Goal: Information Seeking & Learning: Learn about a topic

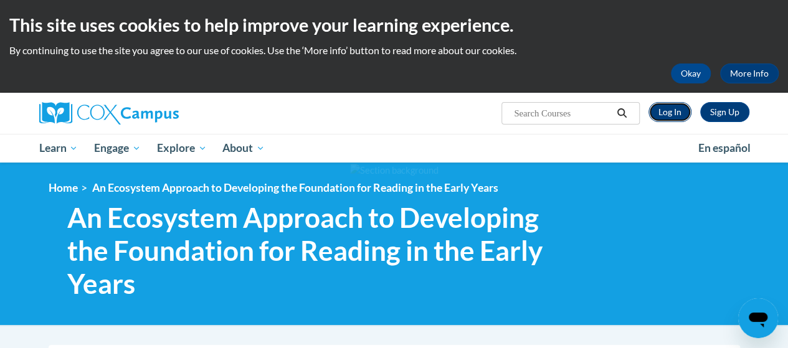
click at [671, 110] on link "Log In" at bounding box center [670, 112] width 43 height 20
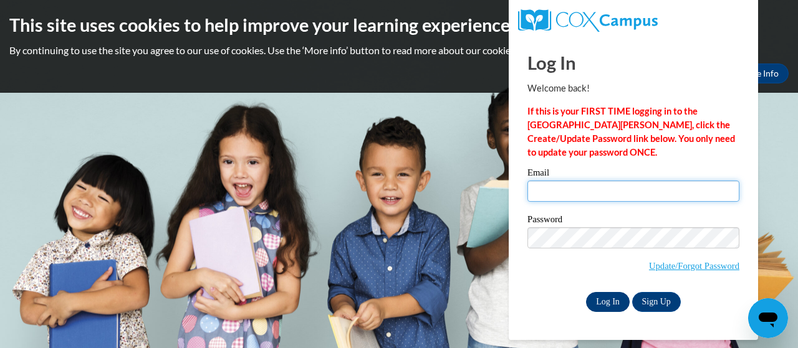
type input "sdill@mocinc.org"
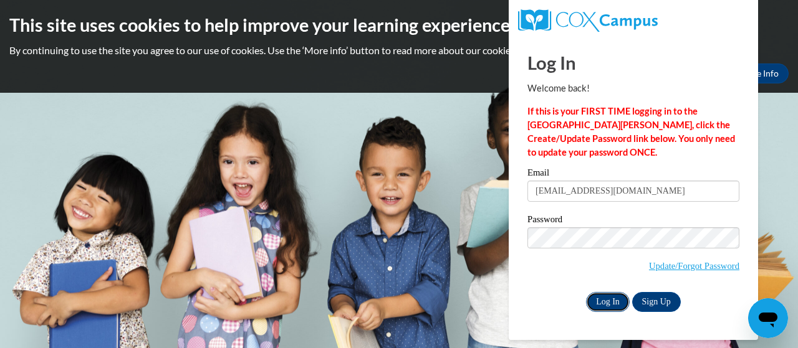
click at [607, 304] on input "Log In" at bounding box center [608, 302] width 44 height 20
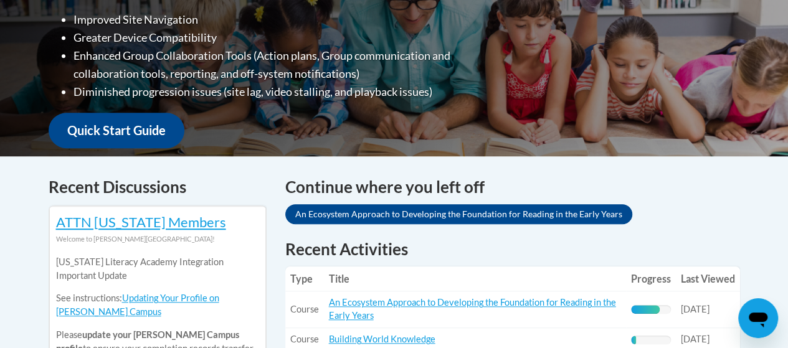
scroll to position [499, 0]
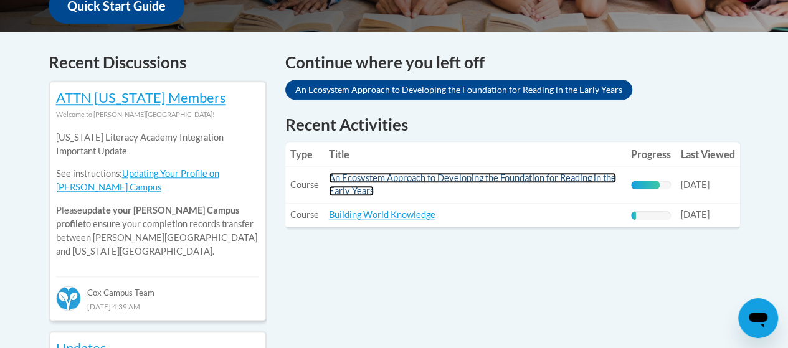
click at [388, 181] on link "An Ecosystem Approach to Developing the Foundation for Reading in the Early Yea…" at bounding box center [472, 185] width 287 height 24
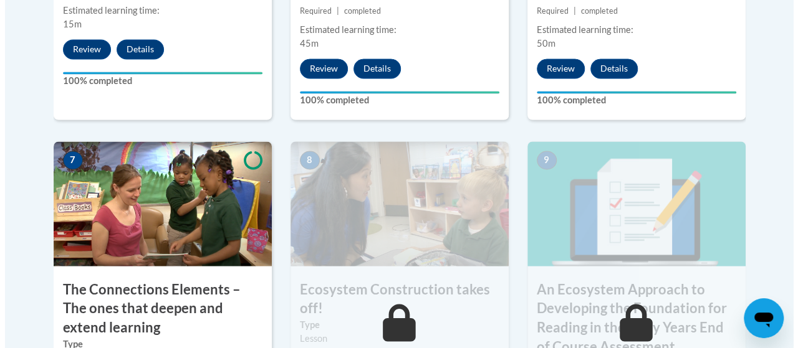
scroll to position [1184, 0]
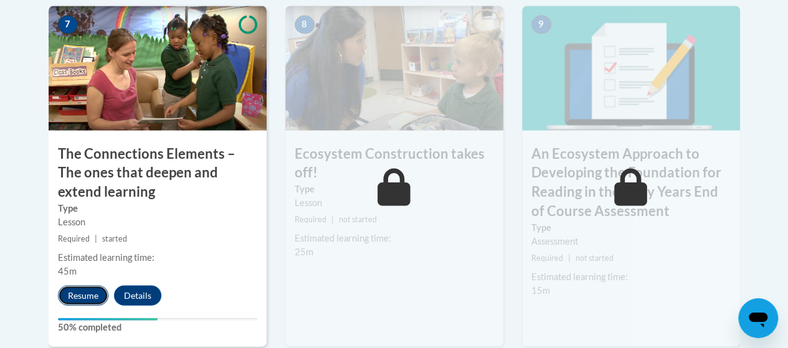
click at [78, 293] on button "Resume" at bounding box center [83, 296] width 50 height 20
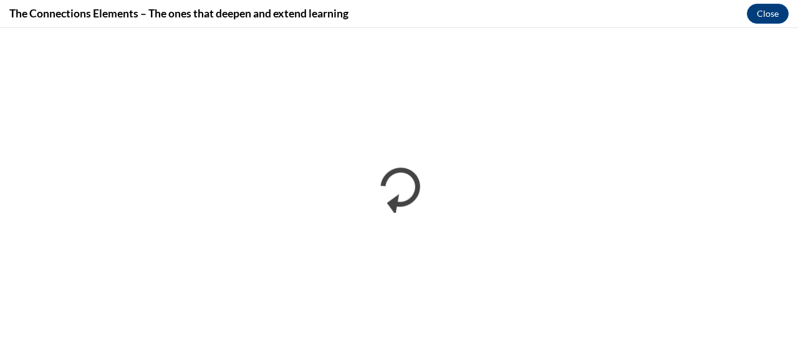
scroll to position [0, 0]
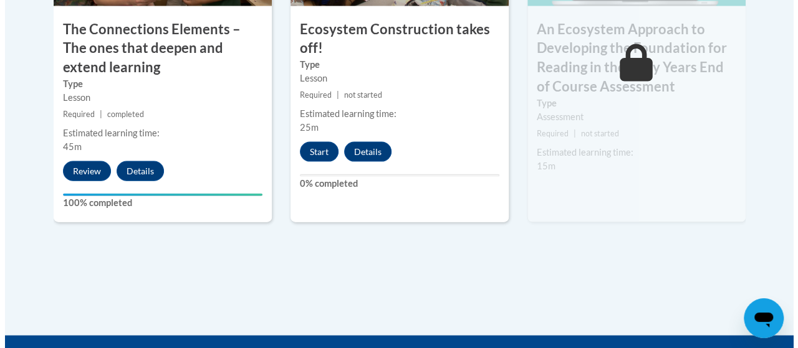
scroll to position [1246, 0]
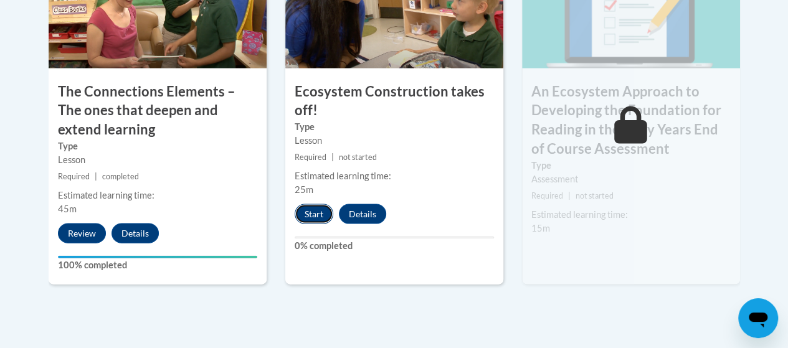
click at [314, 216] on button "Start" at bounding box center [314, 214] width 39 height 20
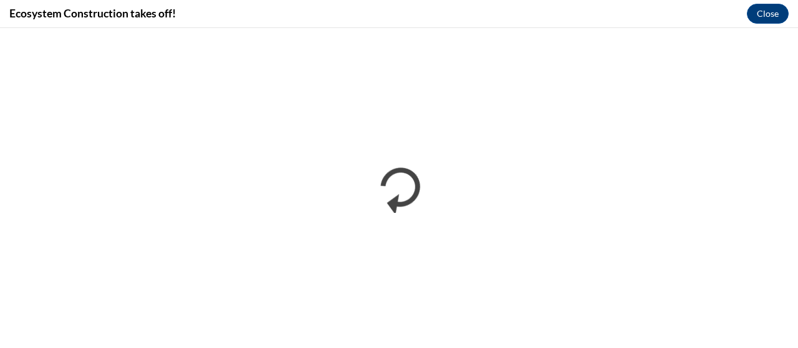
scroll to position [0, 0]
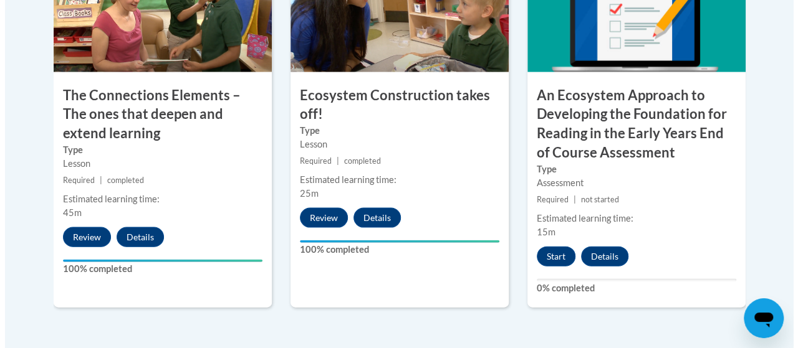
scroll to position [1309, 0]
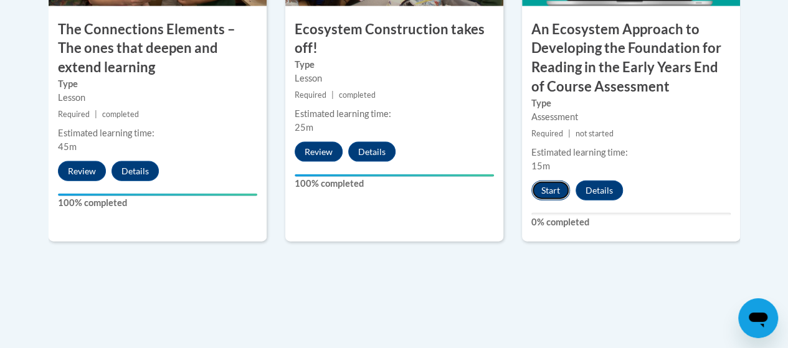
click at [548, 190] on button "Start" at bounding box center [551, 191] width 39 height 20
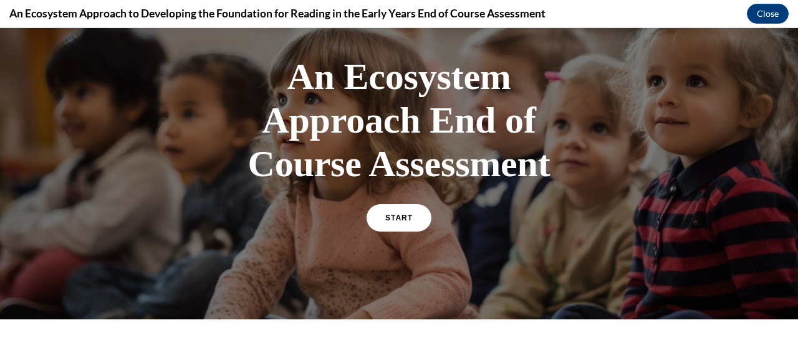
scroll to position [125, 0]
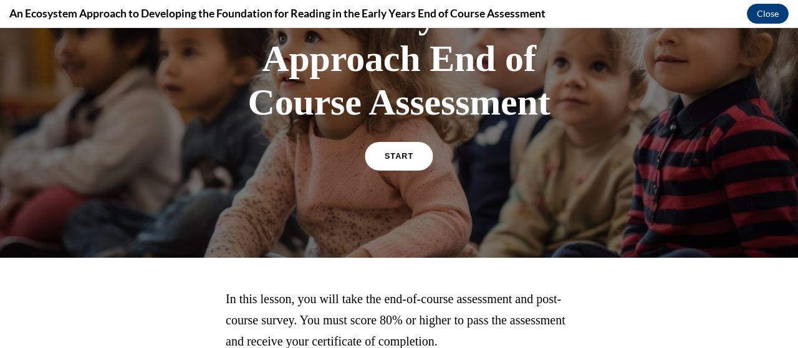
click at [396, 155] on span "START" at bounding box center [398, 156] width 29 height 9
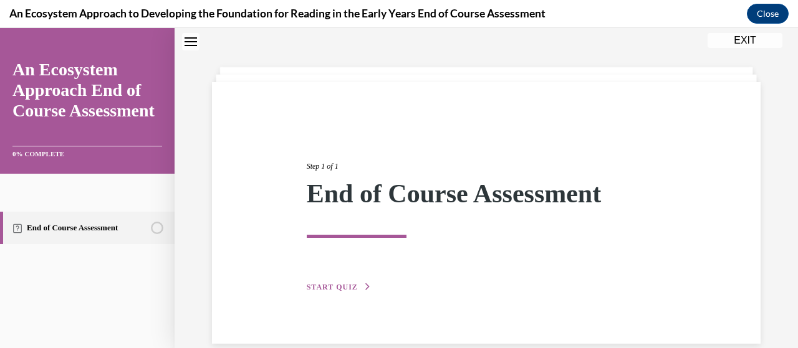
scroll to position [61, 0]
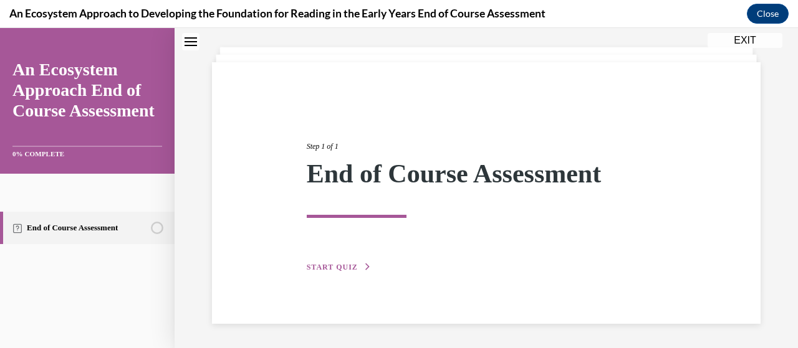
click at [341, 267] on span "START QUIZ" at bounding box center [332, 267] width 51 height 9
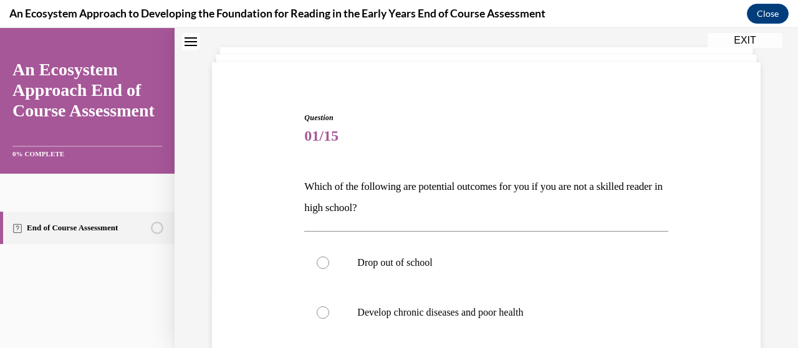
scroll to position [186, 0]
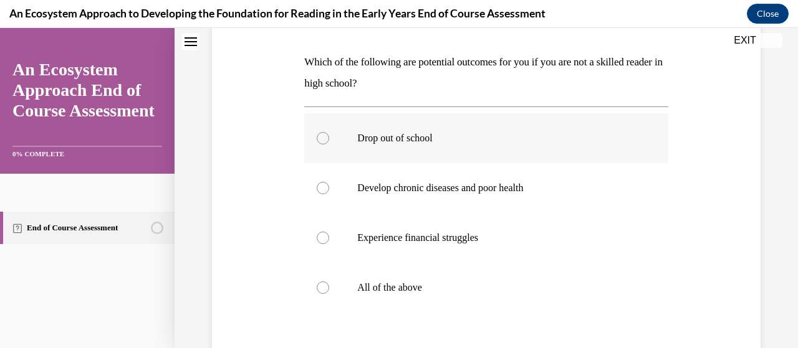
click at [320, 139] on div at bounding box center [323, 138] width 12 height 12
click at [320, 139] on input "Drop out of school" at bounding box center [323, 138] width 12 height 12
radio input "true"
click at [322, 239] on div at bounding box center [323, 238] width 12 height 12
click at [322, 239] on input "Experience financial struggles" at bounding box center [323, 238] width 12 height 12
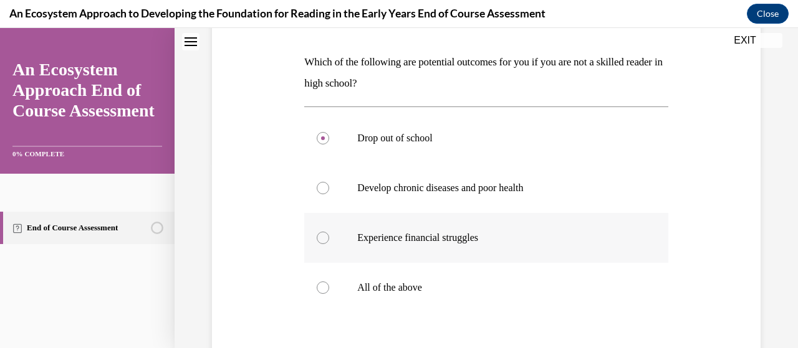
radio input "true"
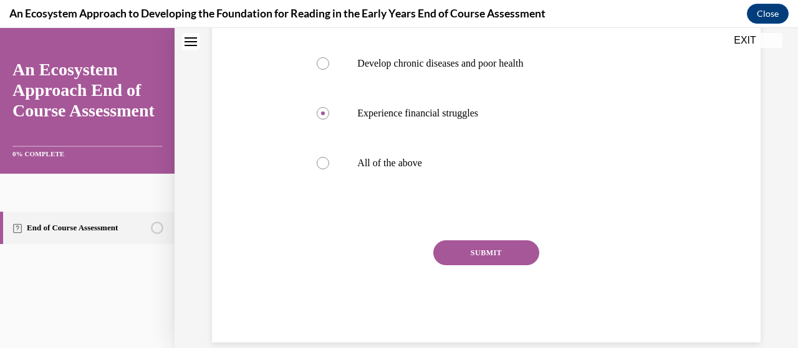
click at [470, 252] on button "SUBMIT" at bounding box center [486, 253] width 106 height 25
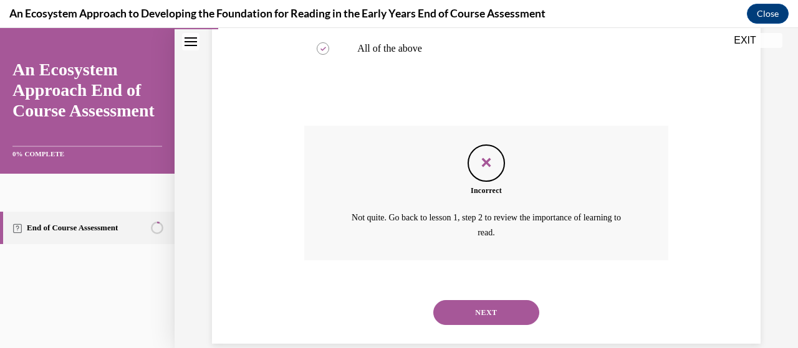
scroll to position [444, 0]
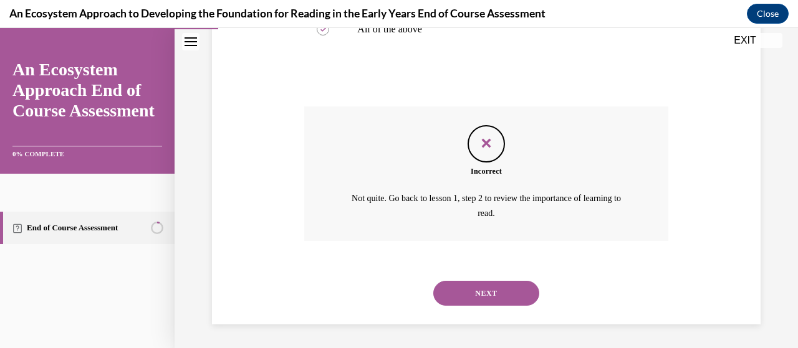
click at [484, 296] on button "NEXT" at bounding box center [486, 293] width 106 height 25
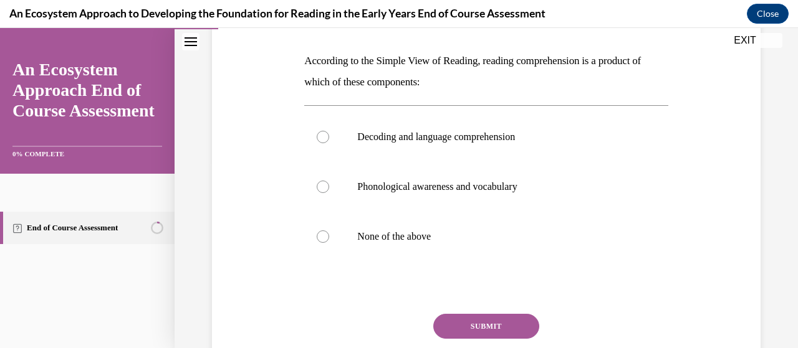
scroll to position [125, 0]
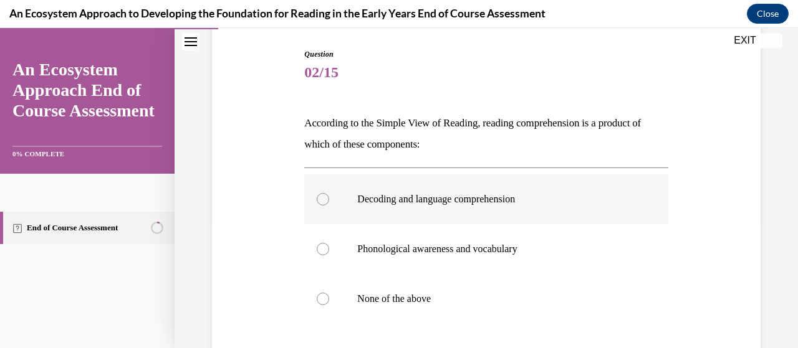
click at [325, 195] on div at bounding box center [323, 199] width 12 height 12
click at [325, 195] on input "Decoding and language comprehension" at bounding box center [323, 199] width 12 height 12
radio input "true"
click at [321, 246] on div at bounding box center [323, 249] width 12 height 12
click at [321, 246] on input "Phonological awareness and vocabulary" at bounding box center [323, 249] width 12 height 12
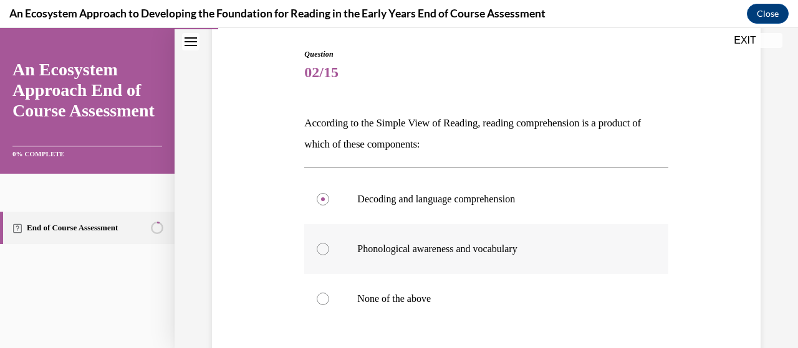
radio input "true"
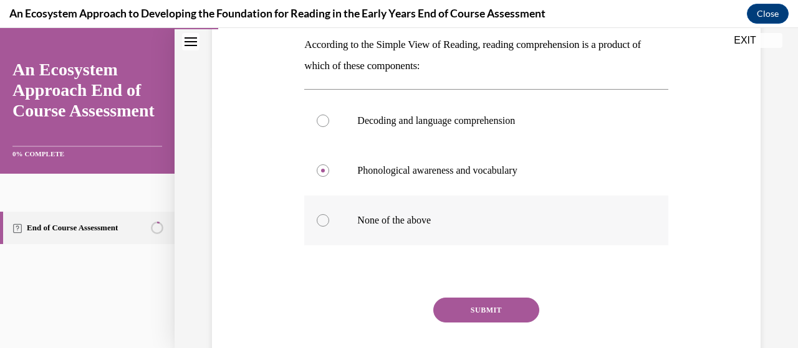
scroll to position [187, 0]
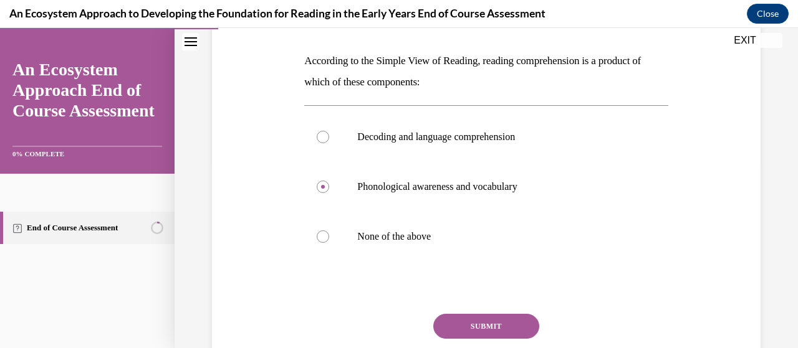
click at [473, 327] on button "SUBMIT" at bounding box center [486, 326] width 106 height 25
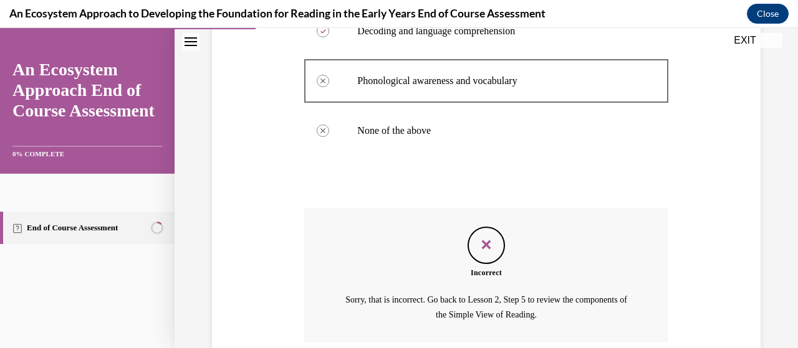
scroll to position [394, 0]
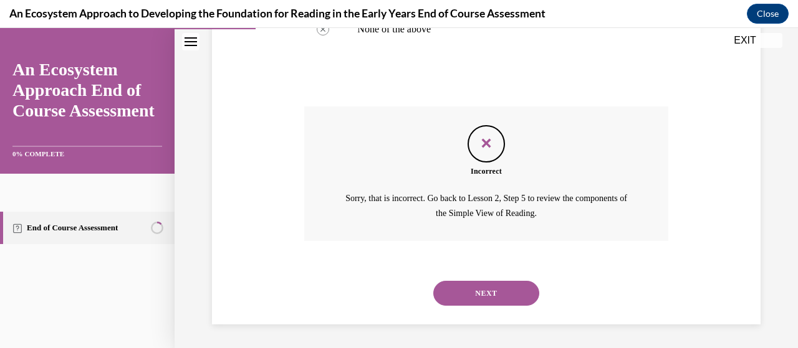
click at [484, 293] on button "NEXT" at bounding box center [486, 293] width 106 height 25
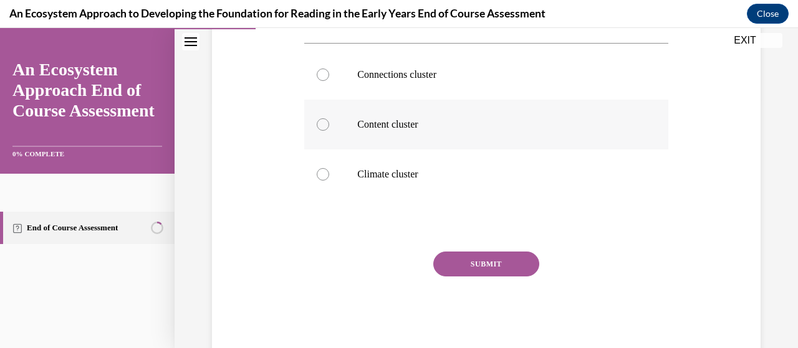
scroll to position [125, 0]
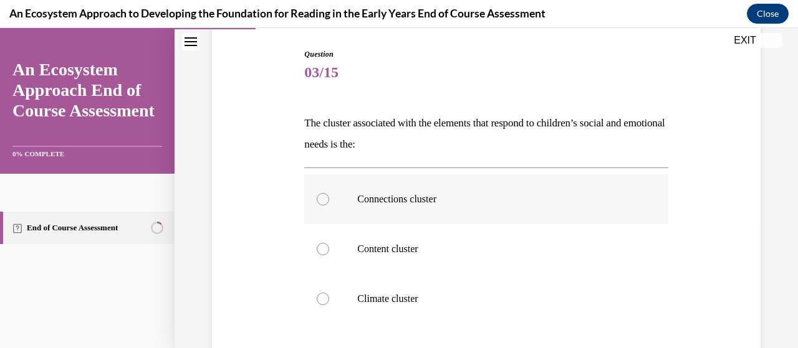
click at [320, 199] on div at bounding box center [323, 199] width 12 height 12
click at [320, 199] on input "Connections cluster" at bounding box center [323, 199] width 12 height 12
radio input "true"
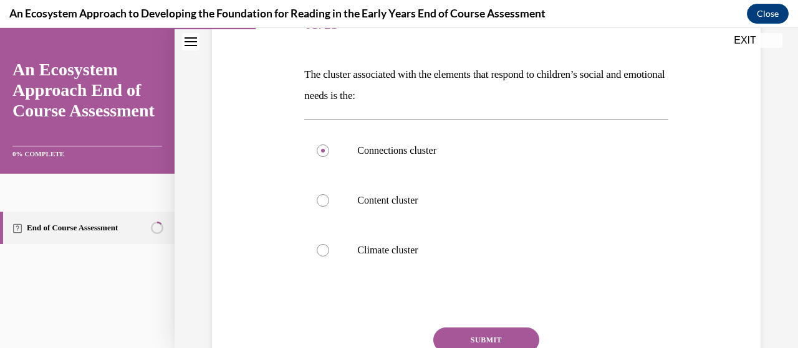
scroll to position [249, 0]
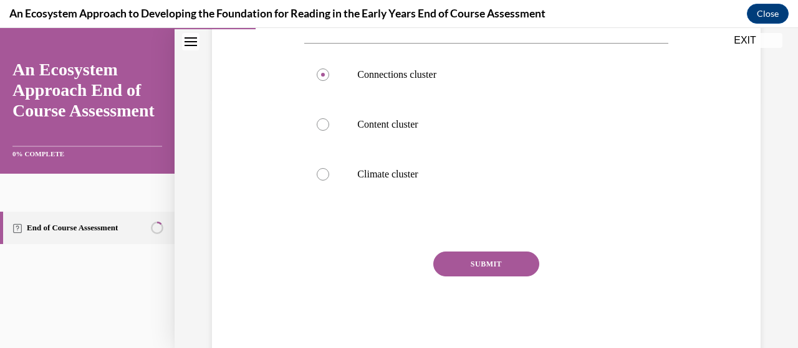
click at [480, 261] on button "SUBMIT" at bounding box center [486, 264] width 106 height 25
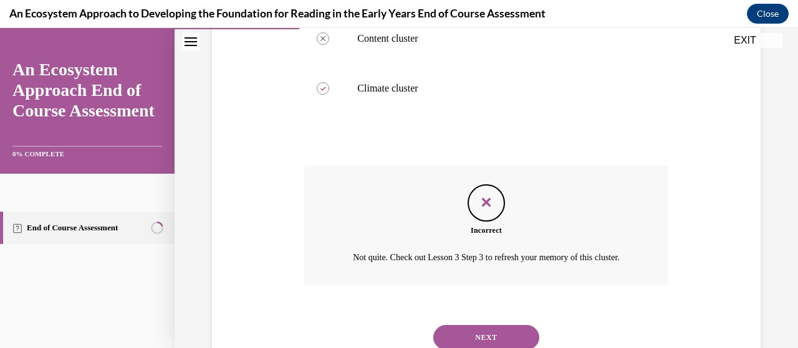
scroll to position [394, 0]
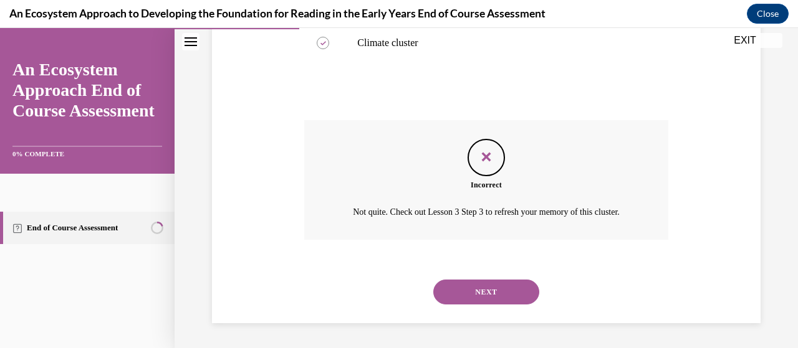
click at [472, 291] on button "NEXT" at bounding box center [486, 292] width 106 height 25
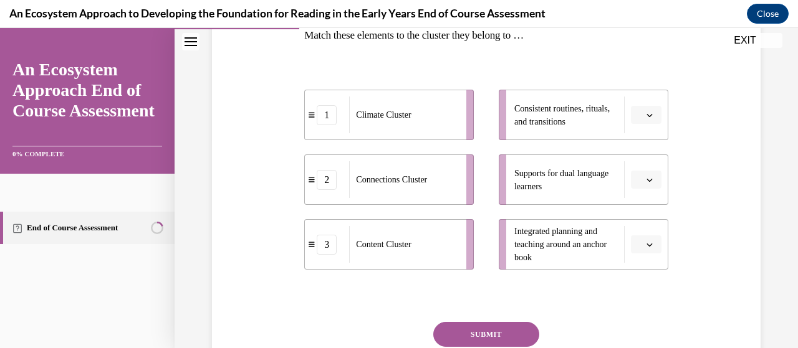
scroll to position [187, 0]
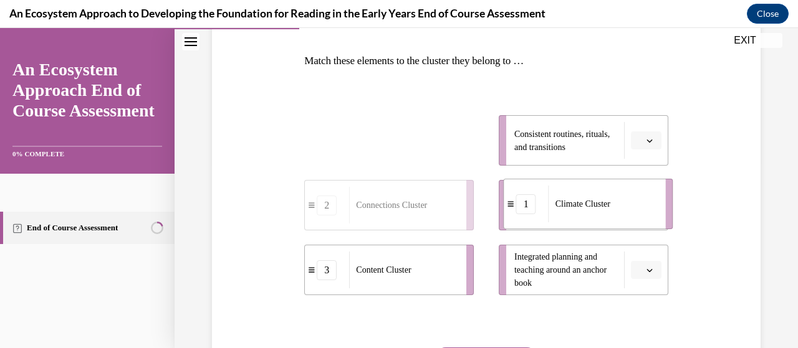
drag, startPoint x: 407, startPoint y: 156, endPoint x: 606, endPoint y: 220, distance: 208.7
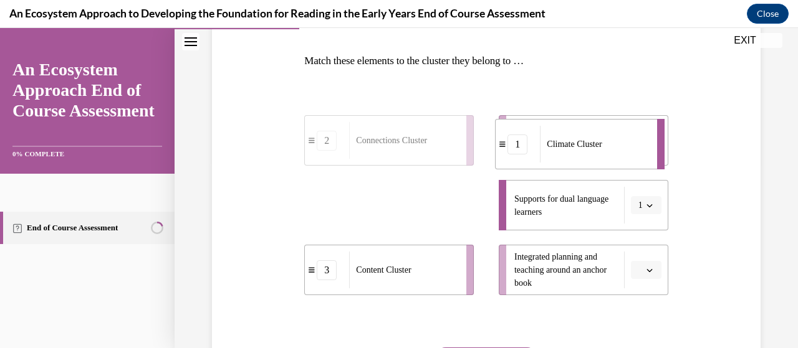
drag, startPoint x: 414, startPoint y: 213, endPoint x: 571, endPoint y: 153, distance: 168.0
click at [571, 153] on div "Climate Cluster" at bounding box center [594, 144] width 109 height 37
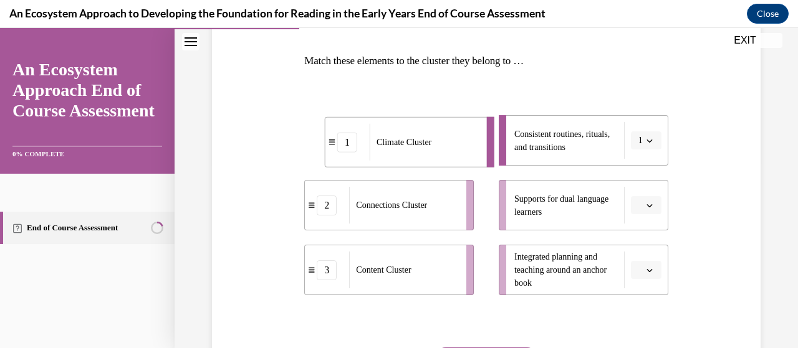
drag, startPoint x: 337, startPoint y: 146, endPoint x: 321, endPoint y: 149, distance: 15.8
click at [325, 149] on div "1" at bounding box center [347, 142] width 44 height 20
click at [646, 206] on icon "button" at bounding box center [649, 206] width 6 height 6
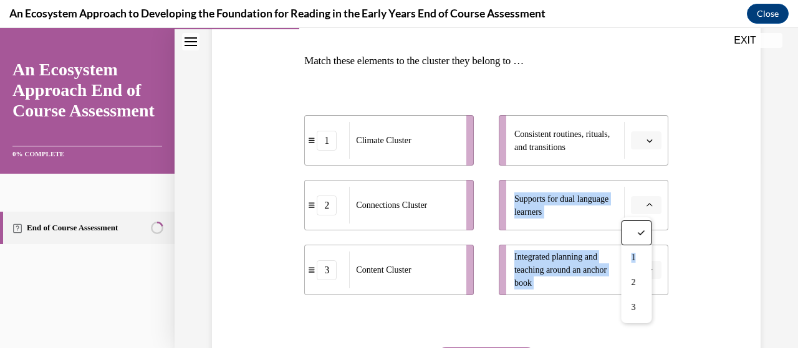
drag, startPoint x: 638, startPoint y: 257, endPoint x: 631, endPoint y: 155, distance: 102.5
click at [631, 155] on div "SKIP TO STEP EXIT An Ecosystem Approach End of Course Assessment 0% COMPLETE En…" at bounding box center [399, 188] width 798 height 320
click at [719, 211] on div "Question 04/15 Match these elements to the cluster they belong to … 1 Climate C…" at bounding box center [486, 199] width 555 height 501
click at [698, 222] on div "Question 04/15 Match these elements to the cluster they belong to … 1 Climate C…" at bounding box center [486, 199] width 555 height 501
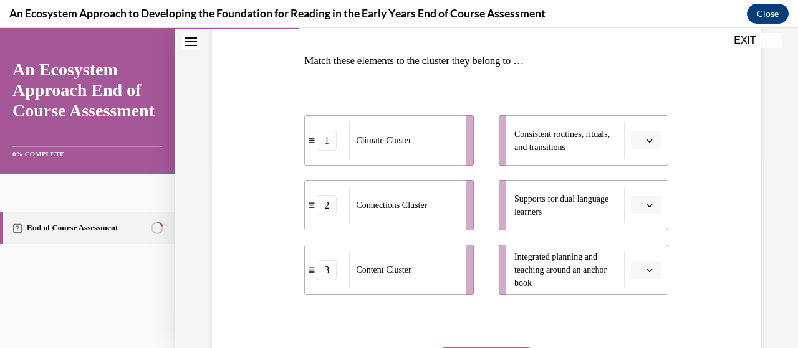
click at [646, 140] on icon "button" at bounding box center [649, 141] width 6 height 6
click at [635, 220] on span "2" at bounding box center [633, 218] width 4 height 10
click at [646, 206] on icon "button" at bounding box center [649, 205] width 6 height 3
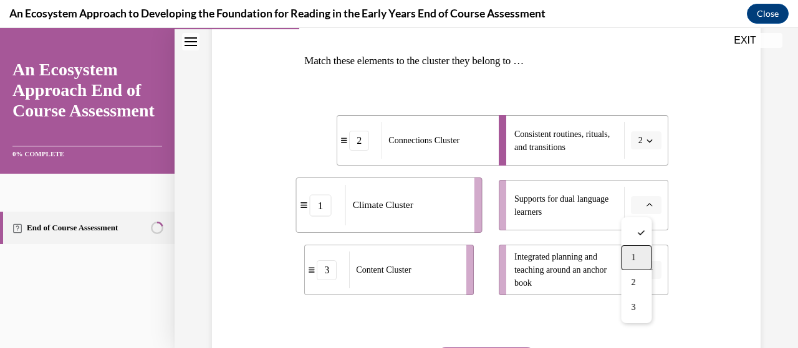
click at [638, 254] on div "1" at bounding box center [636, 258] width 31 height 25
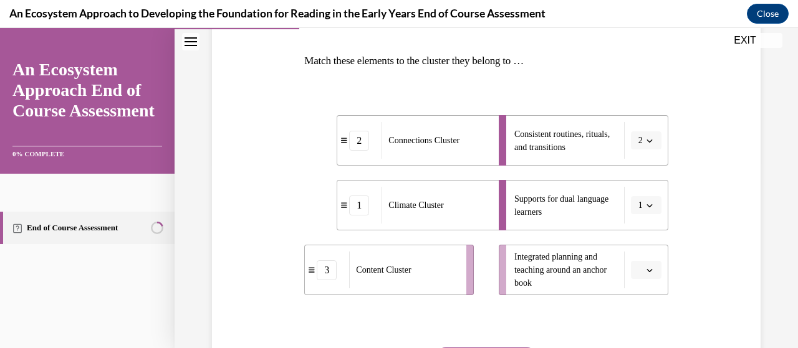
click at [646, 271] on icon "button" at bounding box center [649, 270] width 6 height 3
click at [633, 242] on span "3" at bounding box center [633, 242] width 4 height 10
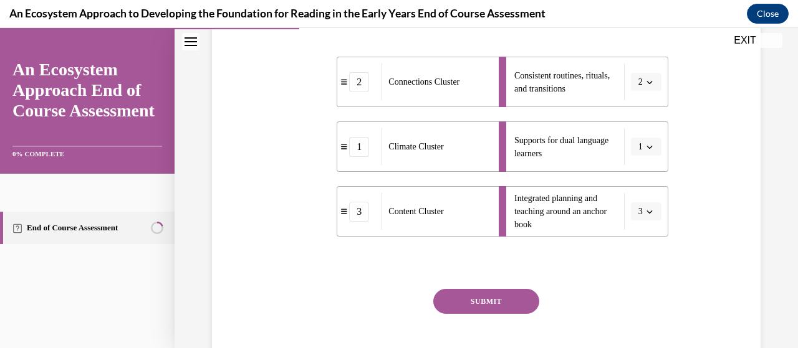
scroll to position [313, 0]
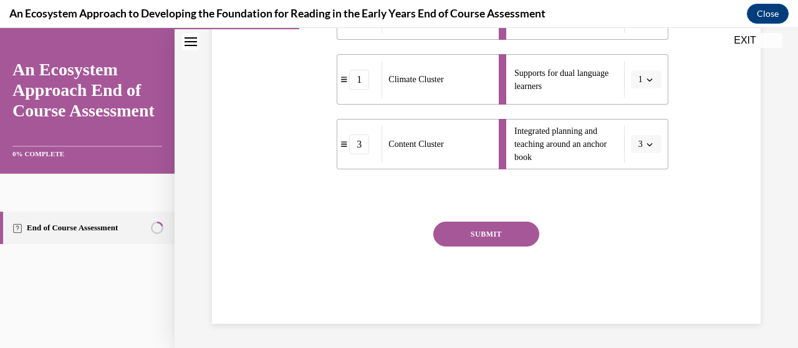
click at [462, 235] on button "SUBMIT" at bounding box center [486, 234] width 106 height 25
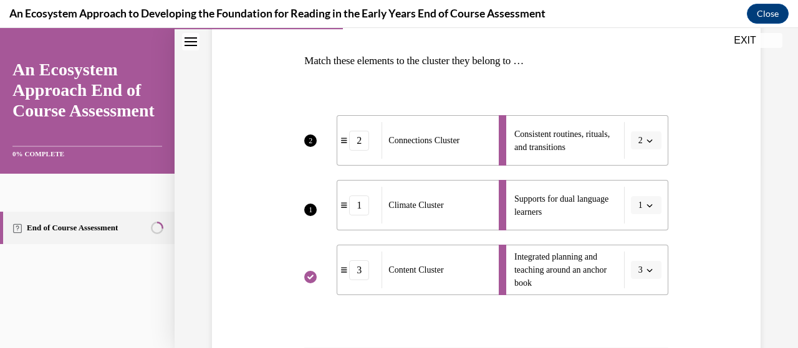
scroll to position [429, 0]
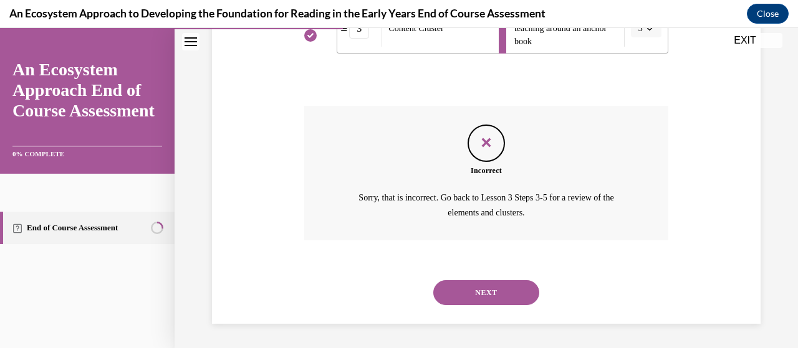
click at [476, 295] on button "NEXT" at bounding box center [486, 292] width 106 height 25
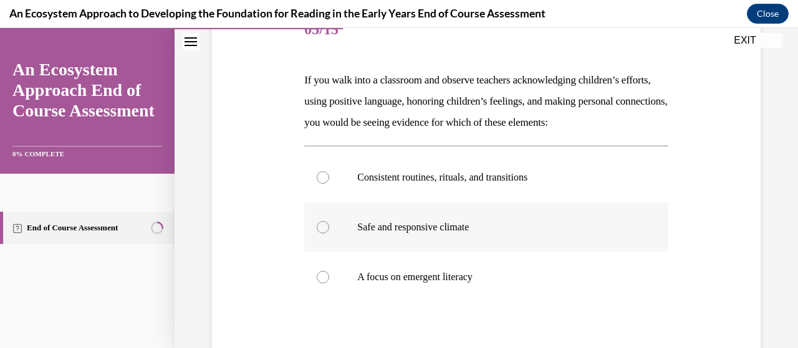
scroll to position [187, 0]
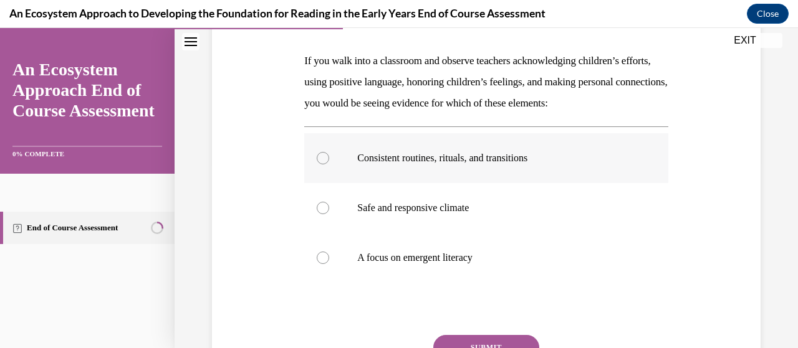
click at [323, 165] on div at bounding box center [323, 158] width 12 height 12
click at [323, 165] on input "Consistent routines, rituals, and transitions" at bounding box center [323, 158] width 12 height 12
radio input "true"
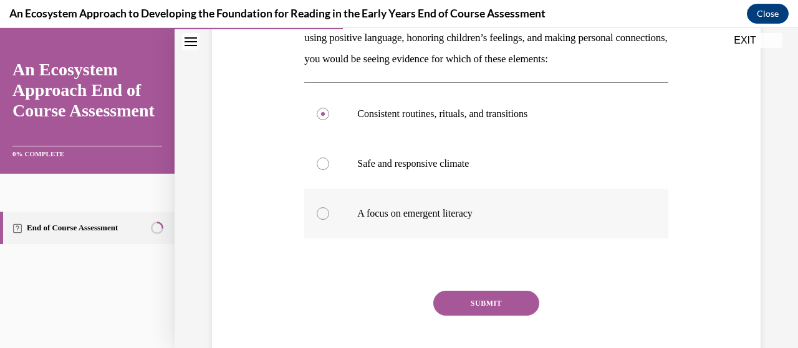
scroll to position [312, 0]
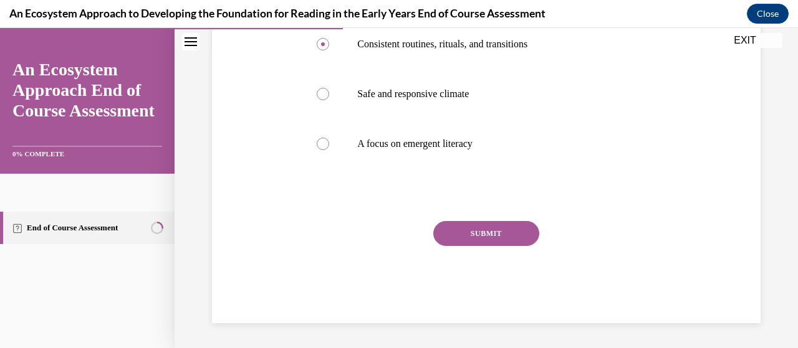
click at [476, 242] on button "SUBMIT" at bounding box center [486, 233] width 106 height 25
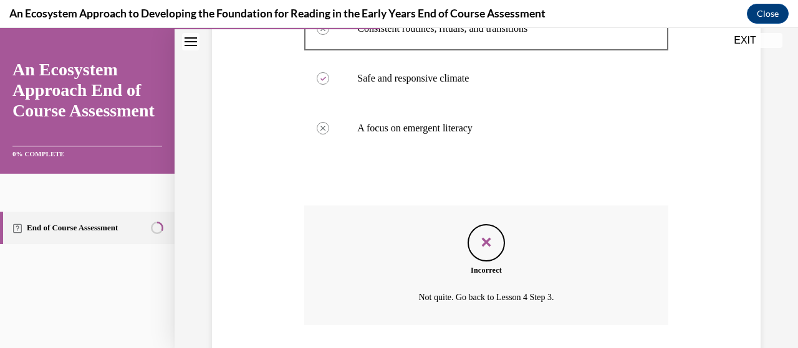
scroll to position [420, 0]
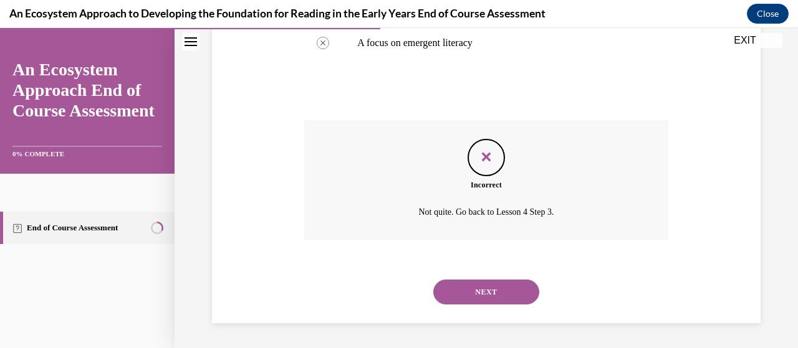
click at [469, 295] on button "NEXT" at bounding box center [486, 292] width 106 height 25
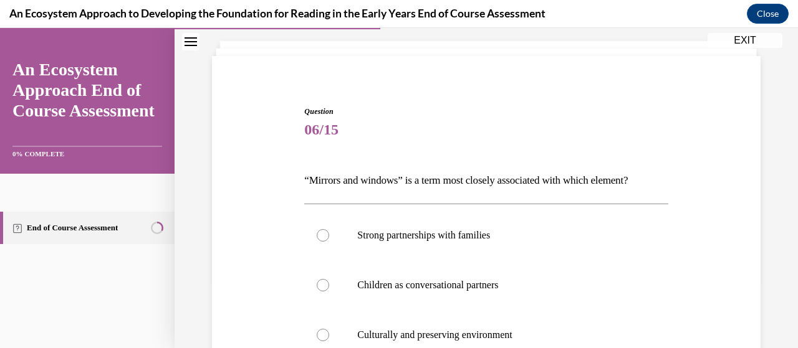
scroll to position [125, 0]
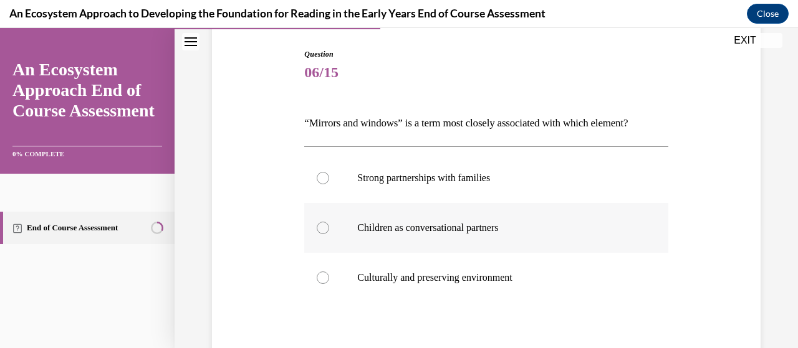
click at [323, 227] on div at bounding box center [323, 228] width 12 height 12
click at [323, 227] on input "Children as conversational partners" at bounding box center [323, 228] width 12 height 12
radio input "true"
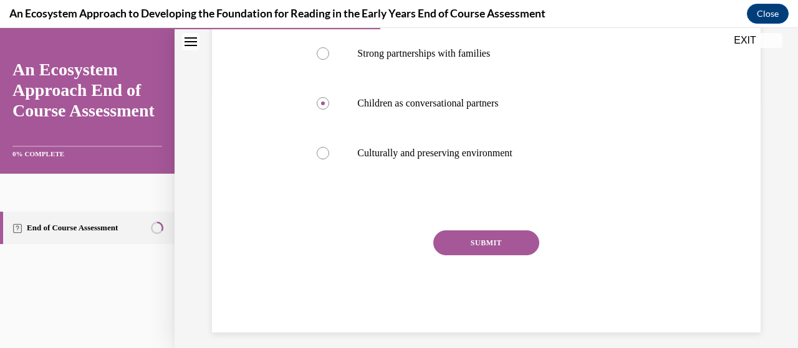
click at [460, 246] on button "SUBMIT" at bounding box center [486, 243] width 106 height 25
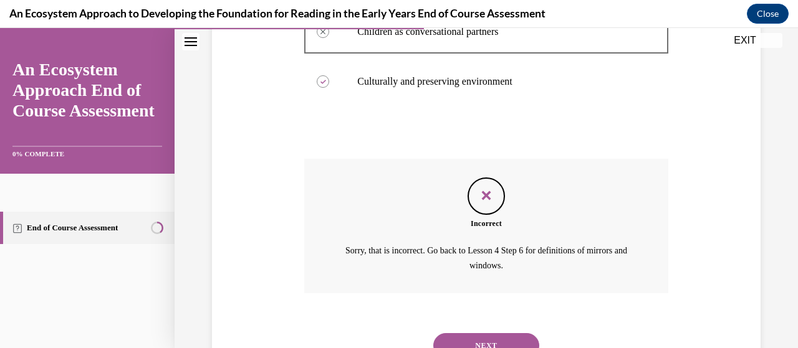
scroll to position [373, 0]
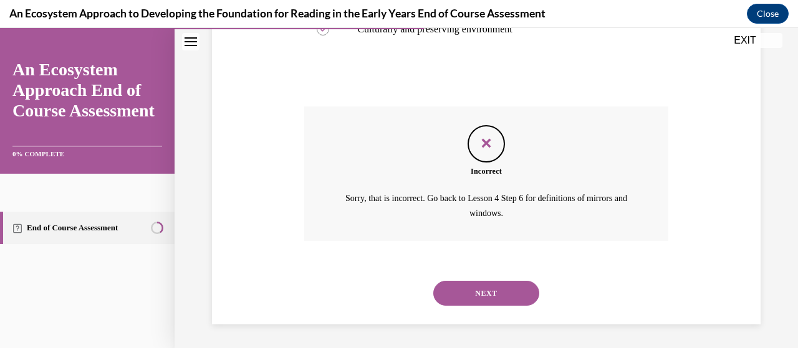
click at [479, 289] on button "NEXT" at bounding box center [486, 293] width 106 height 25
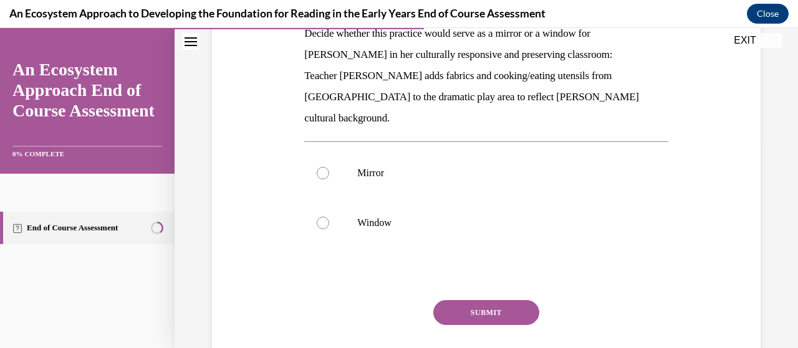
scroll to position [187, 0]
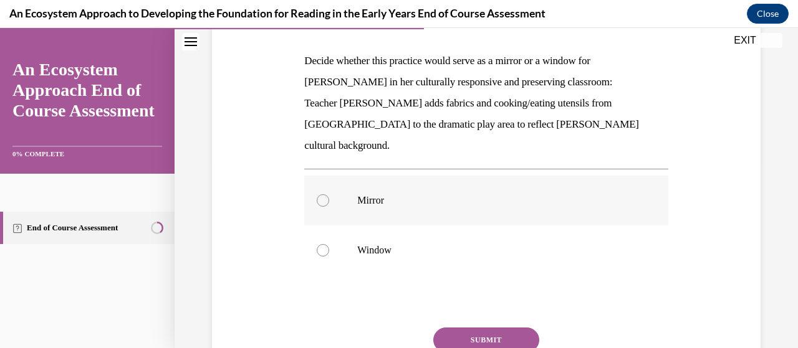
click at [318, 194] on div at bounding box center [323, 200] width 12 height 12
click at [318, 194] on input "Mirror" at bounding box center [323, 200] width 12 height 12
radio input "true"
click at [480, 328] on button "SUBMIT" at bounding box center [486, 340] width 106 height 25
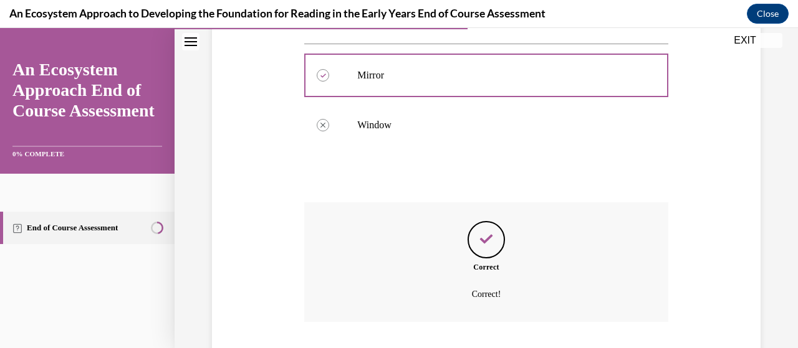
scroll to position [373, 0]
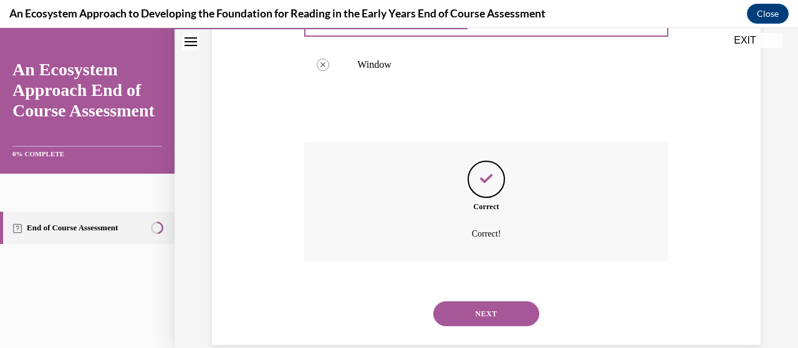
click at [484, 302] on button "NEXT" at bounding box center [486, 314] width 106 height 25
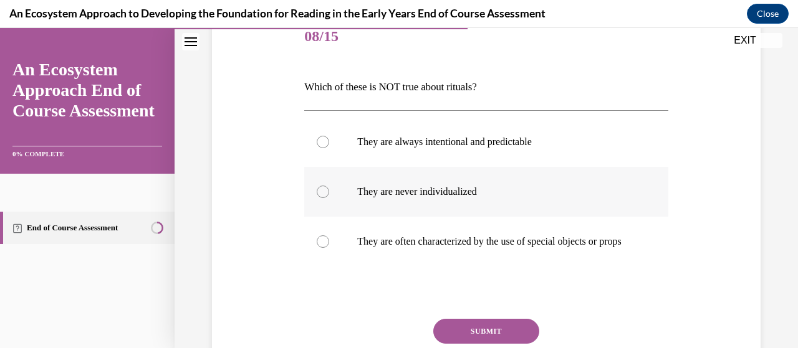
scroll to position [187, 0]
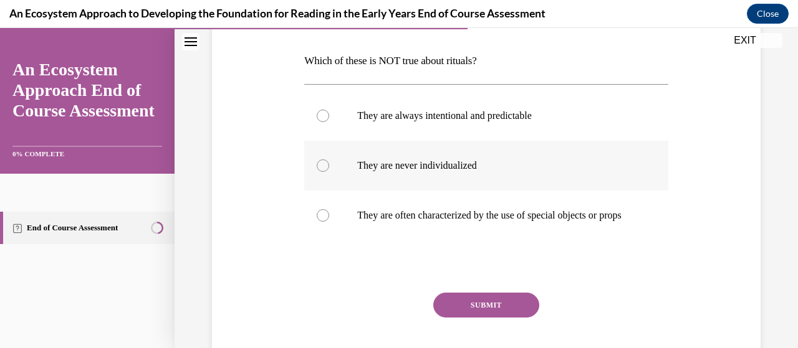
click at [322, 166] on div at bounding box center [323, 166] width 12 height 12
click at [322, 166] on input "They are never individualized" at bounding box center [323, 166] width 12 height 12
radio input "true"
click at [479, 318] on button "SUBMIT" at bounding box center [486, 305] width 106 height 25
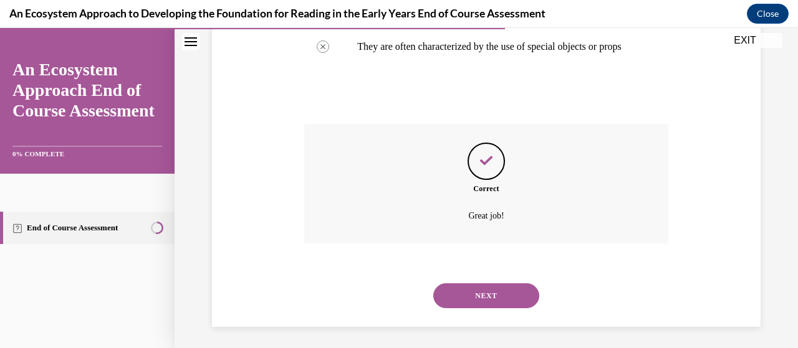
scroll to position [371, 0]
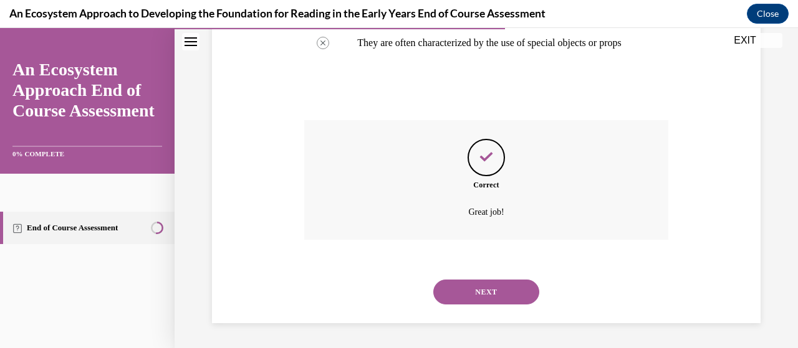
click at [479, 297] on button "NEXT" at bounding box center [486, 292] width 106 height 25
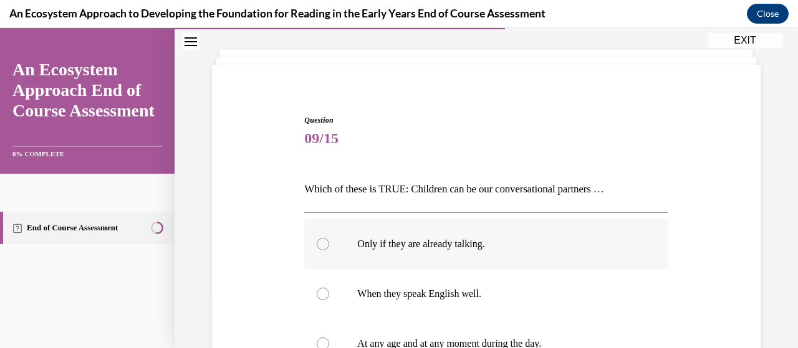
scroll to position [125, 0]
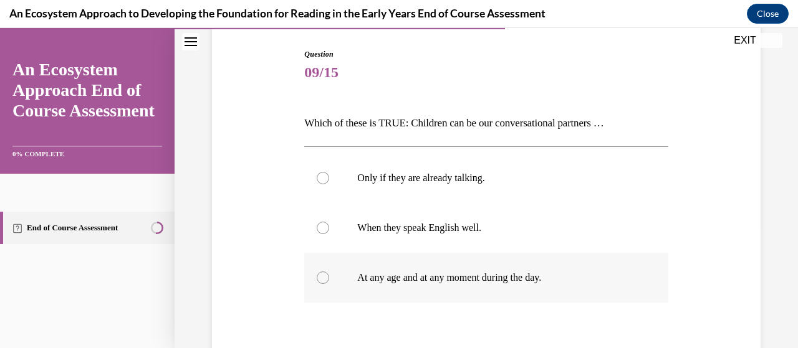
click at [322, 277] on div at bounding box center [323, 278] width 12 height 12
click at [322, 277] on input "At any age and at any moment during the day." at bounding box center [323, 278] width 12 height 12
radio input "true"
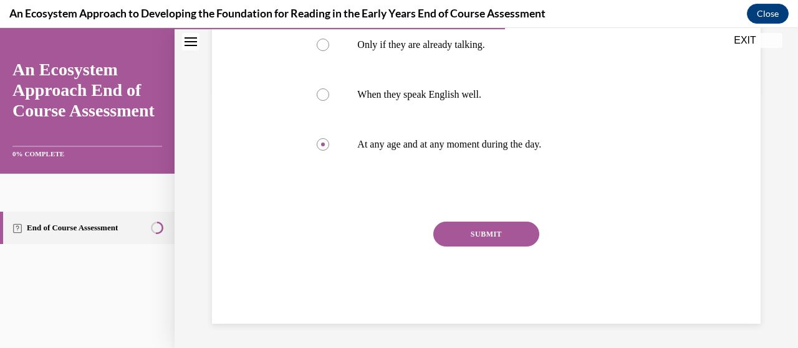
click at [489, 232] on button "SUBMIT" at bounding box center [486, 234] width 106 height 25
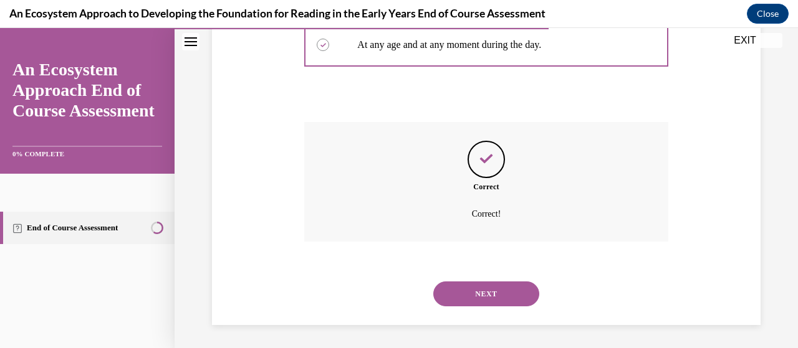
scroll to position [359, 0]
click at [481, 294] on button "NEXT" at bounding box center [486, 292] width 106 height 25
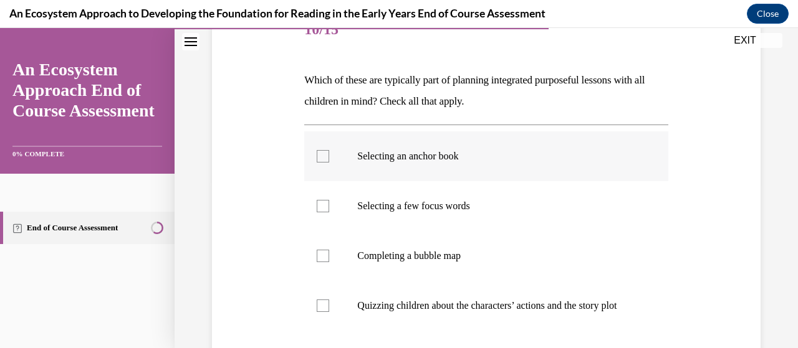
scroll to position [187, 0]
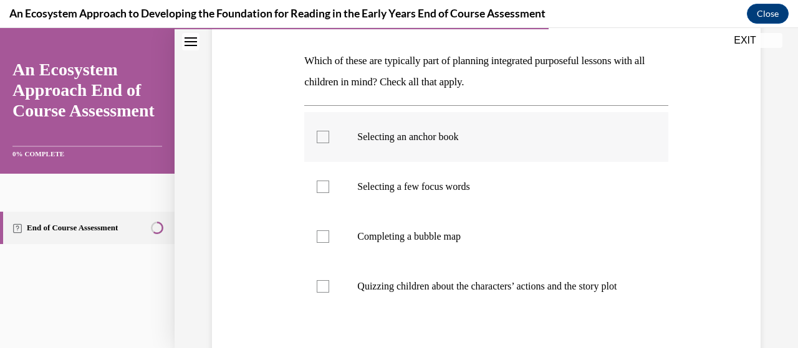
click at [323, 138] on div at bounding box center [323, 137] width 12 height 12
click at [323, 138] on input "Selecting an anchor book" at bounding box center [323, 137] width 12 height 12
checkbox input "true"
click at [321, 293] on div at bounding box center [323, 286] width 12 height 12
click at [321, 293] on input "Quizzing children about the characters’ actions and the story plot" at bounding box center [323, 286] width 12 height 12
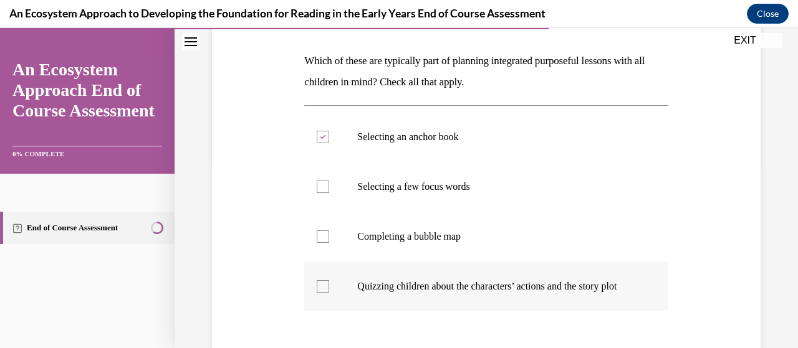
checkbox input "true"
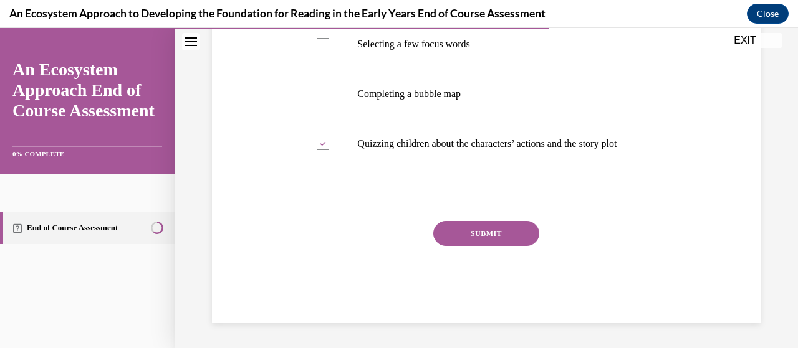
scroll to position [341, 0]
click at [477, 236] on button "SUBMIT" at bounding box center [486, 233] width 106 height 25
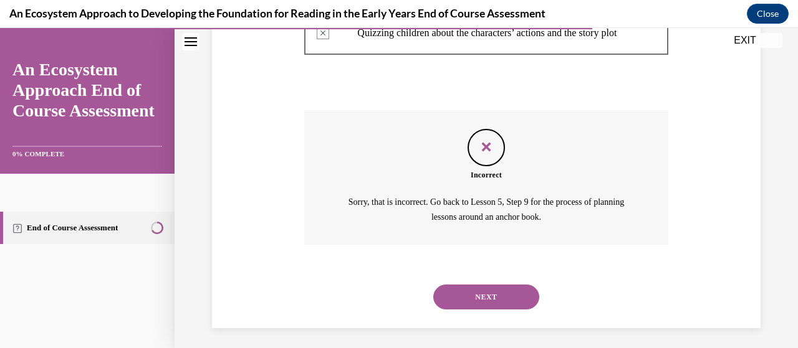
scroll to position [457, 0]
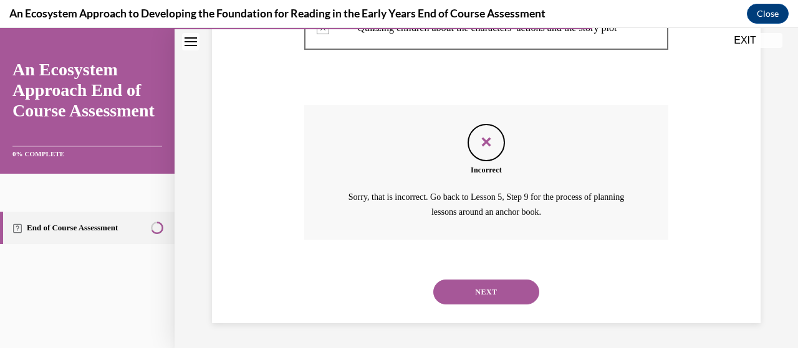
click at [484, 295] on button "NEXT" at bounding box center [486, 292] width 106 height 25
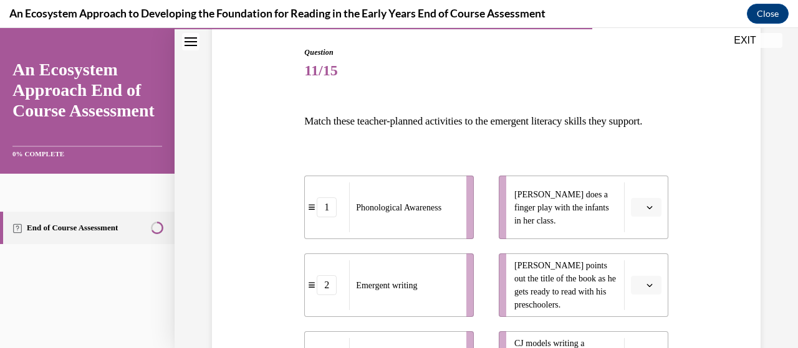
scroll to position [187, 0]
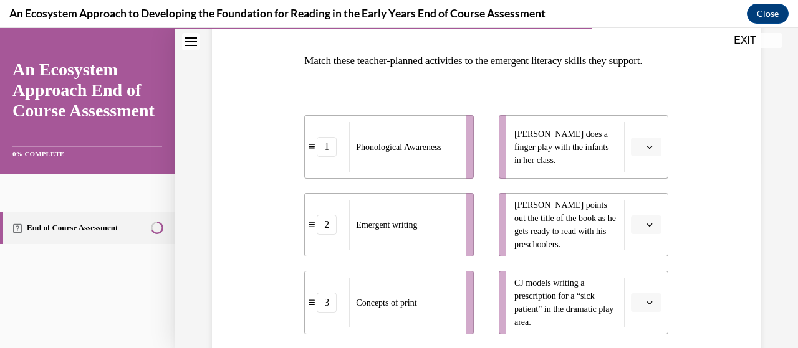
click at [646, 149] on icon "button" at bounding box center [649, 147] width 6 height 3
click at [638, 217] on div "1" at bounding box center [636, 220] width 31 height 25
click at [646, 228] on icon "button" at bounding box center [649, 225] width 6 height 6
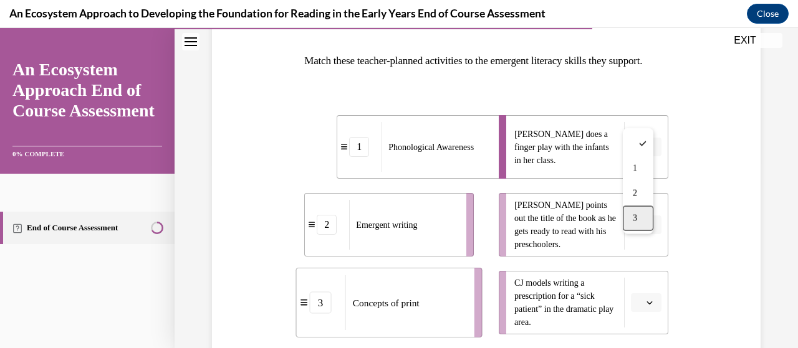
click at [637, 221] on span "3" at bounding box center [634, 219] width 4 height 10
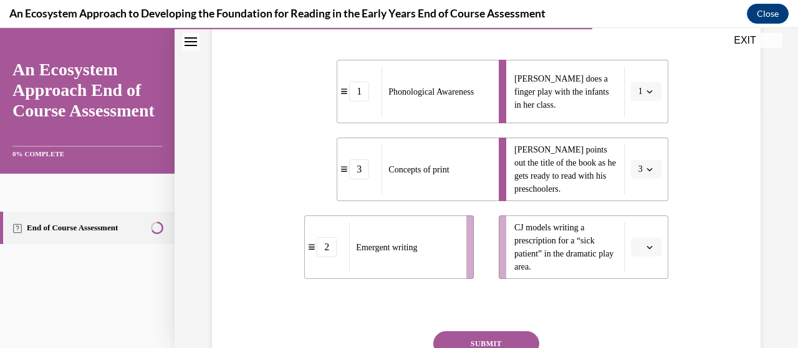
scroll to position [312, 0]
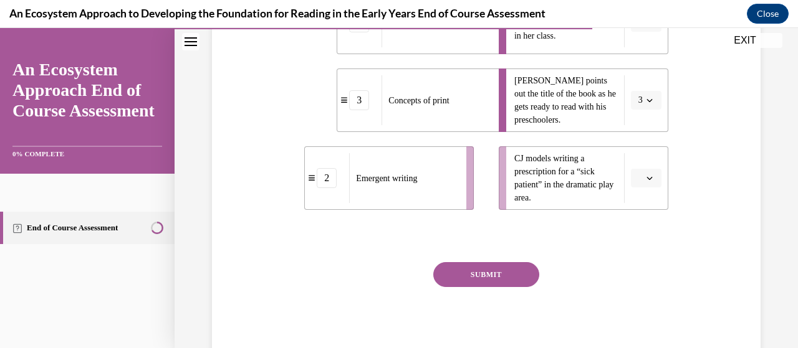
click at [646, 180] on icon "button" at bounding box center [649, 178] width 6 height 3
click at [637, 274] on div "2" at bounding box center [636, 276] width 31 height 25
click at [482, 287] on button "SUBMIT" at bounding box center [486, 274] width 106 height 25
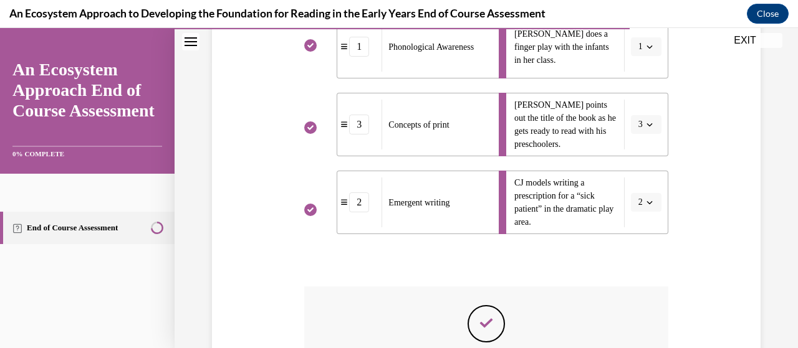
scroll to position [474, 0]
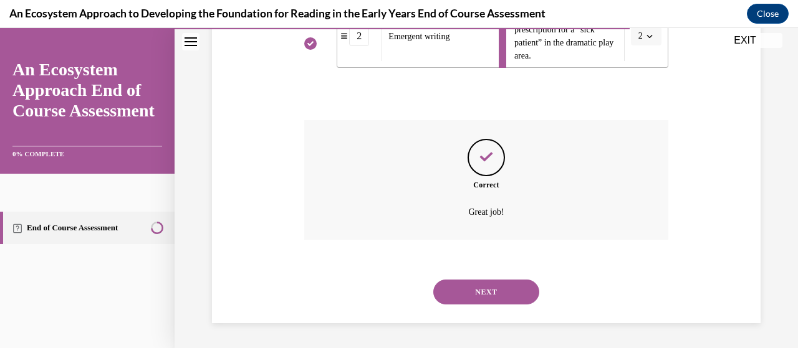
click at [486, 295] on button "NEXT" at bounding box center [486, 292] width 106 height 25
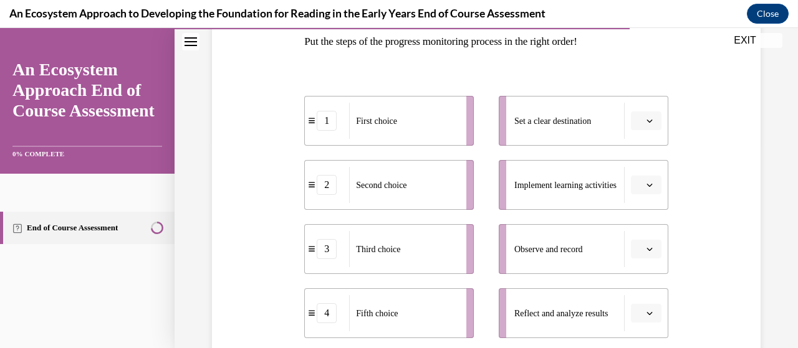
scroll to position [187, 0]
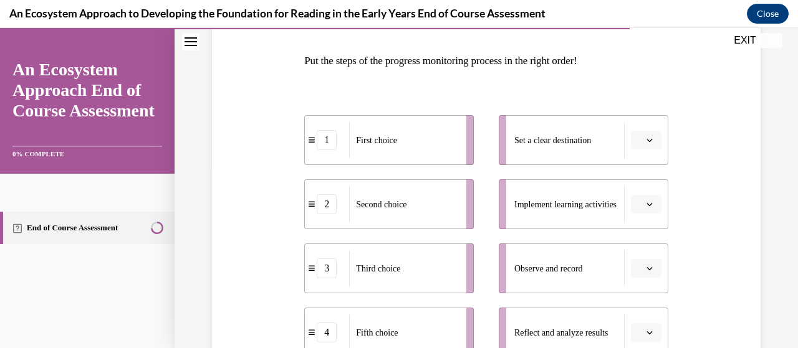
click at [646, 141] on icon "button" at bounding box center [649, 140] width 6 height 6
click at [631, 220] on span "2" at bounding box center [633, 217] width 4 height 10
click at [646, 205] on icon "button" at bounding box center [649, 204] width 6 height 3
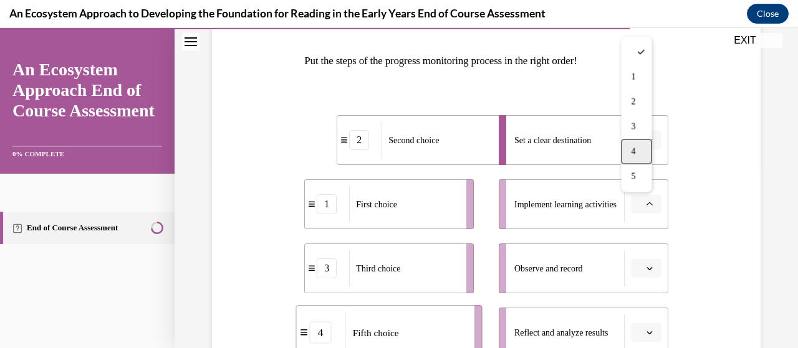
click at [641, 151] on div "4" at bounding box center [636, 152] width 31 height 25
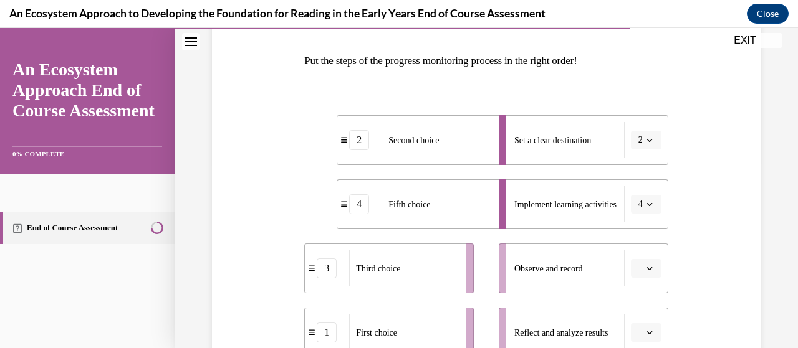
click at [648, 271] on button "button" at bounding box center [646, 268] width 31 height 19
click at [639, 219] on div "4" at bounding box center [636, 216] width 31 height 25
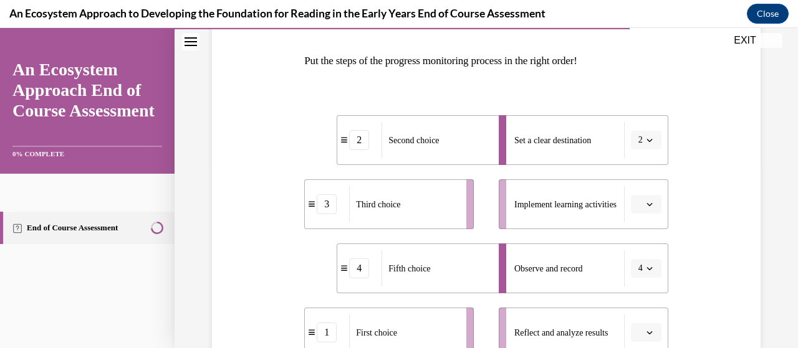
click at [645, 208] on span "button" at bounding box center [649, 204] width 9 height 9
click at [634, 102] on span "2" at bounding box center [633, 102] width 4 height 10
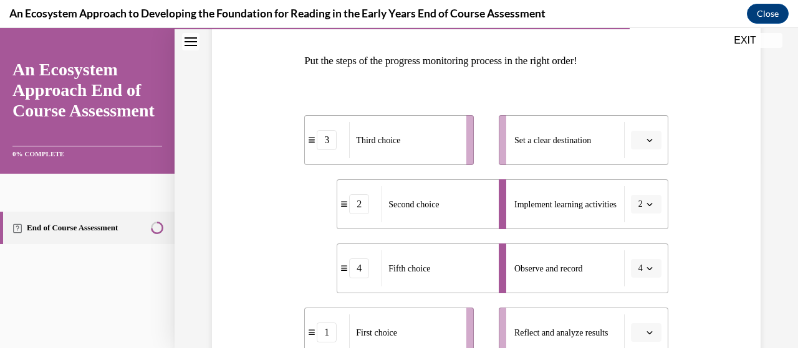
scroll to position [249, 0]
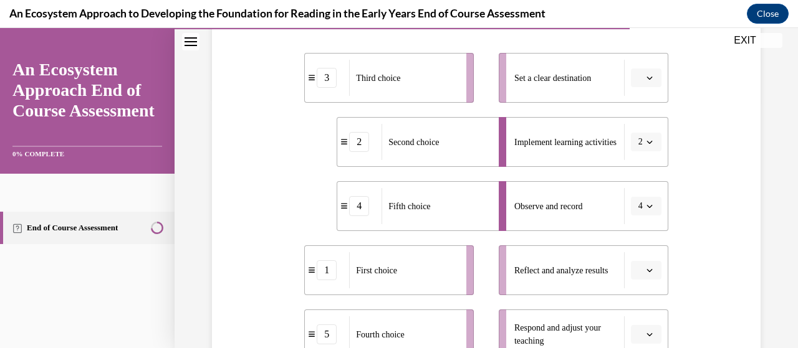
click at [646, 80] on icon "button" at bounding box center [649, 78] width 6 height 6
click at [635, 232] on span "5" at bounding box center [633, 230] width 4 height 10
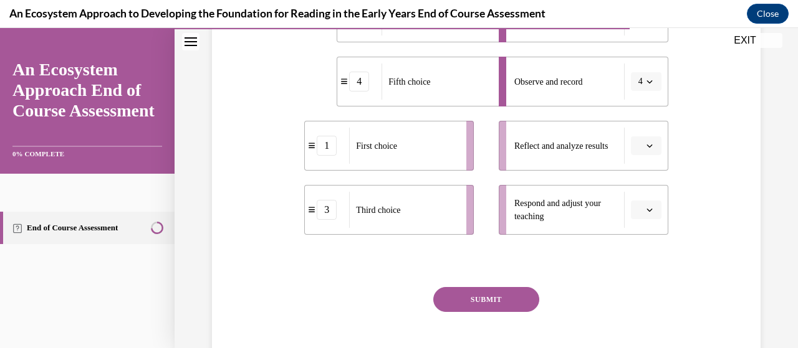
scroll to position [312, 0]
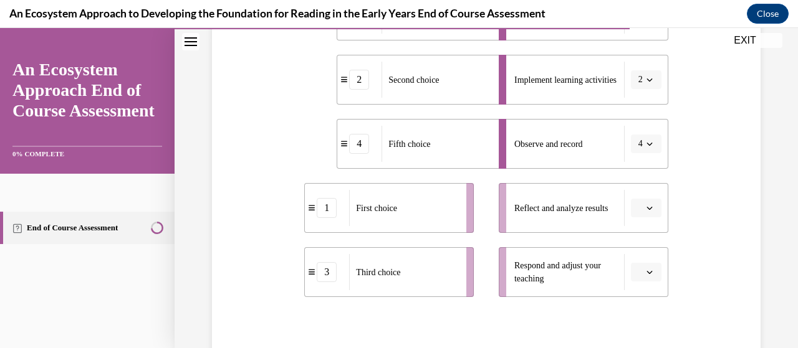
click at [646, 209] on icon "button" at bounding box center [649, 208] width 6 height 3
click at [639, 158] on div "4" at bounding box center [636, 155] width 31 height 25
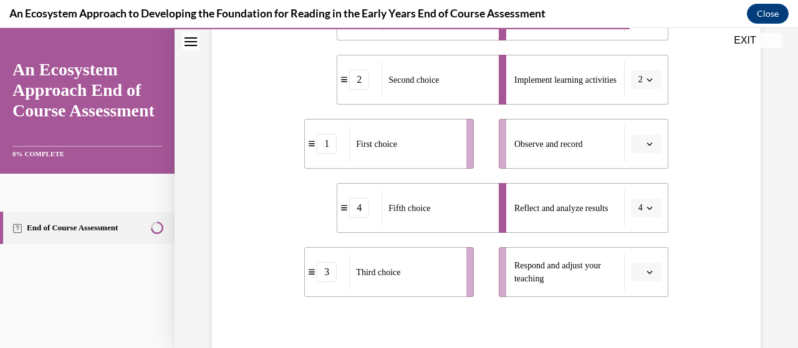
click at [646, 146] on icon "button" at bounding box center [649, 144] width 6 height 6
click at [632, 271] on span "4" at bounding box center [633, 271] width 4 height 10
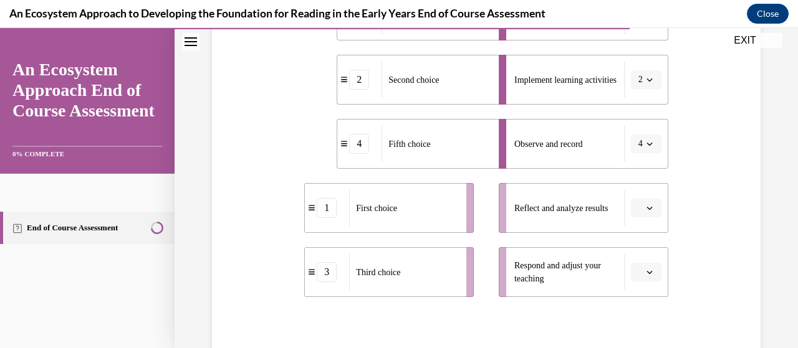
click at [646, 209] on icon "button" at bounding box center [649, 208] width 6 height 6
click at [635, 80] on span "1" at bounding box center [633, 81] width 4 height 10
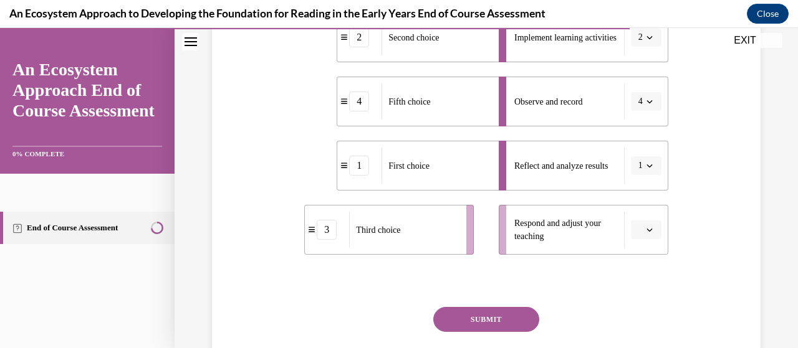
scroll to position [374, 0]
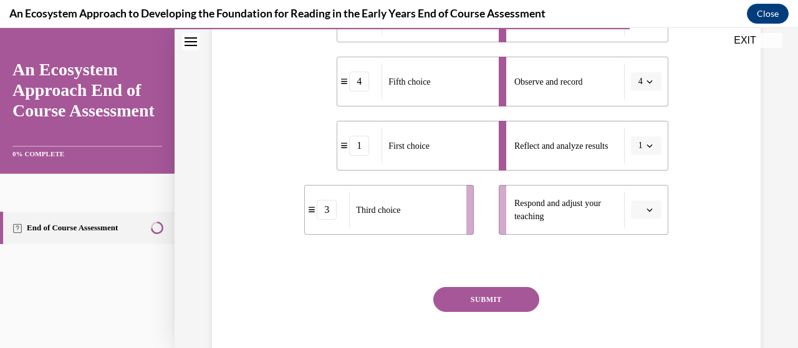
click at [646, 211] on icon "button" at bounding box center [649, 210] width 6 height 3
click at [634, 133] on span "3" at bounding box center [633, 133] width 4 height 10
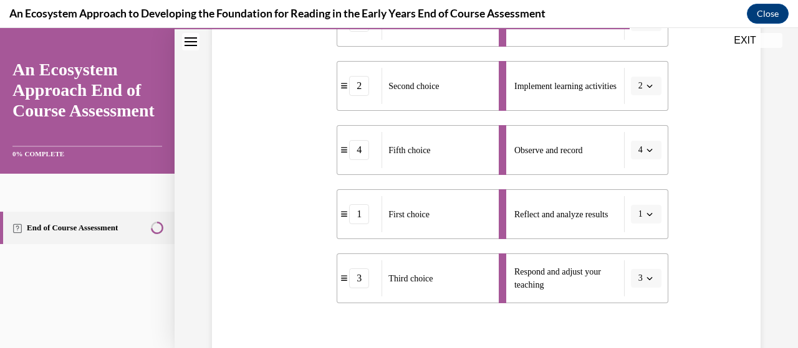
scroll to position [377, 0]
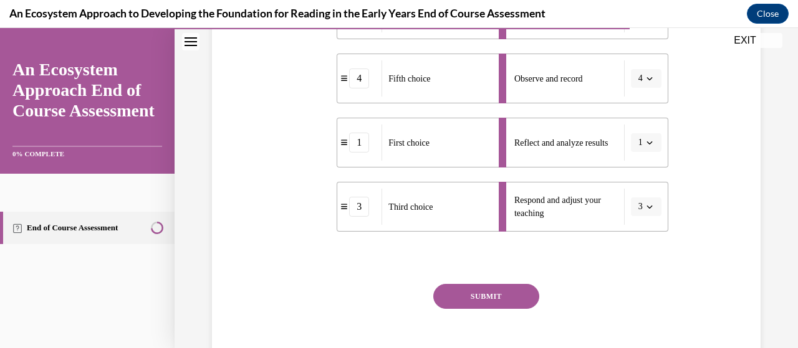
click at [495, 297] on button "SUBMIT" at bounding box center [486, 296] width 106 height 25
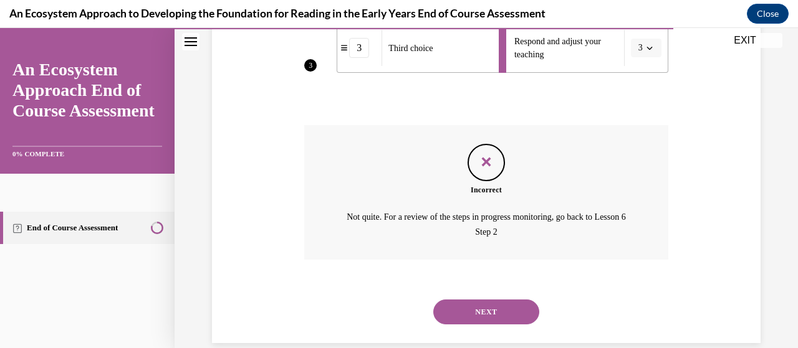
scroll to position [555, 0]
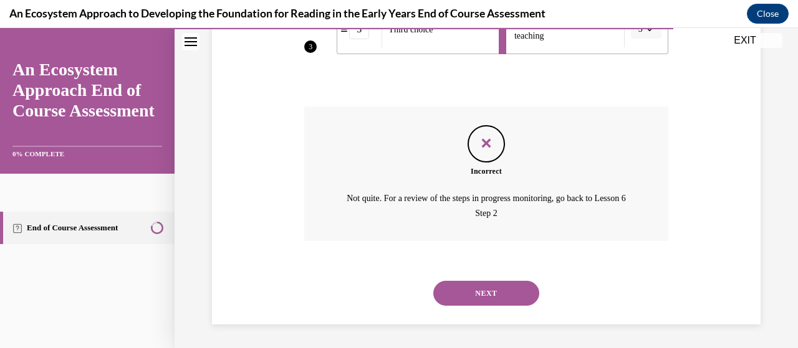
click at [478, 284] on button "NEXT" at bounding box center [486, 293] width 106 height 25
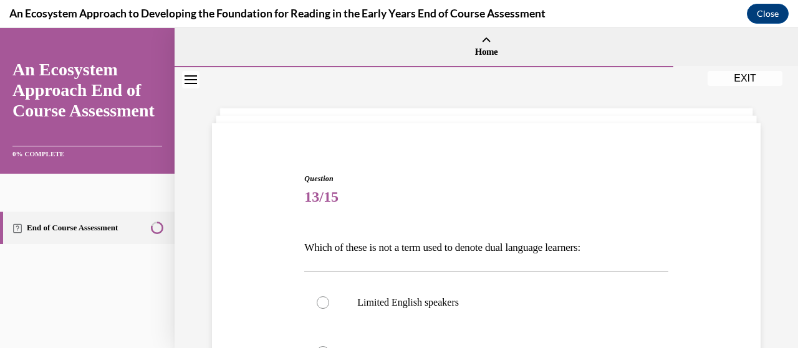
scroll to position [125, 0]
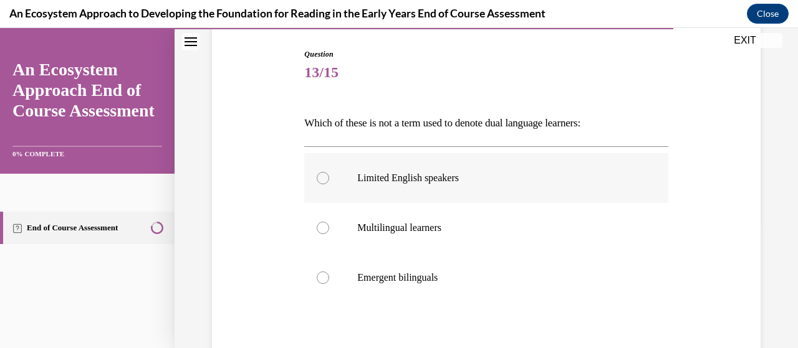
click at [322, 179] on div at bounding box center [323, 178] width 12 height 12
click at [322, 179] on input "Limited English speakers" at bounding box center [323, 178] width 12 height 12
radio input "true"
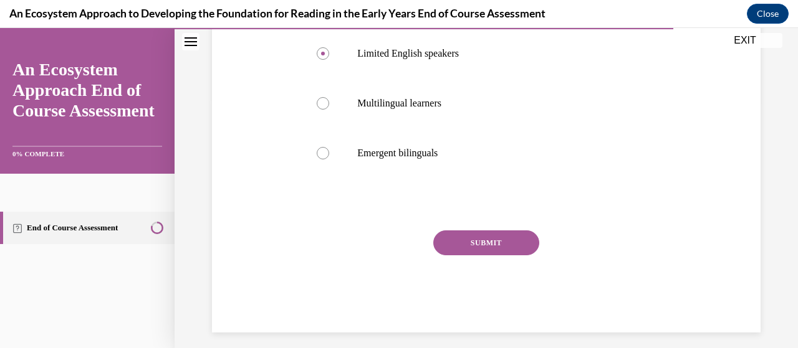
click at [480, 241] on button "SUBMIT" at bounding box center [486, 243] width 106 height 25
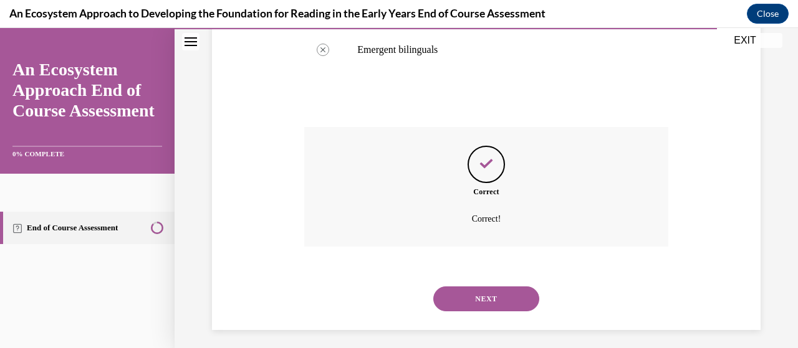
scroll to position [359, 0]
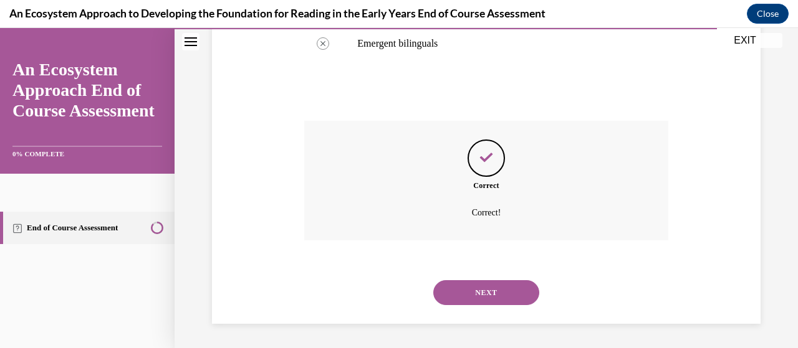
click at [489, 291] on button "NEXT" at bounding box center [486, 292] width 106 height 25
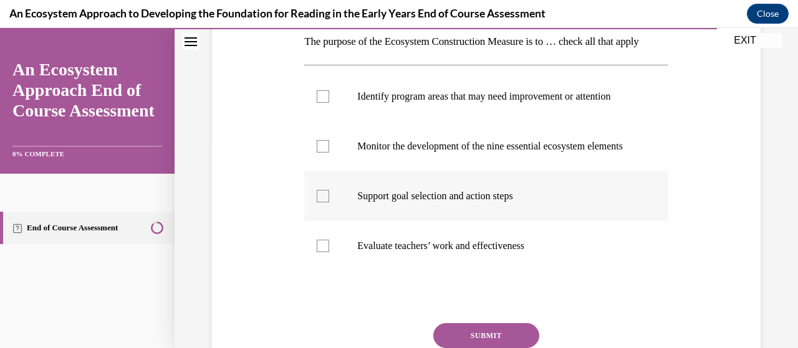
scroll to position [187, 0]
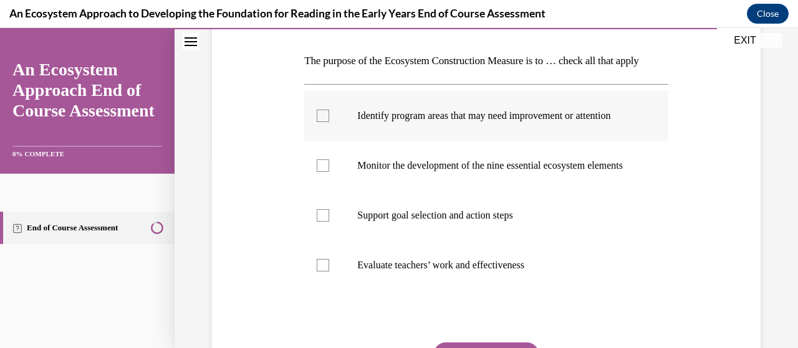
drag, startPoint x: 318, startPoint y: 140, endPoint x: 350, endPoint y: 145, distance: 32.2
click at [320, 122] on div at bounding box center [323, 116] width 12 height 12
click at [320, 122] on input "Identify program areas that may need improvement or attention" at bounding box center [323, 116] width 12 height 12
checkbox input "true"
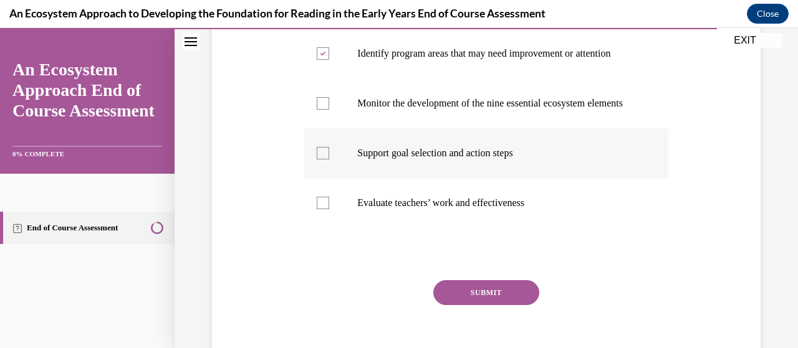
drag, startPoint x: 318, startPoint y: 196, endPoint x: 364, endPoint y: 186, distance: 47.3
click at [318, 160] on div at bounding box center [323, 153] width 12 height 12
click at [318, 160] on input "Support goal selection and action steps" at bounding box center [323, 153] width 12 height 12
checkbox input "true"
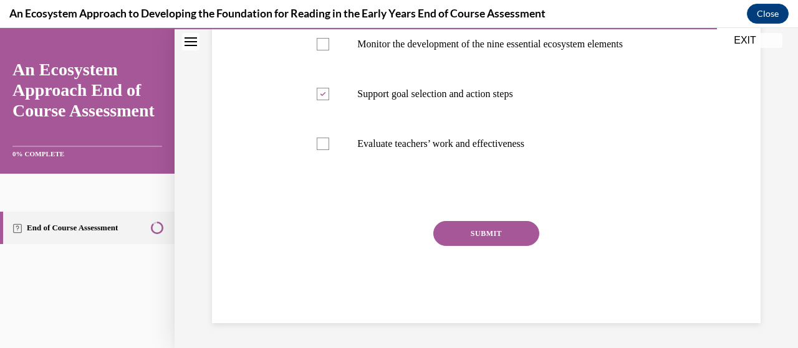
scroll to position [354, 0]
click at [479, 232] on button "SUBMIT" at bounding box center [486, 233] width 106 height 25
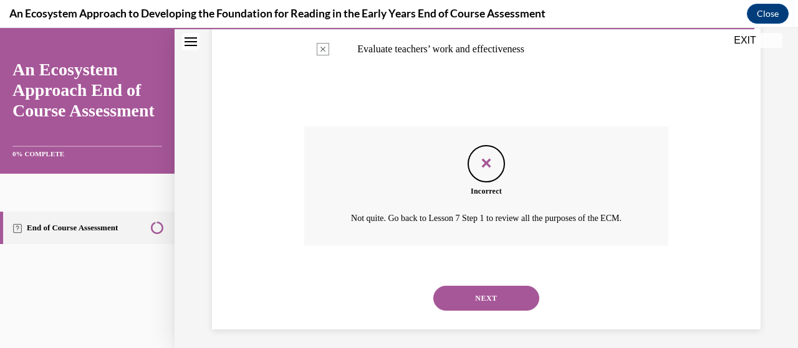
scroll to position [467, 0]
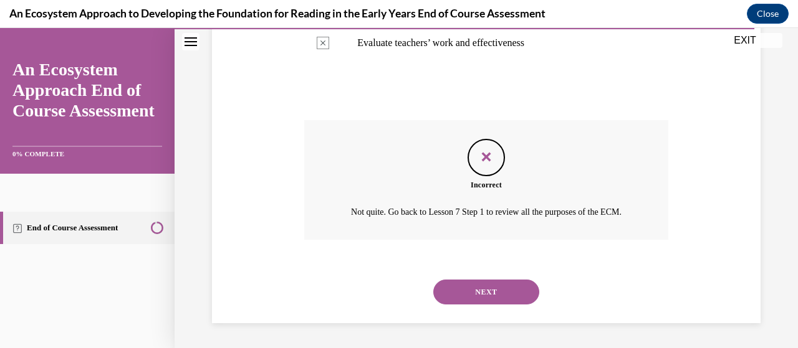
click at [478, 291] on button "NEXT" at bounding box center [486, 292] width 106 height 25
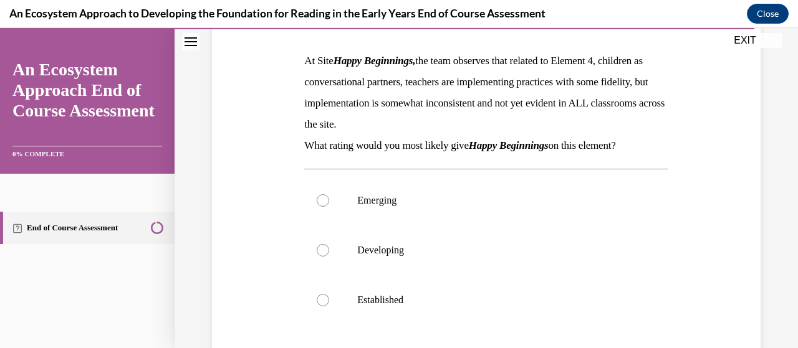
scroll to position [249, 0]
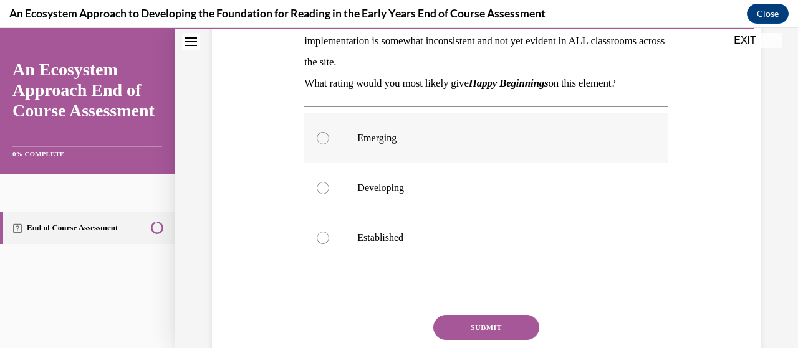
click at [324, 139] on div at bounding box center [323, 138] width 12 height 12
click at [324, 139] on input "Emerging" at bounding box center [323, 138] width 12 height 12
radio input "true"
drag, startPoint x: 490, startPoint y: 324, endPoint x: 502, endPoint y: 312, distance: 16.7
click at [490, 325] on button "SUBMIT" at bounding box center [486, 327] width 106 height 25
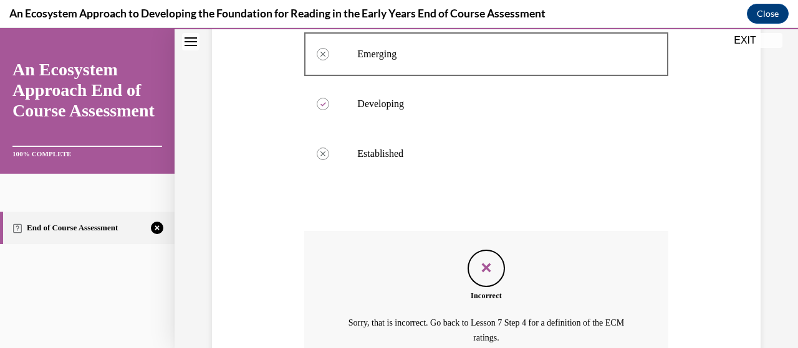
scroll to position [458, 0]
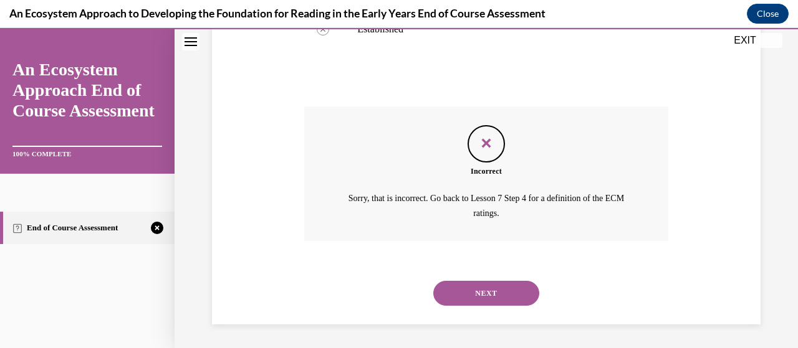
click at [470, 297] on button "NEXT" at bounding box center [486, 293] width 106 height 25
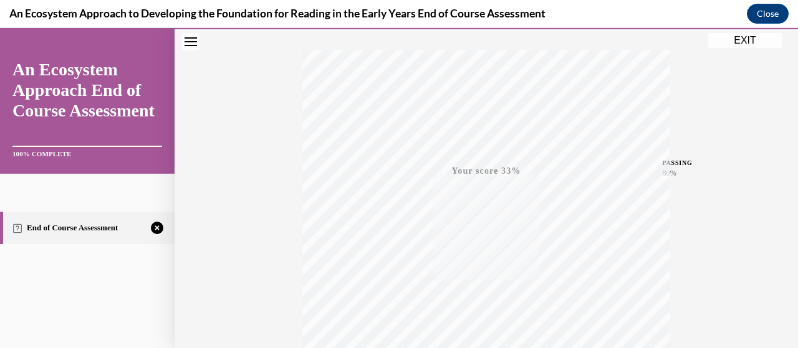
scroll to position [318, 0]
click at [477, 271] on icon "button" at bounding box center [486, 273] width 44 height 14
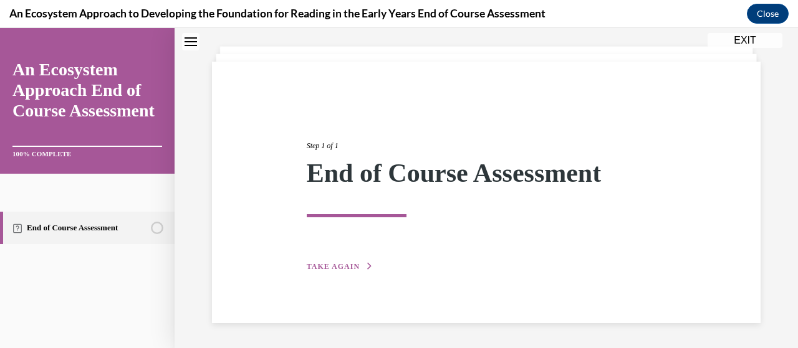
scroll to position [61, 0]
click at [317, 264] on span "TAKE AGAIN" at bounding box center [333, 267] width 53 height 9
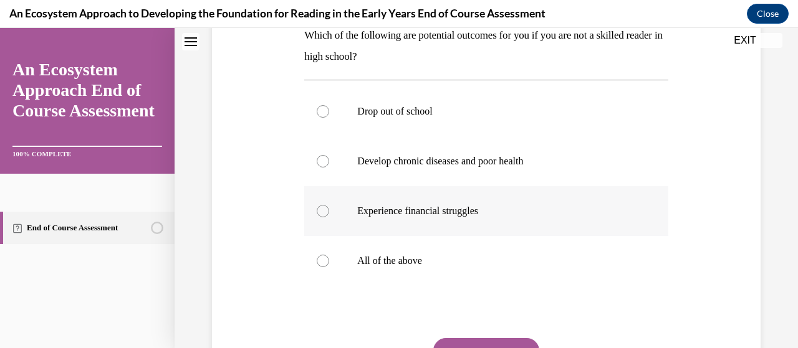
scroll to position [186, 0]
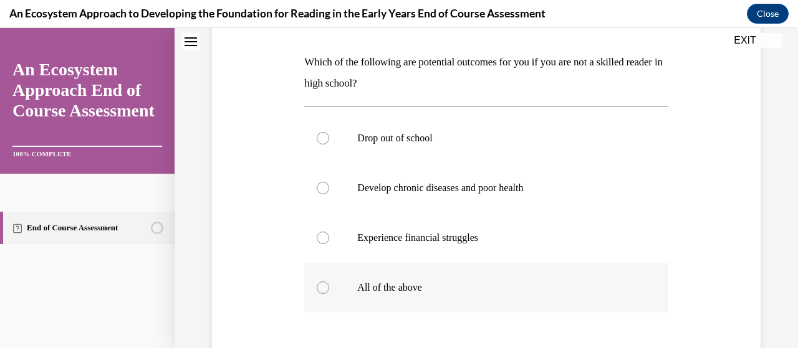
click at [325, 287] on div at bounding box center [323, 288] width 12 height 12
click at [325, 287] on input "All of the above" at bounding box center [323, 288] width 12 height 12
radio input "true"
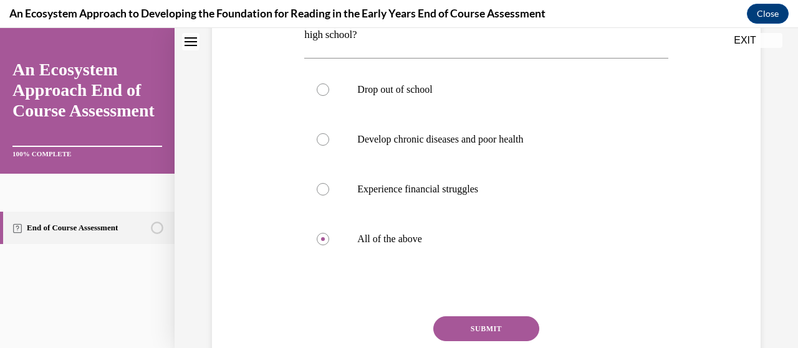
scroll to position [310, 0]
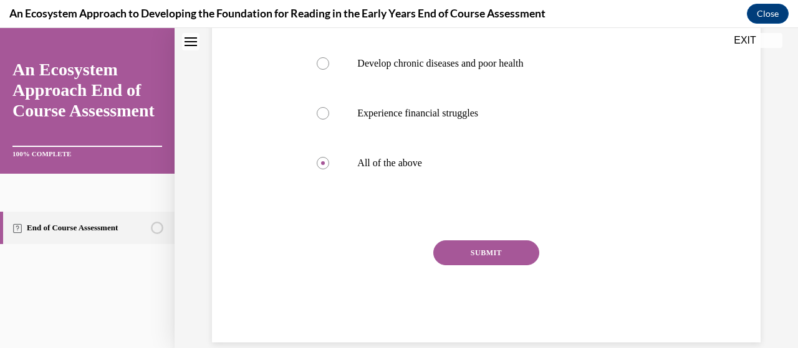
click at [464, 255] on button "SUBMIT" at bounding box center [486, 253] width 106 height 25
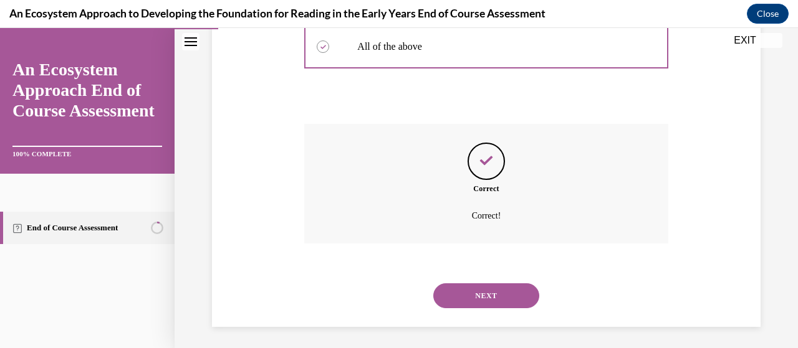
scroll to position [430, 0]
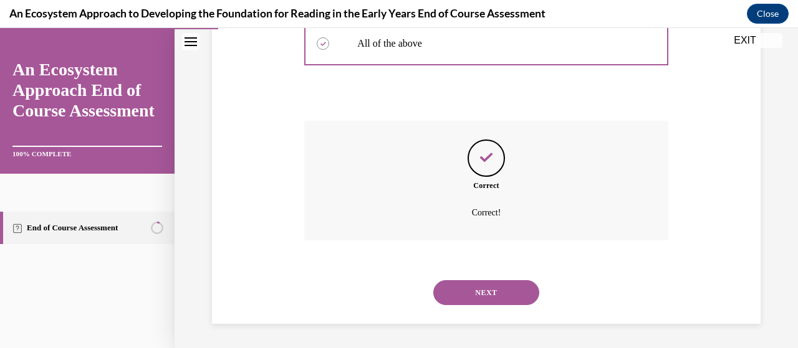
click at [470, 293] on button "NEXT" at bounding box center [486, 292] width 106 height 25
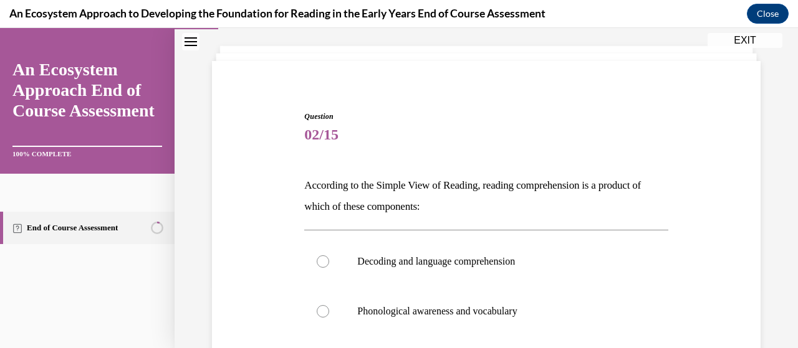
scroll to position [125, 0]
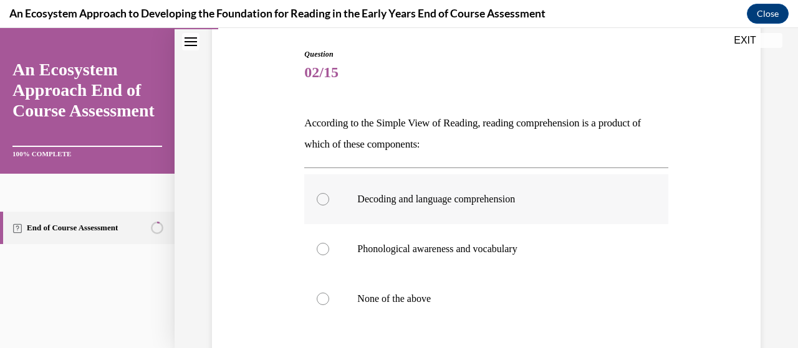
click at [326, 201] on div at bounding box center [323, 199] width 12 height 12
click at [326, 201] on input "Decoding and language comprehension" at bounding box center [323, 199] width 12 height 12
radio input "true"
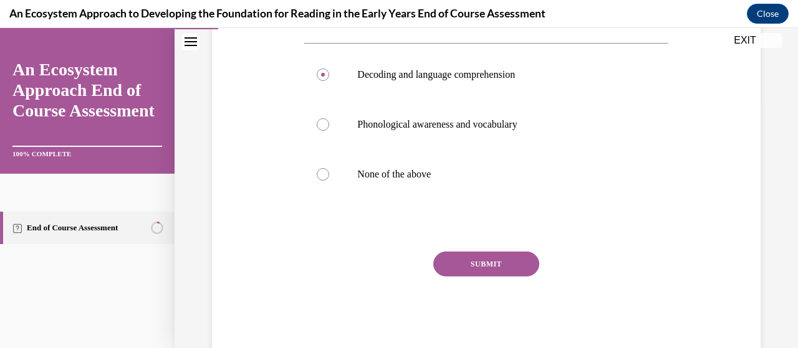
click at [462, 261] on button "SUBMIT" at bounding box center [486, 264] width 106 height 25
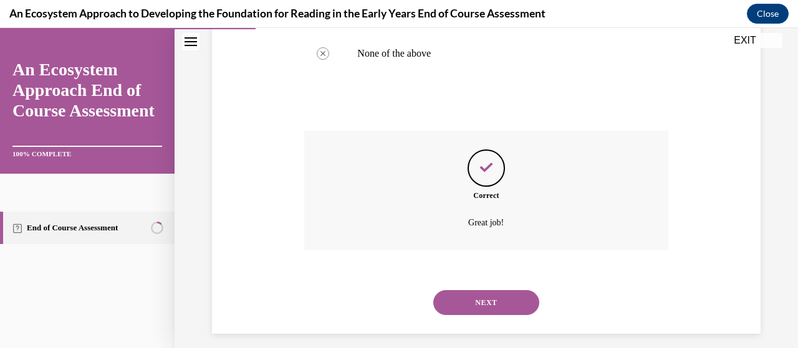
scroll to position [380, 0]
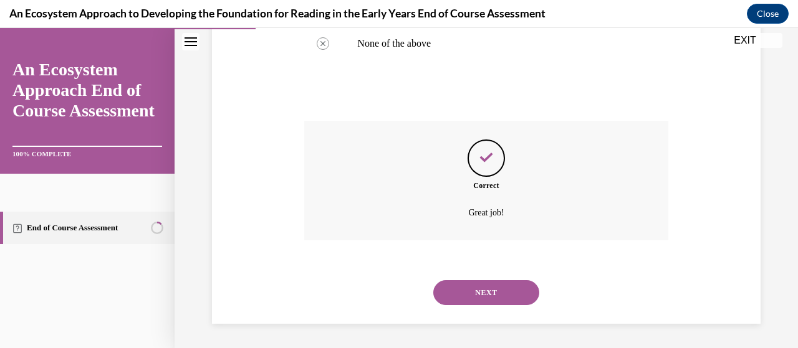
click at [474, 291] on button "NEXT" at bounding box center [486, 292] width 106 height 25
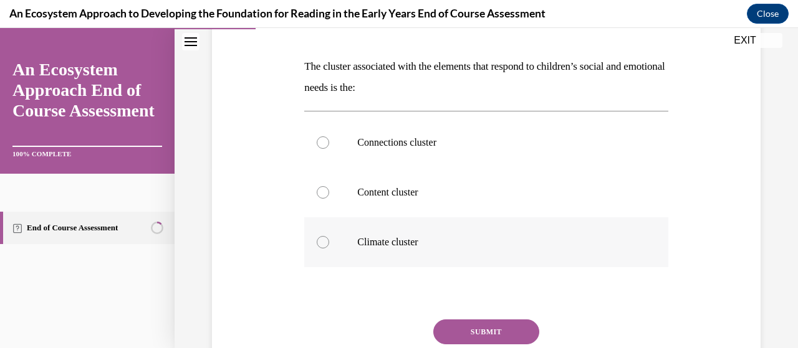
scroll to position [187, 0]
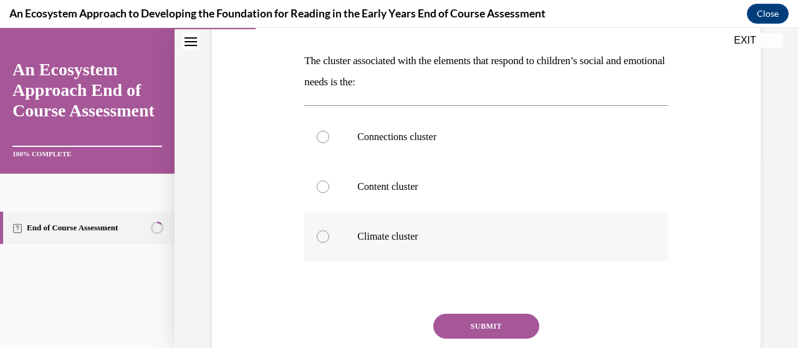
click at [325, 236] on div at bounding box center [323, 237] width 12 height 12
click at [325, 236] on input "Climate cluster" at bounding box center [323, 237] width 12 height 12
radio input "true"
click at [475, 323] on button "SUBMIT" at bounding box center [486, 326] width 106 height 25
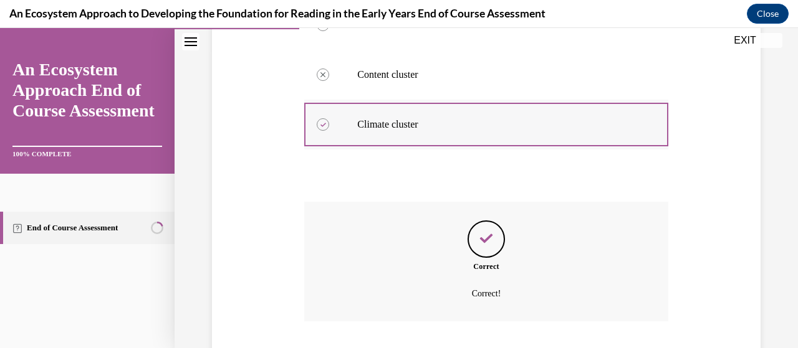
scroll to position [380, 0]
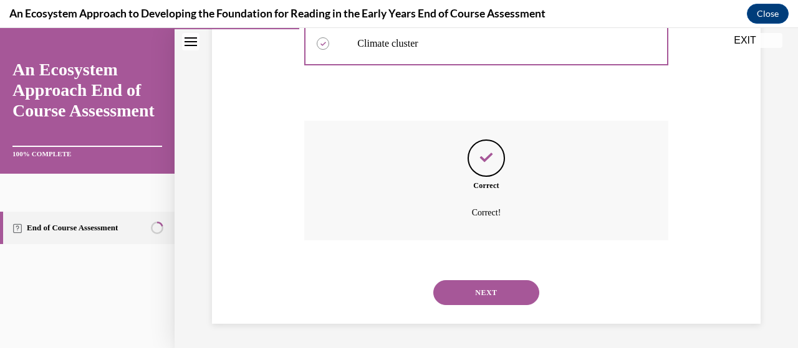
click at [484, 299] on button "NEXT" at bounding box center [486, 292] width 106 height 25
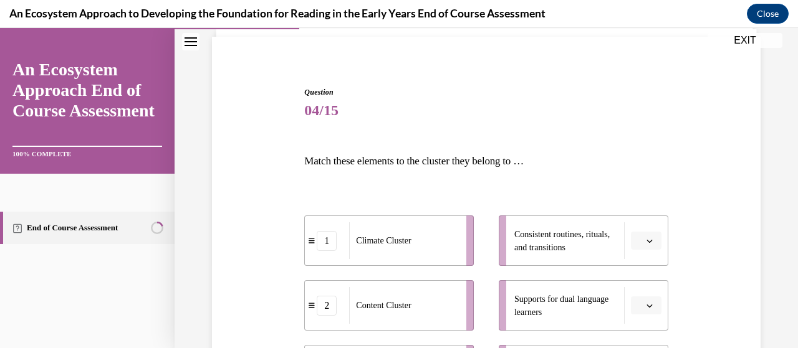
scroll to position [187, 0]
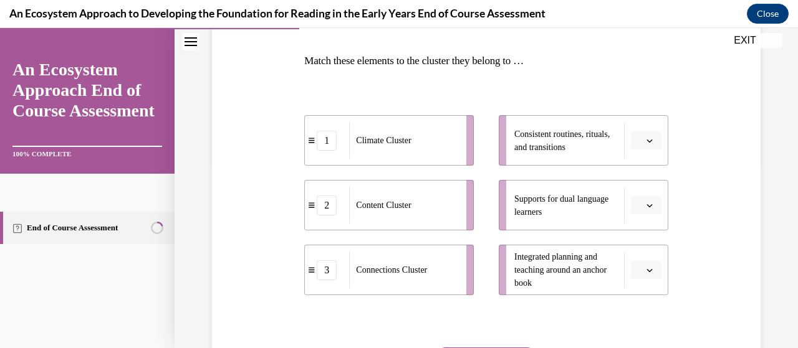
click at [646, 139] on icon "button" at bounding box center [649, 141] width 6 height 6
click at [633, 240] on span "3" at bounding box center [633, 243] width 4 height 10
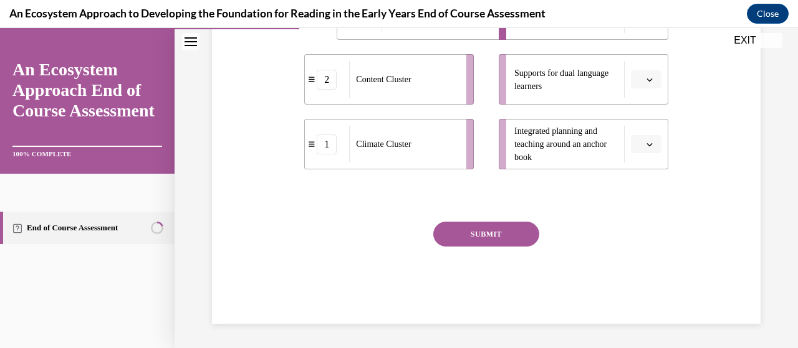
click at [490, 232] on button "SUBMIT" at bounding box center [486, 234] width 106 height 25
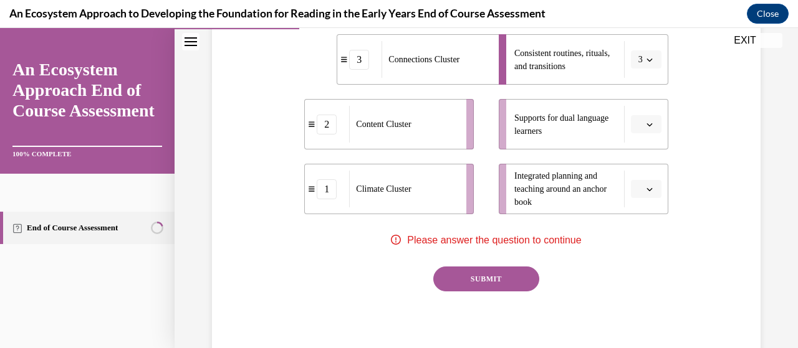
scroll to position [188, 0]
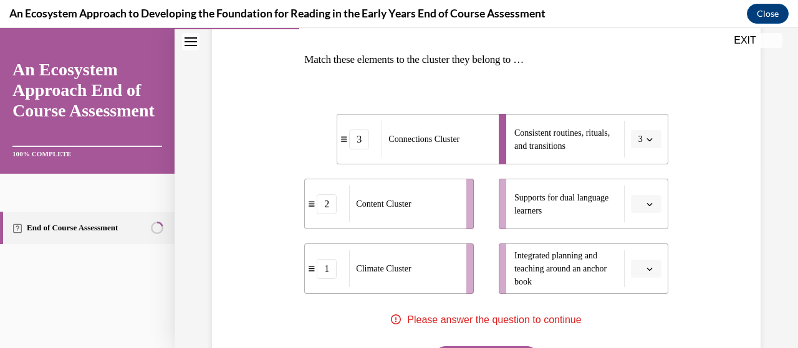
click at [646, 267] on icon "button" at bounding box center [649, 269] width 6 height 6
click at [636, 239] on div "3" at bounding box center [636, 240] width 31 height 25
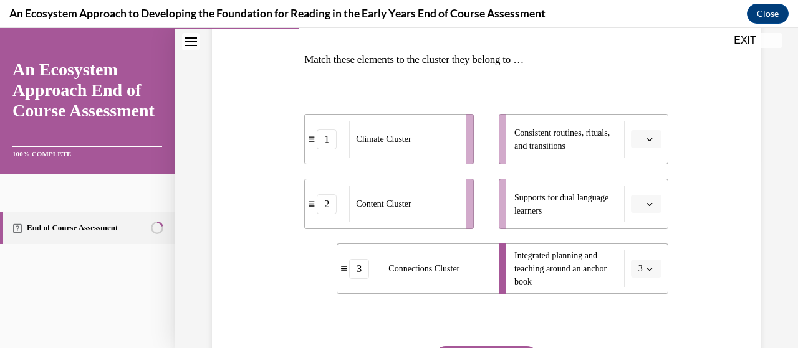
scroll to position [251, 0]
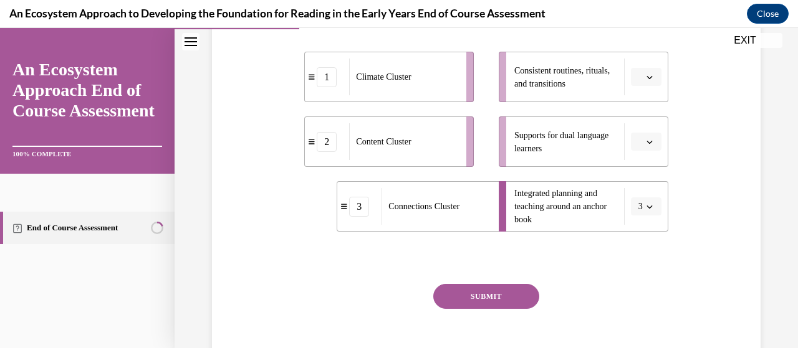
click at [506, 299] on button "SUBMIT" at bounding box center [486, 296] width 106 height 25
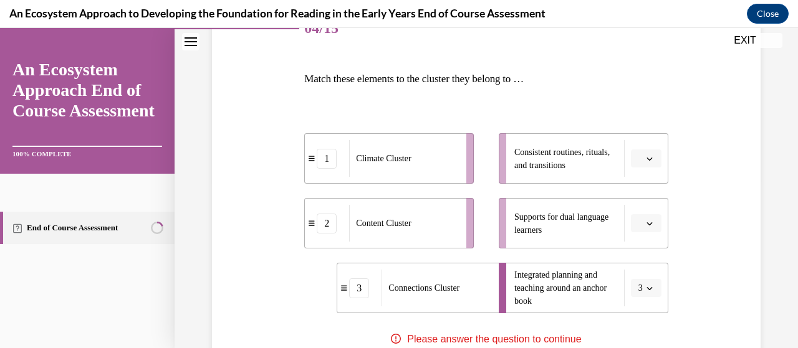
scroll to position [188, 0]
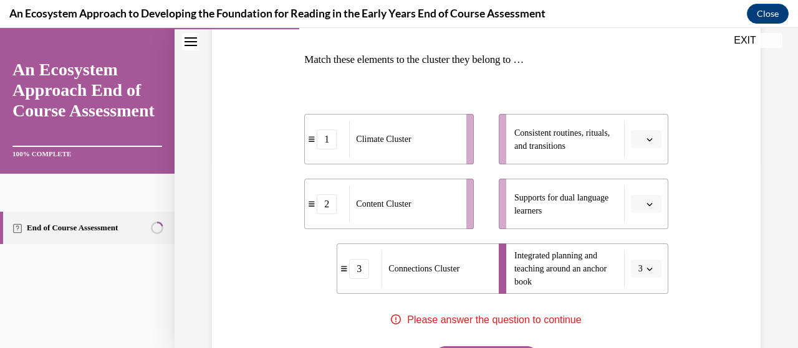
click at [645, 265] on span "button" at bounding box center [649, 269] width 9 height 9
click at [646, 136] on icon "button" at bounding box center [649, 139] width 6 height 6
click at [639, 193] on div "1" at bounding box center [636, 191] width 31 height 25
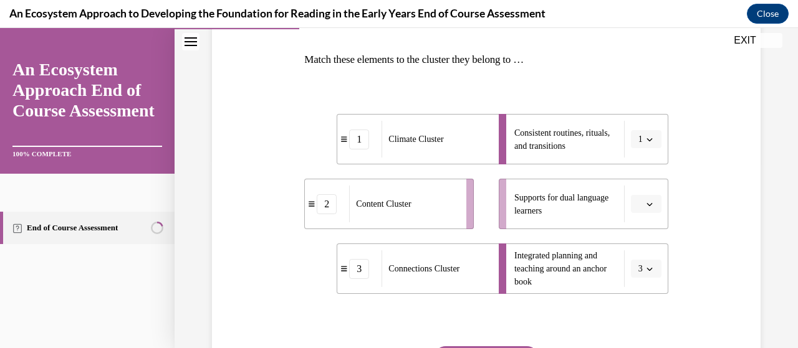
click at [646, 204] on icon "button" at bounding box center [649, 204] width 6 height 6
click at [637, 277] on div "2" at bounding box center [636, 281] width 31 height 25
click at [646, 139] on icon "button" at bounding box center [649, 139] width 6 height 6
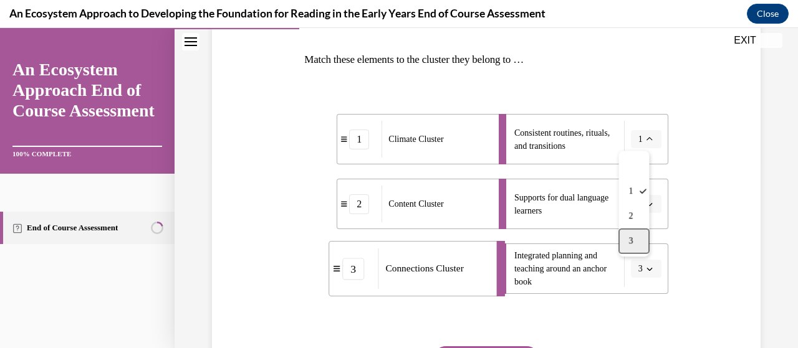
click at [635, 238] on div "3" at bounding box center [633, 241] width 31 height 25
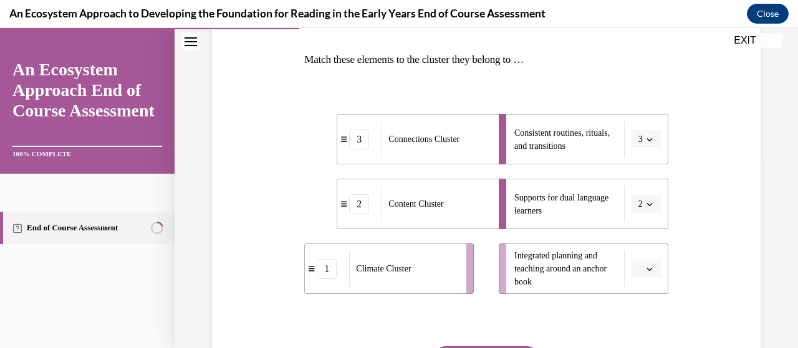
click at [646, 267] on icon "button" at bounding box center [649, 269] width 6 height 6
click at [633, 219] on span "2" at bounding box center [633, 216] width 4 height 10
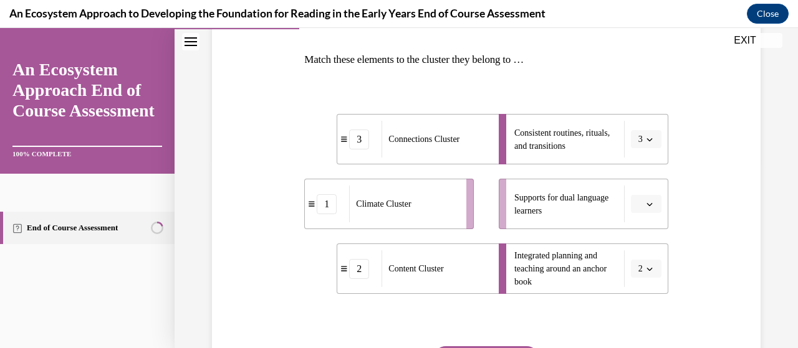
click at [646, 203] on icon "button" at bounding box center [649, 204] width 6 height 6
click at [642, 255] on div "1" at bounding box center [636, 256] width 31 height 25
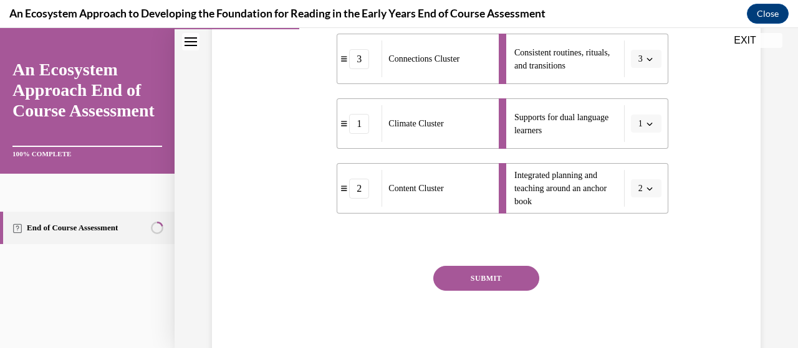
scroll to position [313, 0]
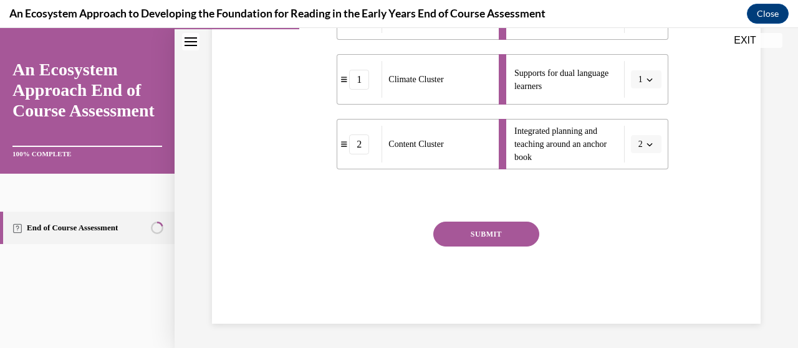
click at [492, 237] on button "SUBMIT" at bounding box center [486, 234] width 106 height 25
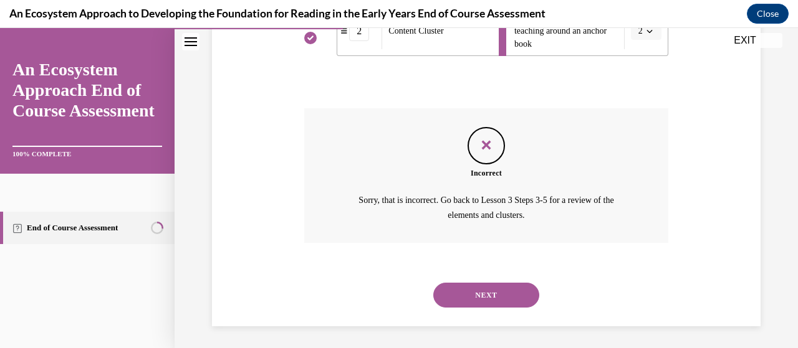
scroll to position [429, 0]
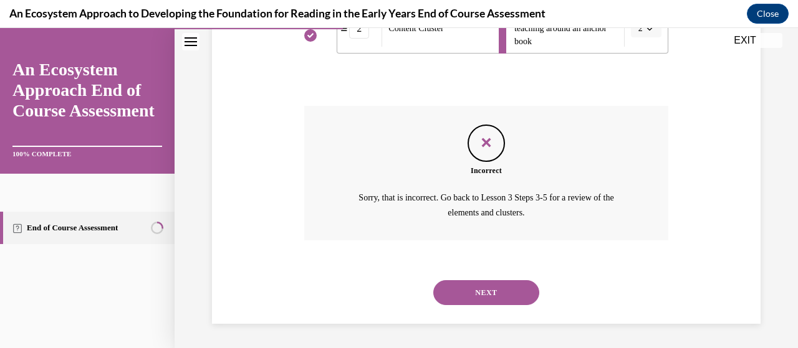
click at [469, 294] on button "NEXT" at bounding box center [486, 292] width 106 height 25
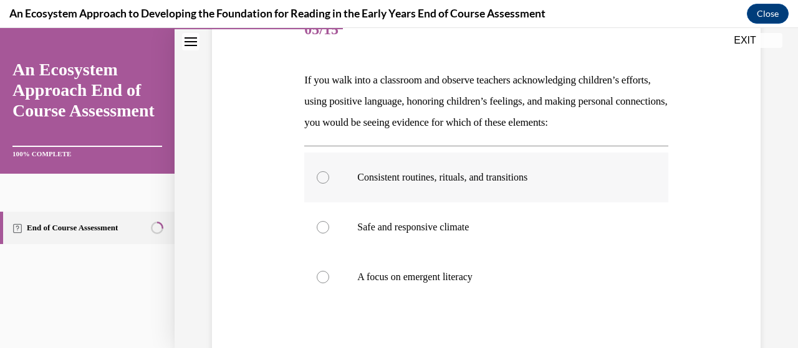
scroll to position [187, 0]
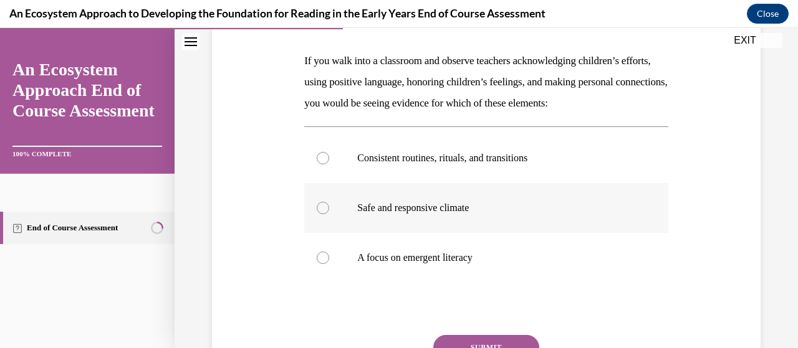
click at [322, 214] on div at bounding box center [323, 208] width 12 height 12
click at [322, 214] on input "Safe and responsive climate" at bounding box center [323, 208] width 12 height 12
radio input "true"
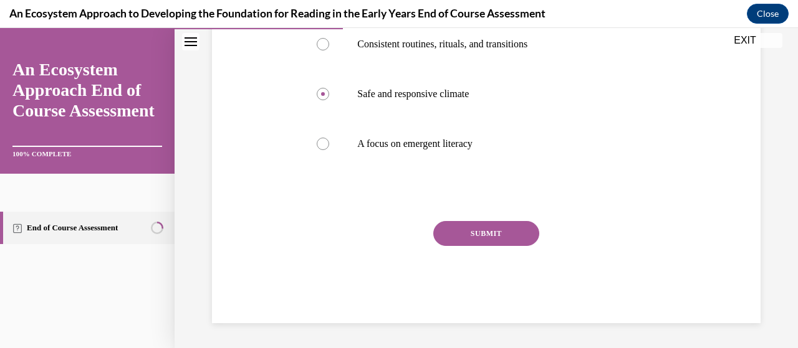
click at [470, 234] on button "SUBMIT" at bounding box center [486, 233] width 106 height 25
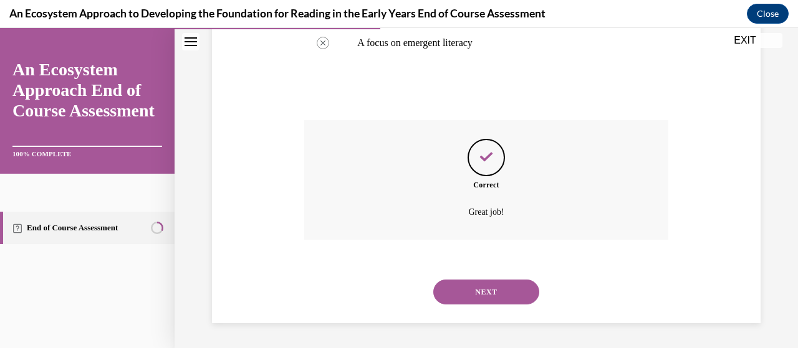
scroll to position [422, 0]
click at [491, 289] on button "NEXT" at bounding box center [486, 292] width 106 height 25
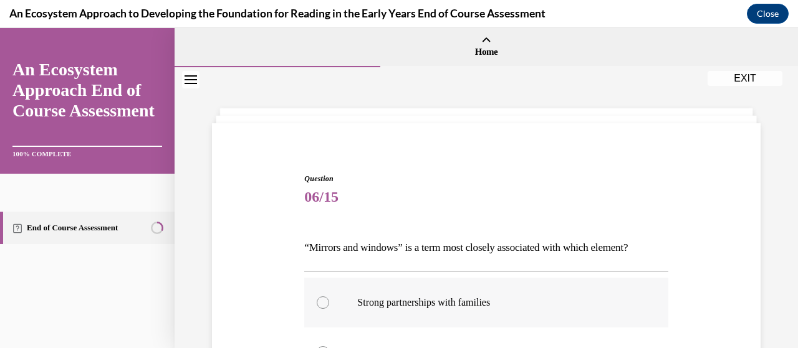
scroll to position [187, 0]
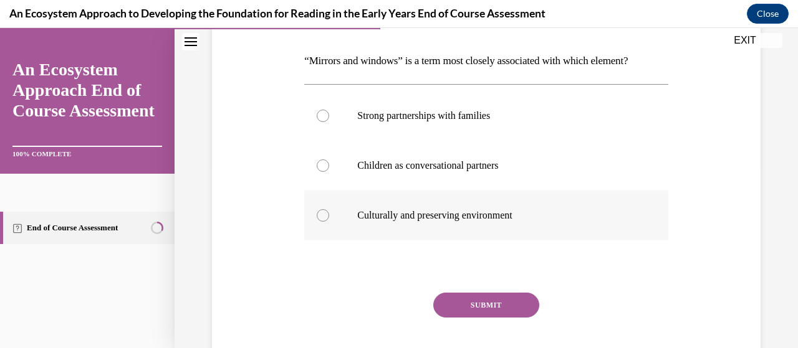
click at [324, 215] on div at bounding box center [323, 215] width 12 height 12
click at [324, 215] on input "Culturally and preserving environment" at bounding box center [323, 215] width 12 height 12
radio input "true"
click at [496, 308] on button "SUBMIT" at bounding box center [486, 305] width 106 height 25
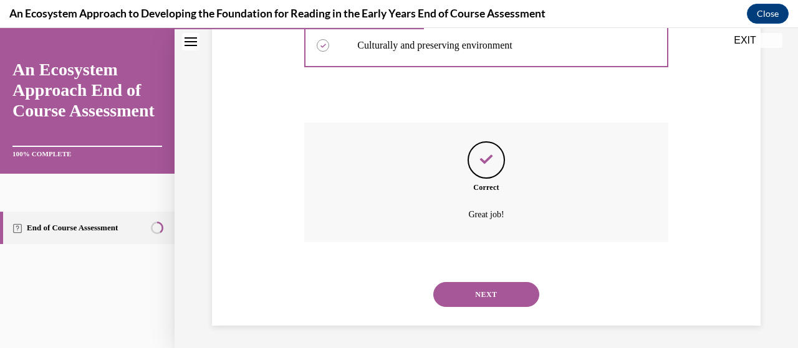
scroll to position [359, 0]
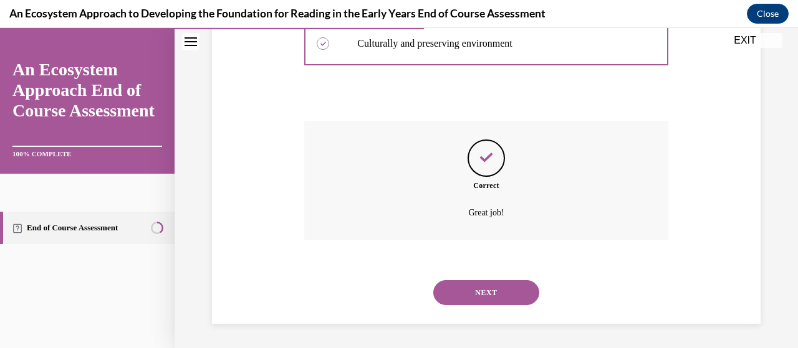
click at [483, 290] on button "NEXT" at bounding box center [486, 292] width 106 height 25
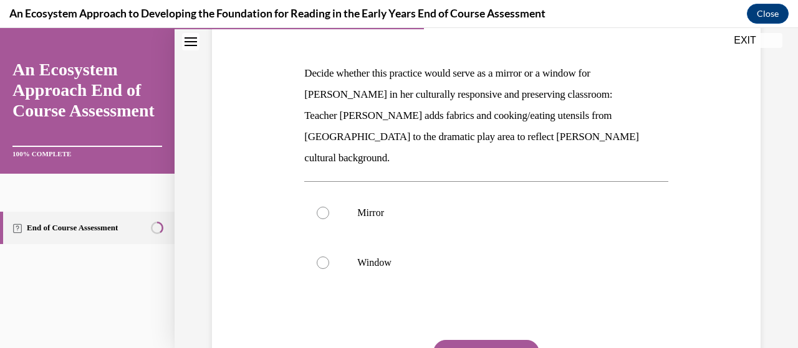
scroll to position [187, 0]
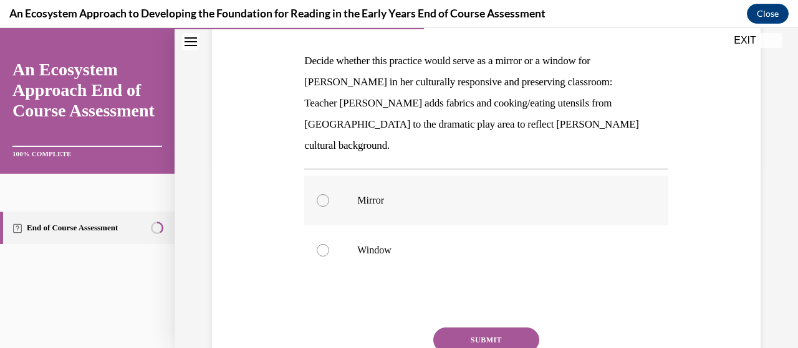
click at [326, 194] on div at bounding box center [323, 200] width 12 height 12
click at [326, 194] on input "Mirror" at bounding box center [323, 200] width 12 height 12
radio input "true"
click at [488, 328] on button "SUBMIT" at bounding box center [486, 340] width 106 height 25
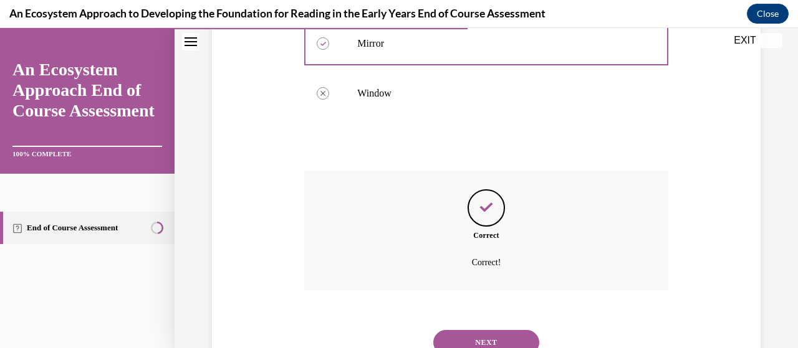
scroll to position [373, 0]
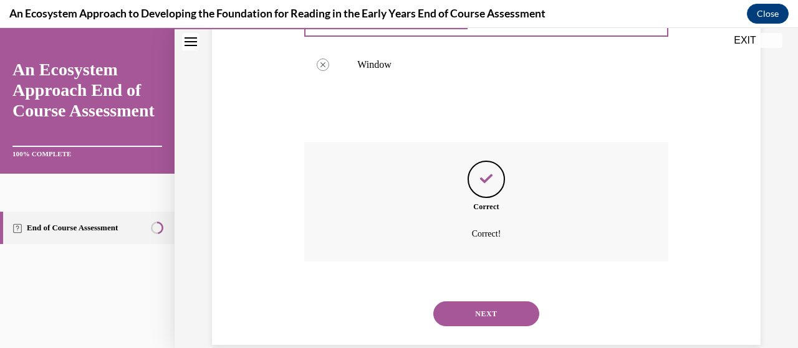
click at [474, 302] on button "NEXT" at bounding box center [486, 314] width 106 height 25
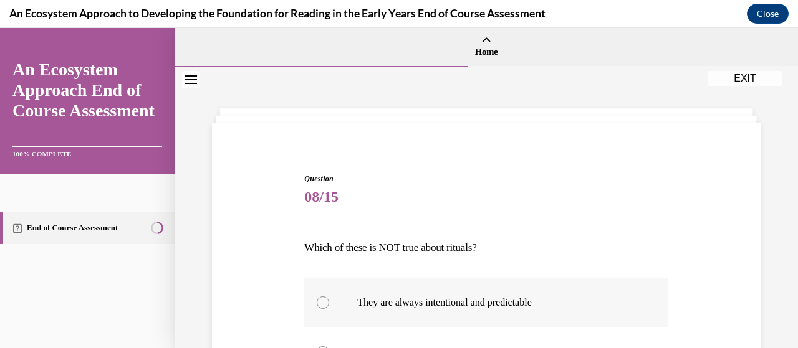
scroll to position [125, 0]
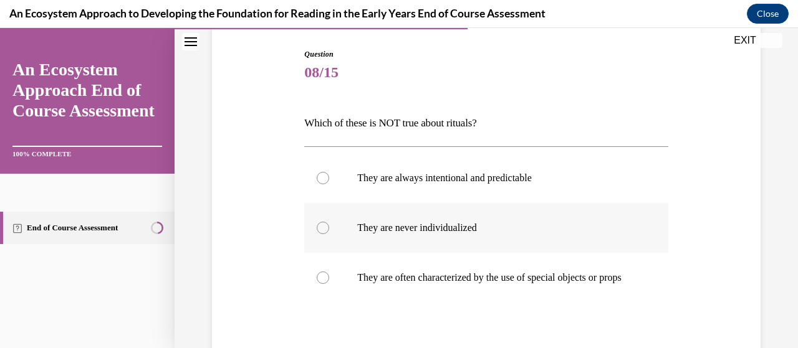
click at [323, 228] on div at bounding box center [323, 228] width 12 height 12
click at [323, 228] on input "They are never individualized" at bounding box center [323, 228] width 12 height 12
radio input "true"
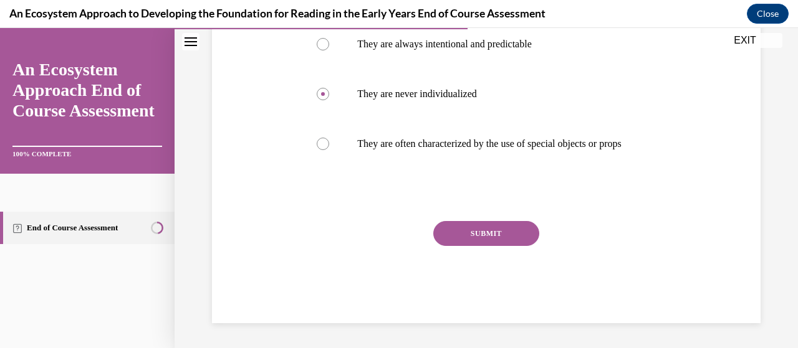
click at [482, 233] on button "SUBMIT" at bounding box center [486, 233] width 106 height 25
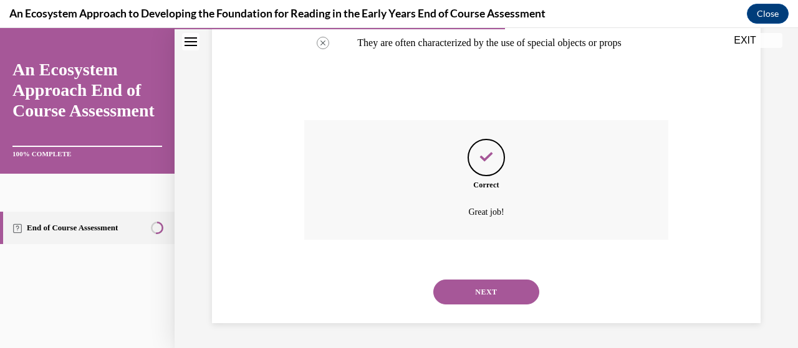
scroll to position [371, 0]
click at [486, 290] on button "NEXT" at bounding box center [486, 292] width 106 height 25
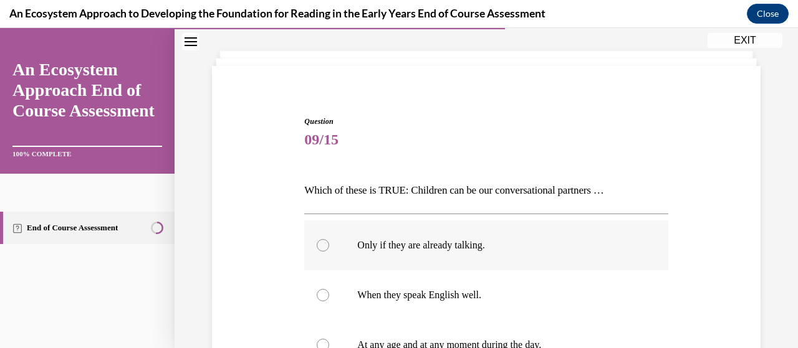
scroll to position [125, 0]
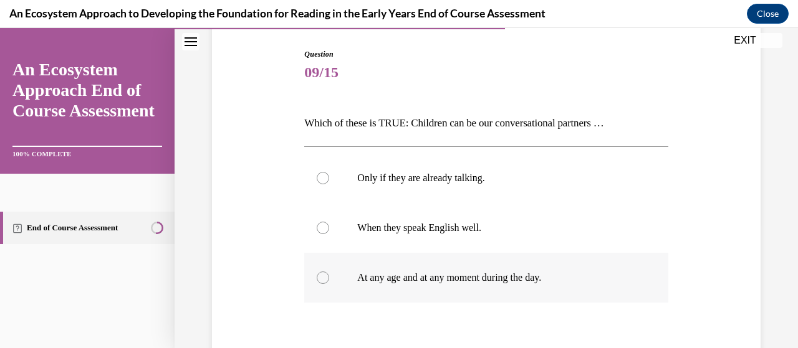
click at [325, 276] on div at bounding box center [323, 278] width 12 height 12
click at [325, 276] on input "At any age and at any moment during the day." at bounding box center [323, 278] width 12 height 12
radio input "true"
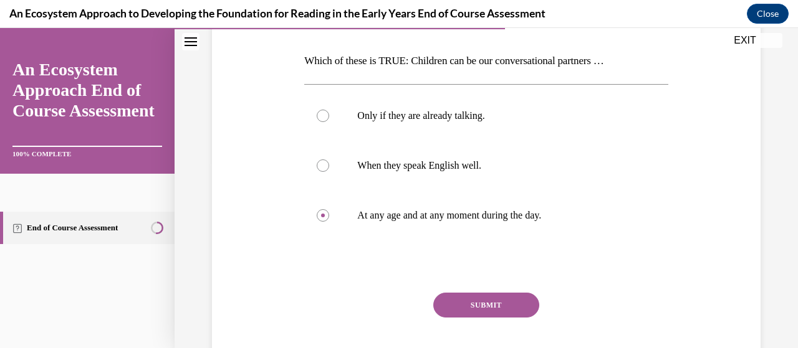
click at [483, 306] on button "SUBMIT" at bounding box center [486, 305] width 106 height 25
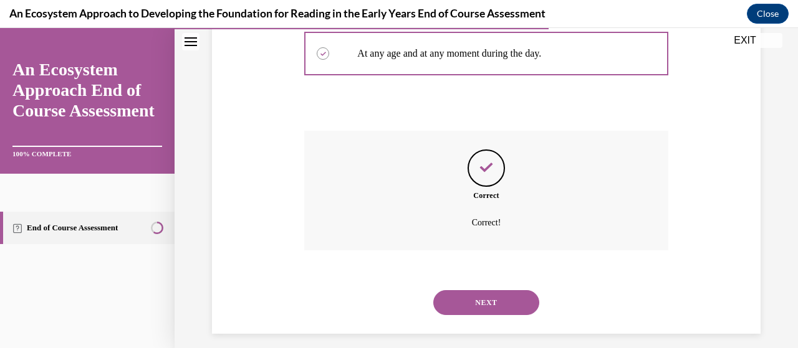
scroll to position [359, 0]
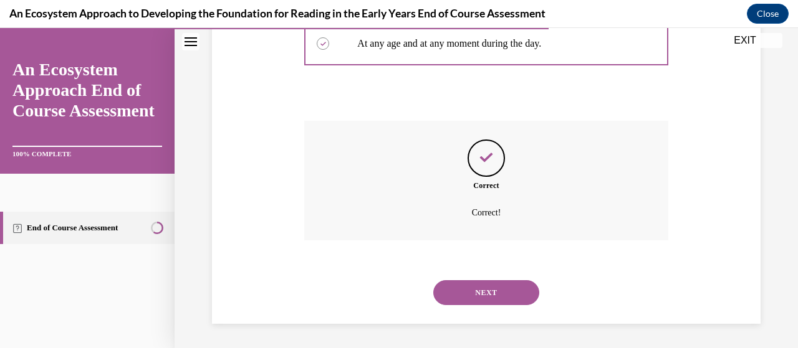
click at [477, 291] on button "NEXT" at bounding box center [486, 292] width 106 height 25
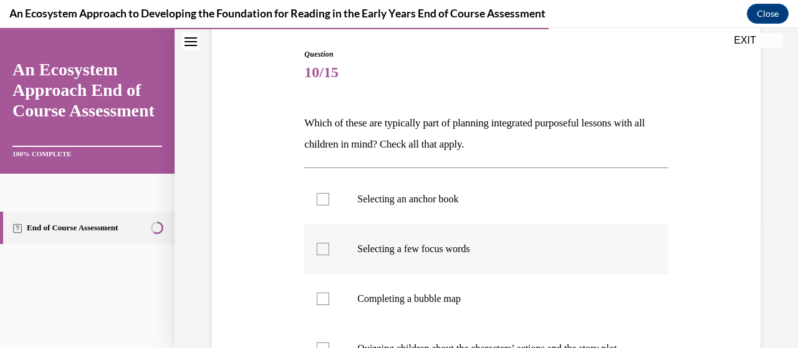
scroll to position [187, 0]
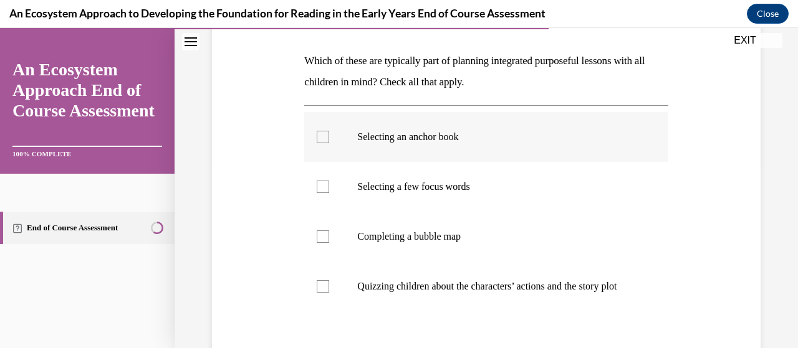
click at [324, 138] on div at bounding box center [323, 137] width 12 height 12
click at [324, 138] on input "Selecting an anchor book" at bounding box center [323, 137] width 12 height 12
checkbox input "true"
click at [324, 186] on div at bounding box center [323, 187] width 12 height 12
click at [324, 186] on input "Selecting a few focus words" at bounding box center [323, 187] width 12 height 12
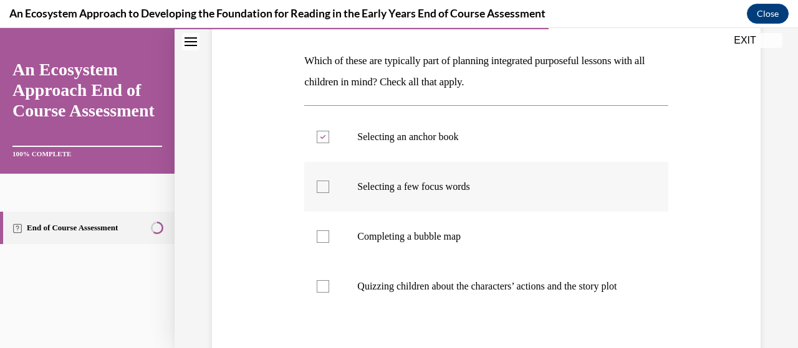
checkbox input "true"
click at [323, 236] on div at bounding box center [323, 237] width 12 height 12
click at [323, 236] on input "Completing a bubble map" at bounding box center [323, 237] width 12 height 12
checkbox input "true"
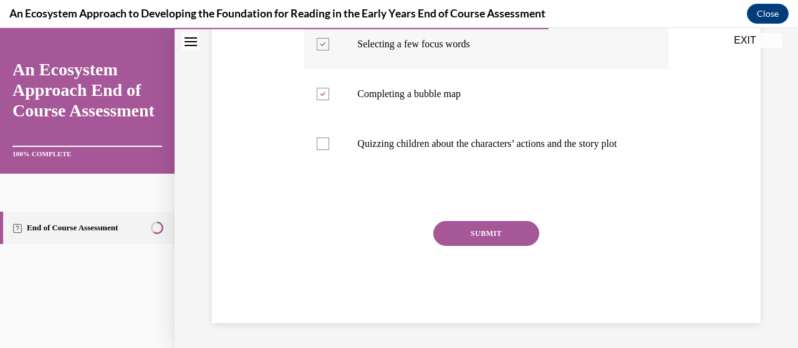
scroll to position [341, 0]
click at [490, 233] on button "SUBMIT" at bounding box center [486, 233] width 106 height 25
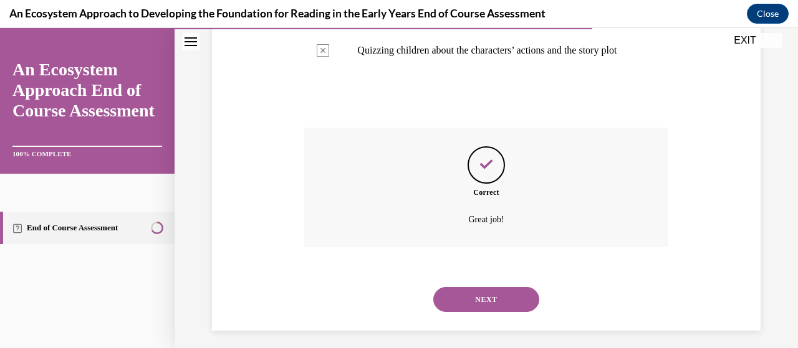
scroll to position [442, 0]
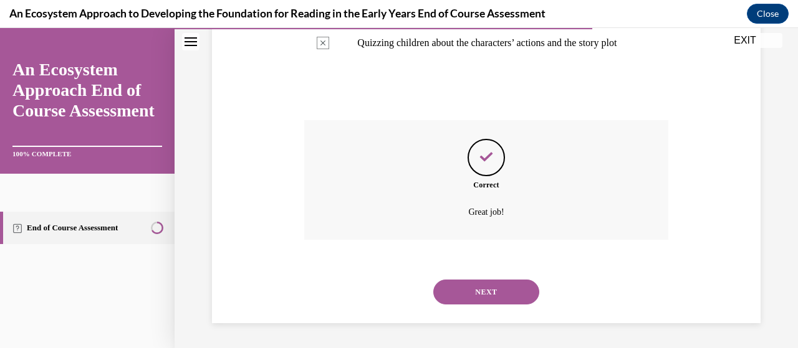
click at [475, 295] on button "NEXT" at bounding box center [486, 292] width 106 height 25
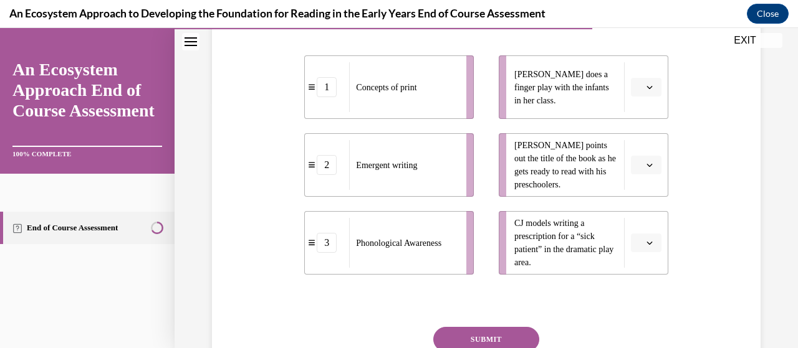
scroll to position [249, 0]
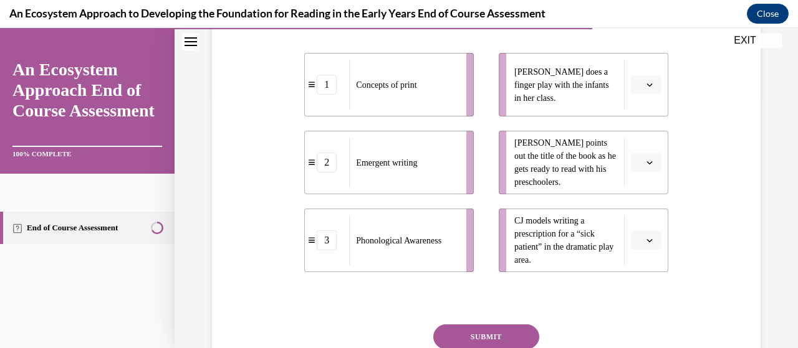
click at [646, 88] on icon "button" at bounding box center [649, 85] width 6 height 6
click at [636, 153] on div "1" at bounding box center [636, 158] width 31 height 25
click at [646, 166] on icon "button" at bounding box center [649, 163] width 6 height 6
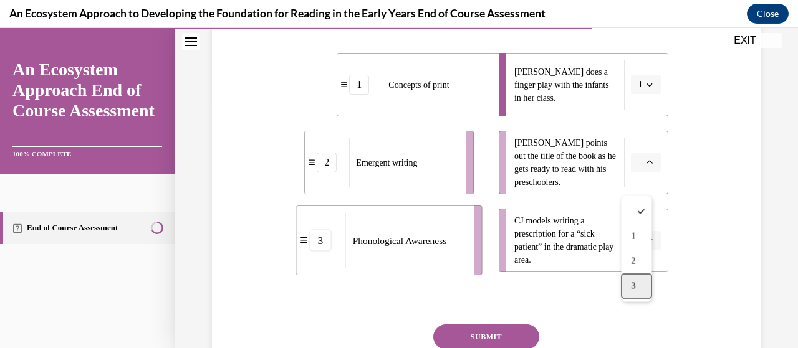
click at [635, 284] on span "3" at bounding box center [633, 286] width 4 height 10
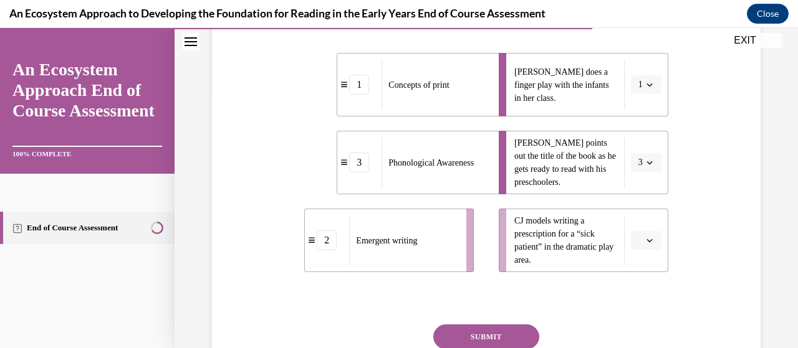
click at [646, 244] on icon "button" at bounding box center [649, 240] width 6 height 6
click at [632, 209] on span "2" at bounding box center [633, 209] width 4 height 10
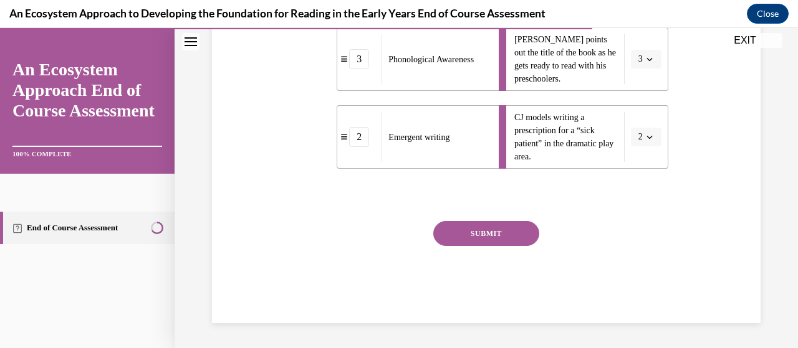
click at [490, 230] on button "SUBMIT" at bounding box center [486, 233] width 106 height 25
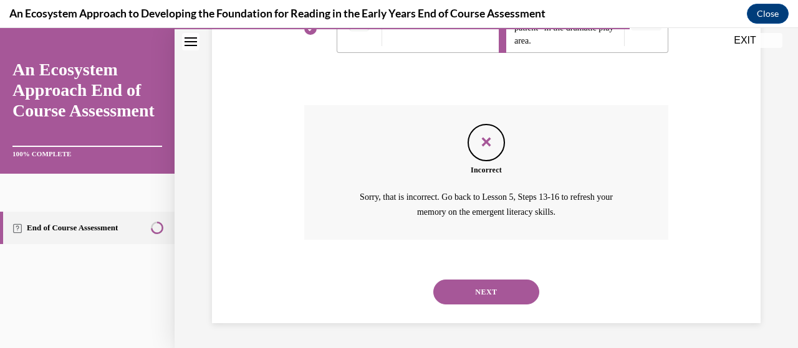
scroll to position [489, 0]
click at [487, 292] on button "NEXT" at bounding box center [486, 292] width 106 height 25
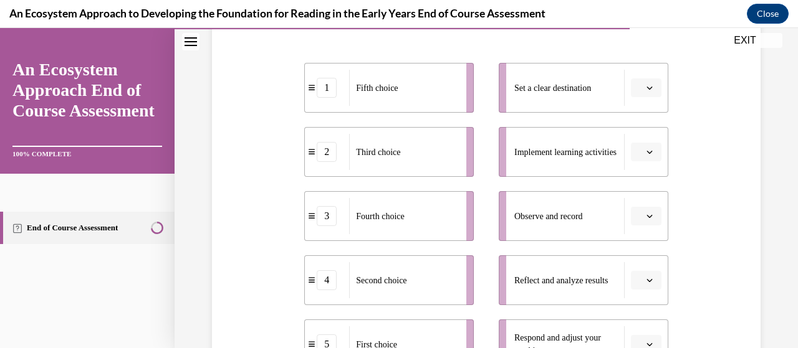
scroll to position [249, 0]
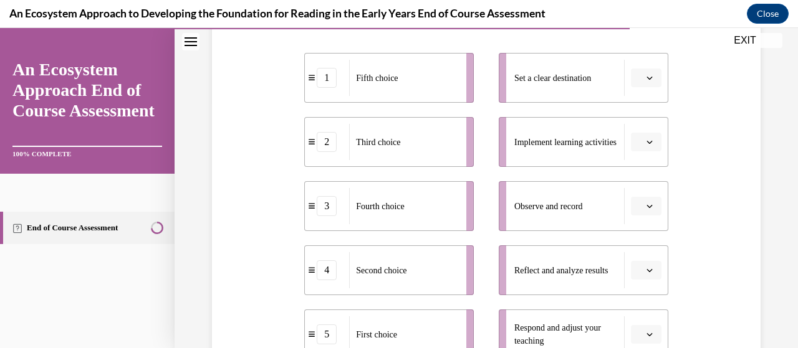
click at [646, 144] on icon "button" at bounding box center [649, 142] width 6 height 6
click at [638, 217] on div "2" at bounding box center [636, 219] width 31 height 25
click at [642, 275] on button "button" at bounding box center [646, 270] width 31 height 19
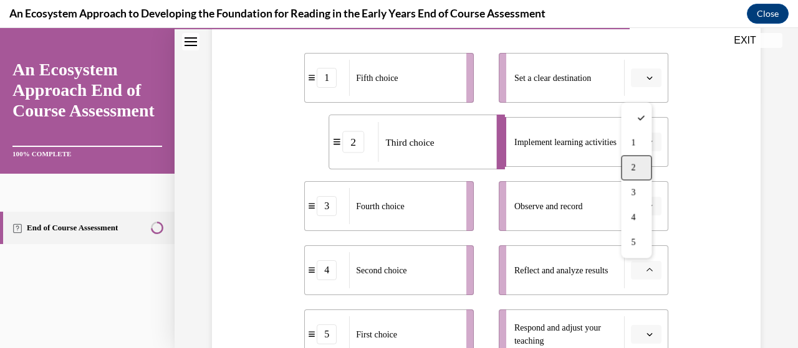
click at [640, 173] on div "2" at bounding box center [636, 168] width 31 height 25
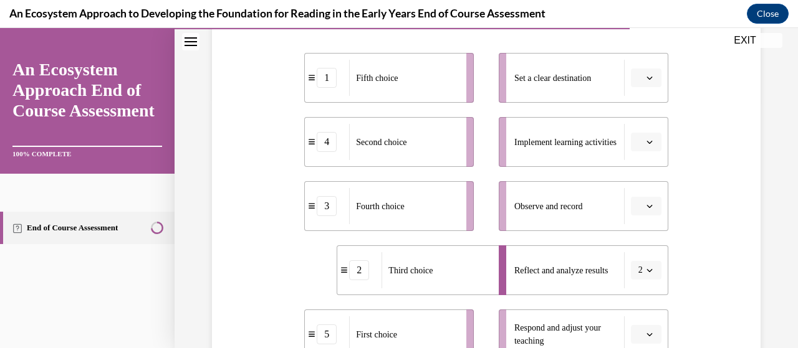
click at [646, 143] on icon "button" at bounding box center [649, 142] width 6 height 6
click at [632, 214] on span "2" at bounding box center [633, 219] width 4 height 10
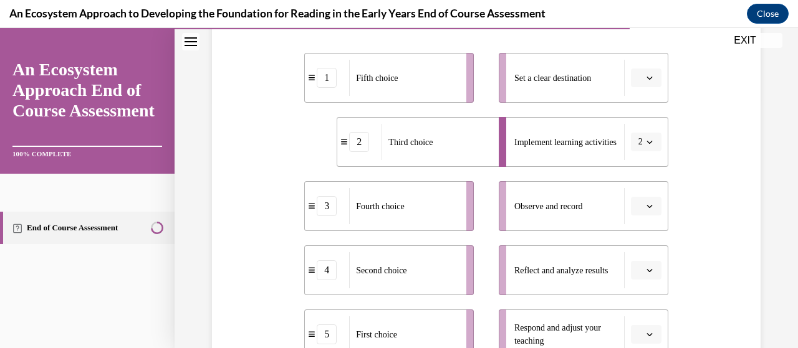
click at [646, 204] on icon "button" at bounding box center [649, 206] width 6 height 6
click at [632, 180] on span "5" at bounding box center [633, 179] width 4 height 10
click at [645, 274] on span "button" at bounding box center [649, 270] width 9 height 9
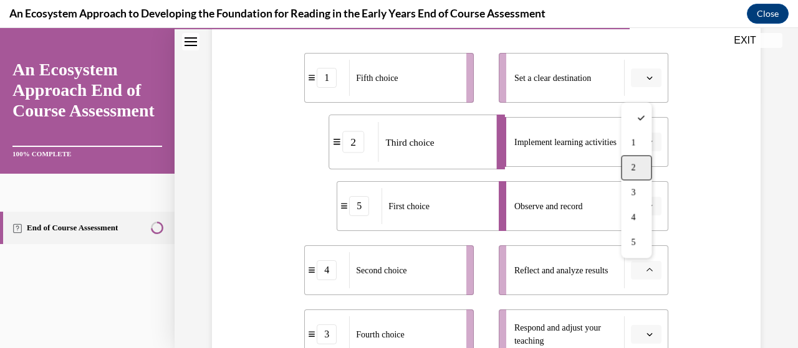
click at [634, 171] on span "2" at bounding box center [633, 168] width 4 height 10
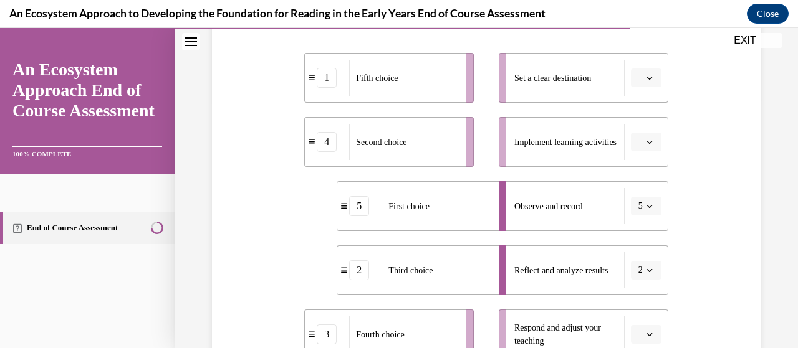
click at [646, 78] on icon "button" at bounding box center [649, 78] width 6 height 6
click at [636, 177] on div "3" at bounding box center [636, 180] width 31 height 25
click at [646, 142] on icon "button" at bounding box center [649, 142] width 6 height 6
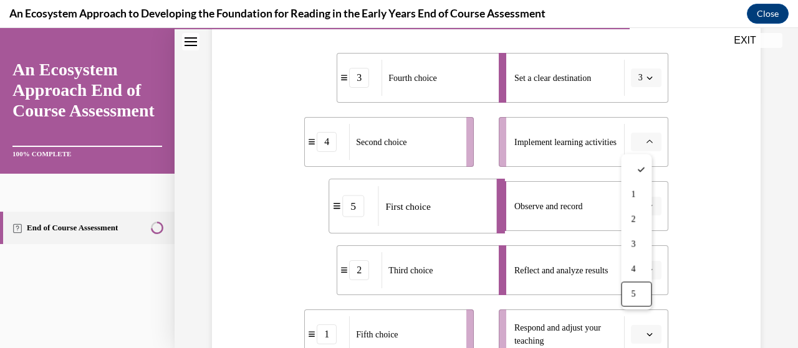
click at [634, 295] on span "5" at bounding box center [633, 294] width 4 height 10
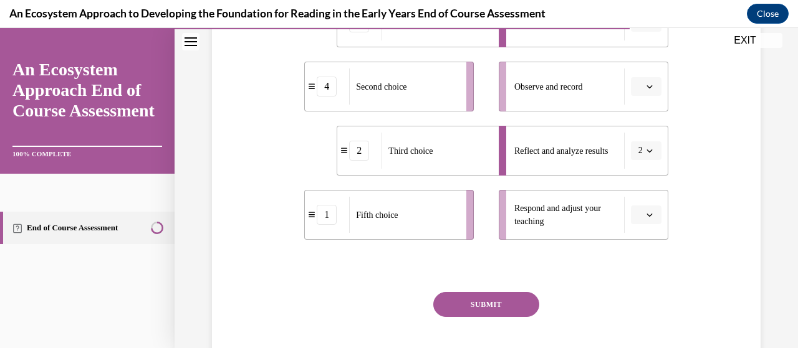
scroll to position [374, 0]
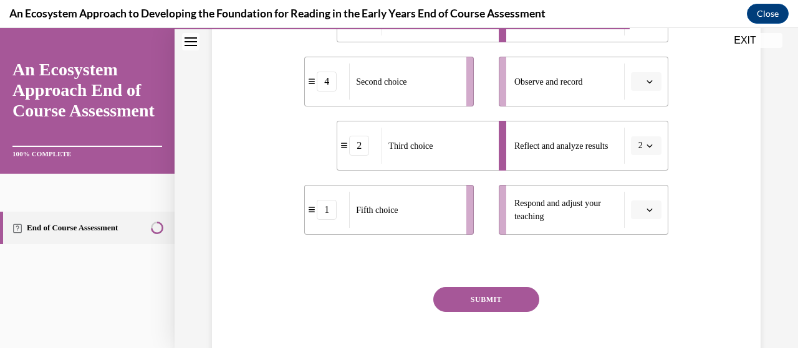
click at [646, 82] on icon "button" at bounding box center [649, 81] width 6 height 3
click at [636, 211] on div "4" at bounding box center [636, 208] width 31 height 25
click at [646, 212] on icon "button" at bounding box center [649, 210] width 6 height 6
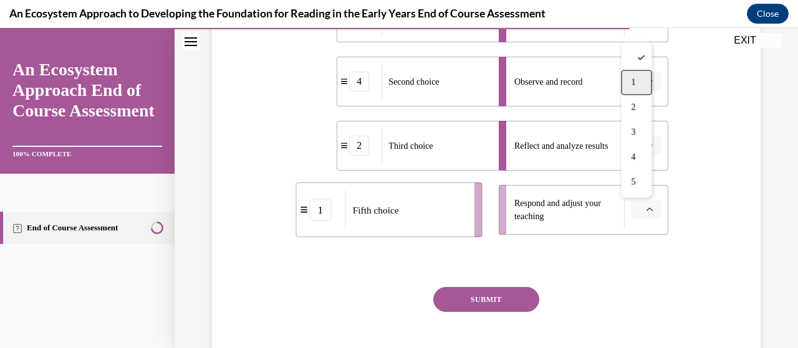
click at [634, 80] on span "1" at bounding box center [633, 83] width 4 height 10
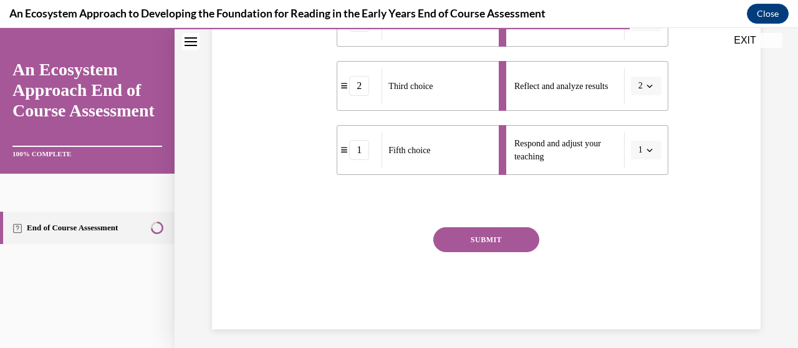
scroll to position [439, 0]
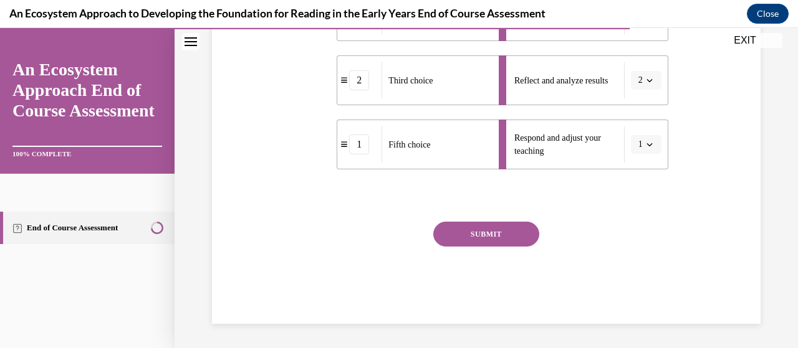
click at [507, 233] on button "SUBMIT" at bounding box center [486, 234] width 106 height 25
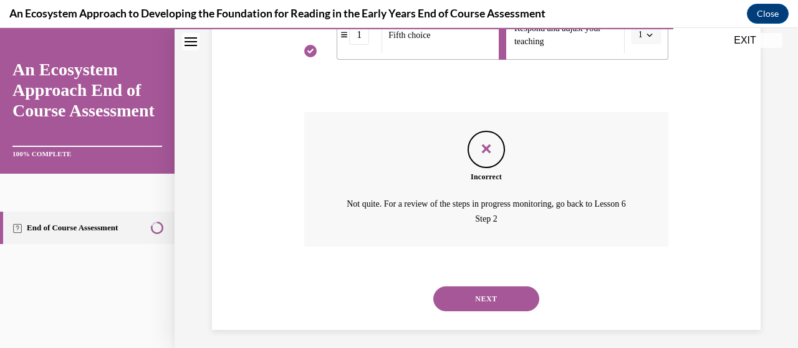
scroll to position [555, 0]
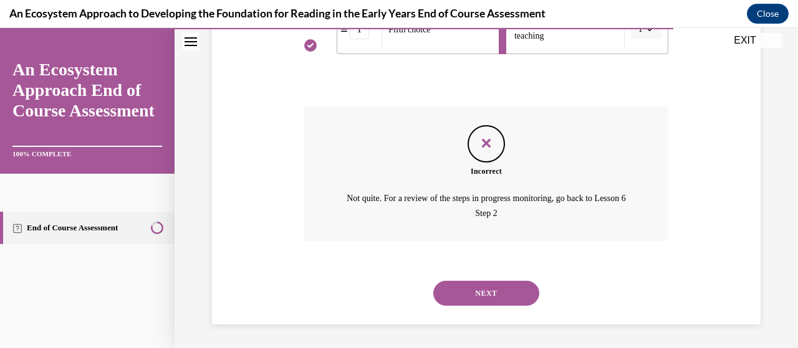
click at [492, 290] on button "NEXT" at bounding box center [486, 293] width 106 height 25
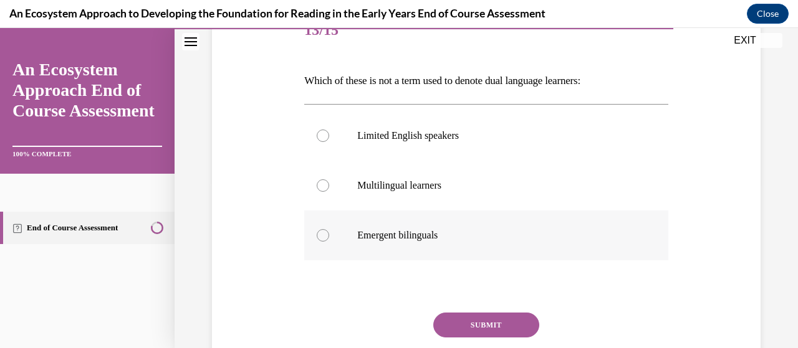
scroll to position [187, 0]
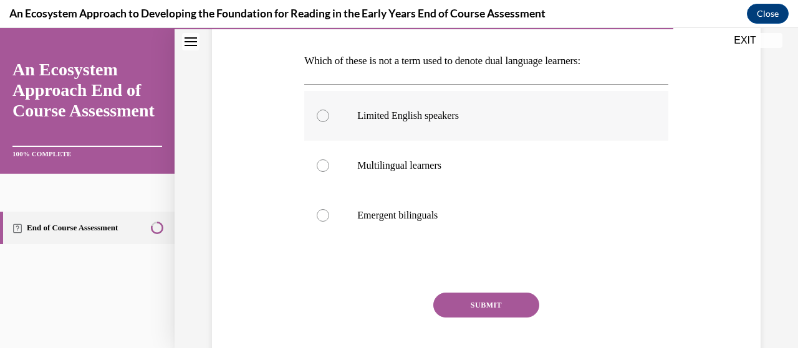
click at [322, 116] on div at bounding box center [323, 116] width 12 height 12
click at [322, 116] on input "Limited English speakers" at bounding box center [323, 116] width 12 height 12
radio input "true"
click at [491, 305] on button "SUBMIT" at bounding box center [486, 305] width 106 height 25
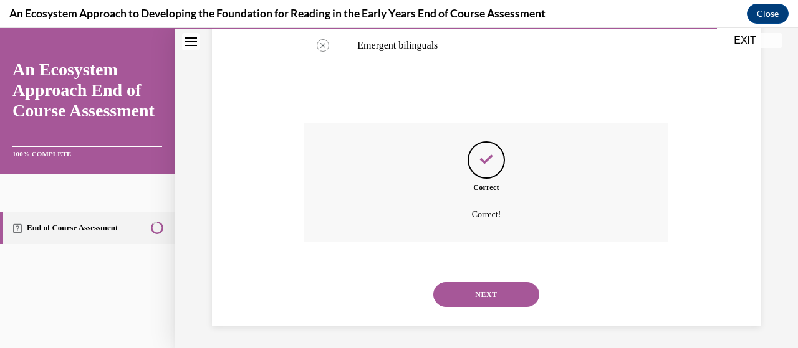
scroll to position [359, 0]
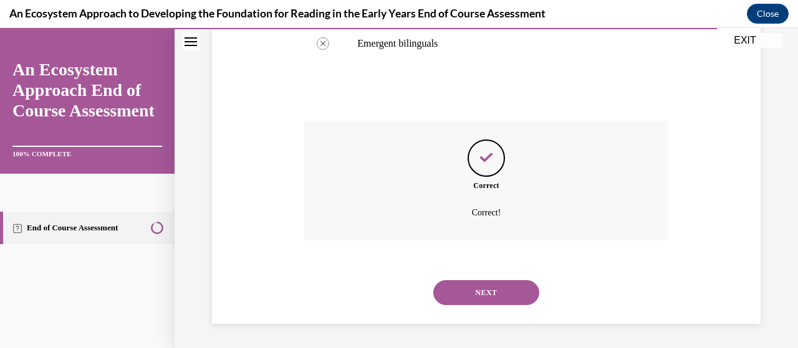
click at [484, 289] on button "NEXT" at bounding box center [486, 292] width 106 height 25
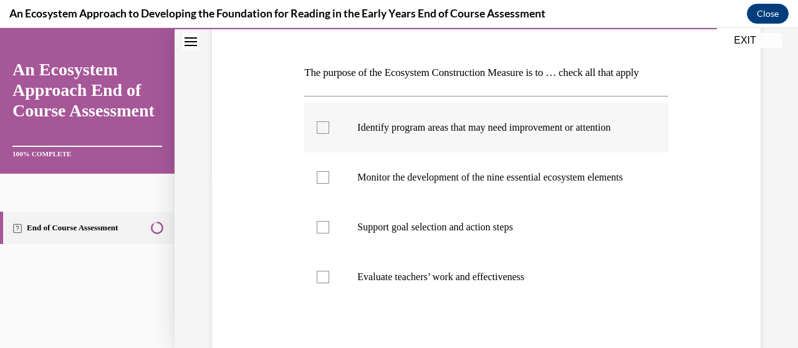
scroll to position [187, 0]
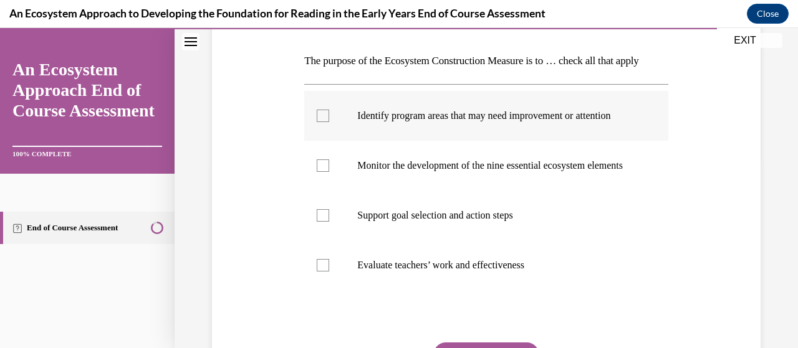
click at [321, 122] on div at bounding box center [323, 116] width 12 height 12
click at [321, 122] on input "Identify program areas that may need improvement or attention" at bounding box center [323, 116] width 12 height 12
checkbox input "true"
click at [318, 172] on div at bounding box center [323, 166] width 12 height 12
click at [318, 172] on input "Monitor the development of the nine essential ecosystem elements" at bounding box center [323, 166] width 12 height 12
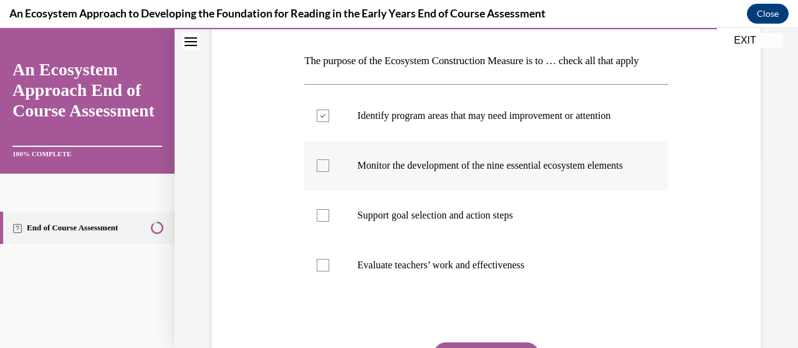
checkbox input "true"
click at [323, 222] on div at bounding box center [323, 215] width 12 height 12
click at [323, 222] on input "Support goal selection and action steps" at bounding box center [323, 215] width 12 height 12
checkbox input "true"
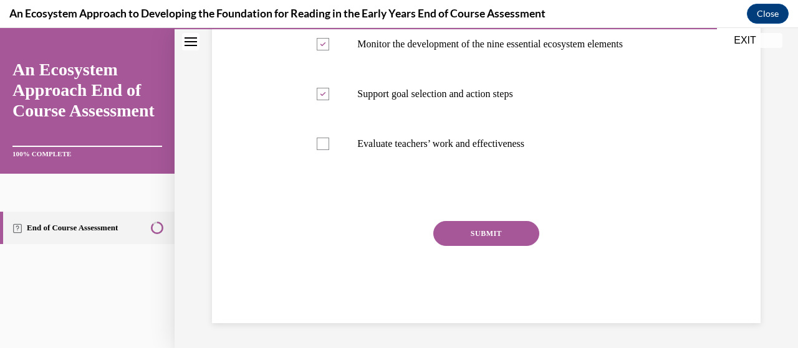
click at [464, 230] on button "SUBMIT" at bounding box center [486, 233] width 106 height 25
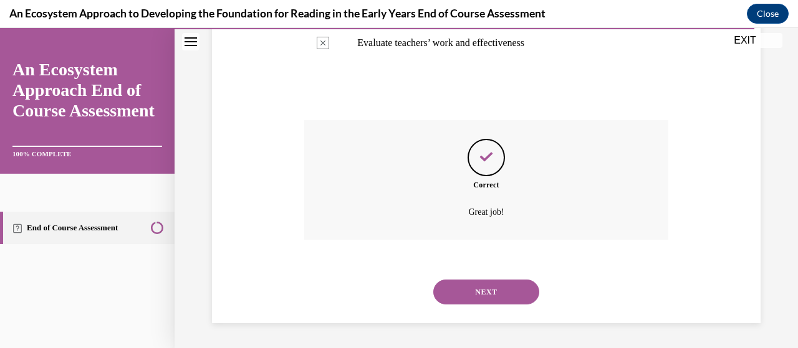
scroll to position [455, 0]
click at [472, 289] on button "NEXT" at bounding box center [486, 292] width 106 height 25
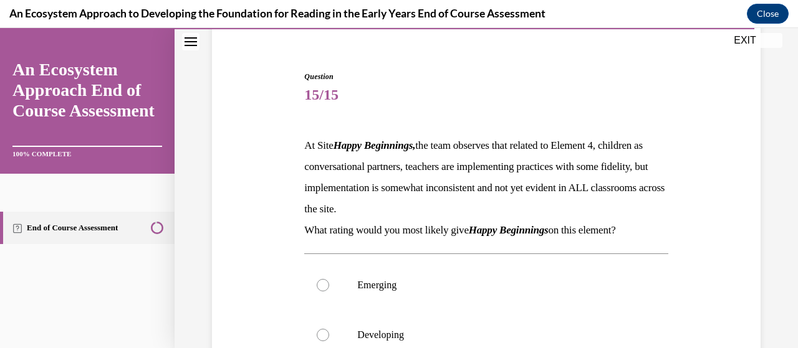
scroll to position [249, 0]
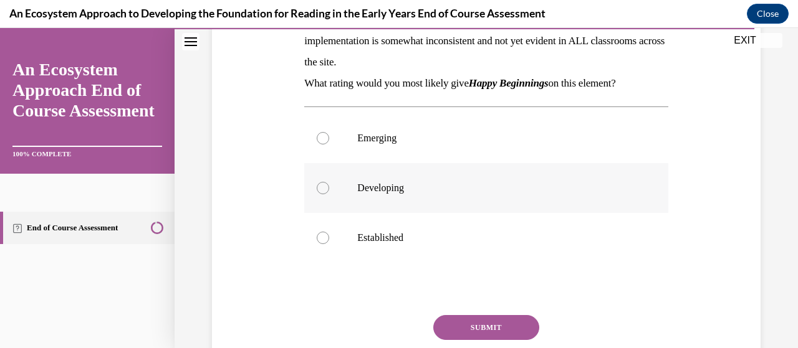
click at [324, 189] on div at bounding box center [323, 188] width 12 height 12
click at [324, 189] on input "Developing" at bounding box center [323, 188] width 12 height 12
radio input "true"
click at [495, 325] on button "SUBMIT" at bounding box center [486, 327] width 106 height 25
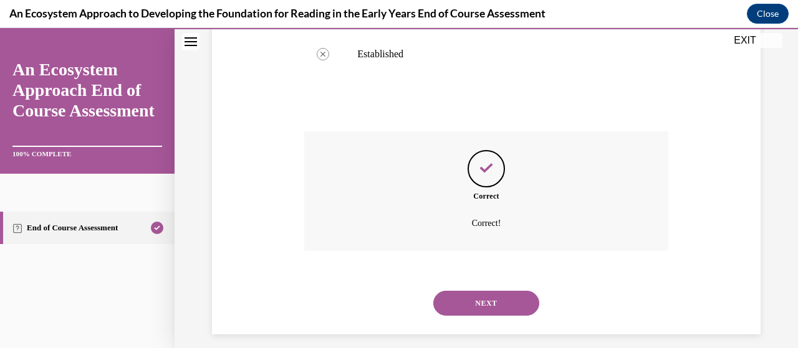
scroll to position [444, 0]
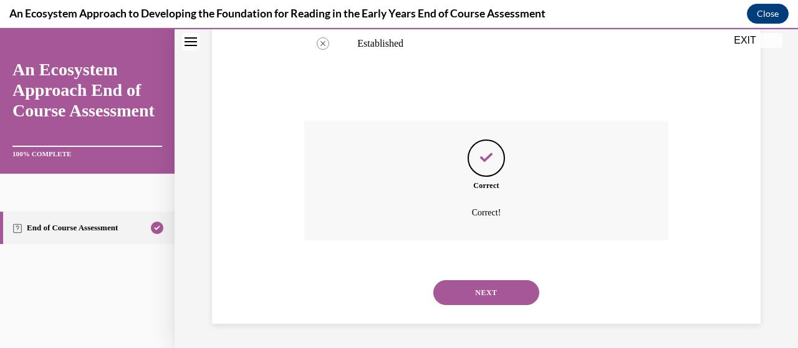
click at [494, 294] on button "NEXT" at bounding box center [486, 292] width 106 height 25
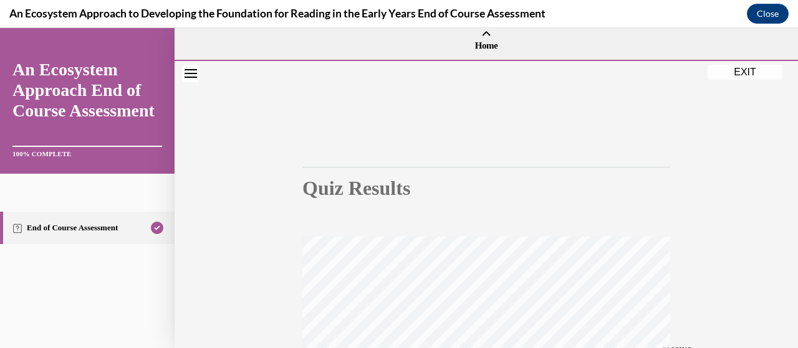
scroll to position [0, 0]
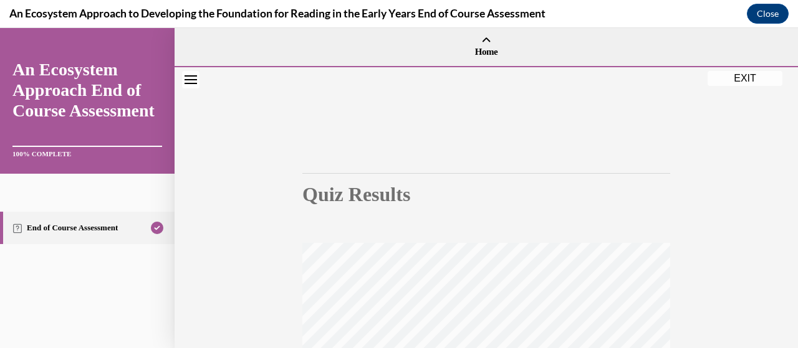
click at [747, 77] on button "EXIT" at bounding box center [744, 78] width 75 height 15
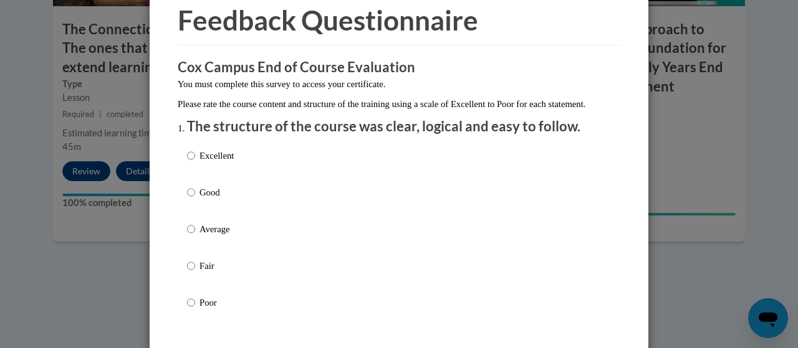
scroll to position [125, 0]
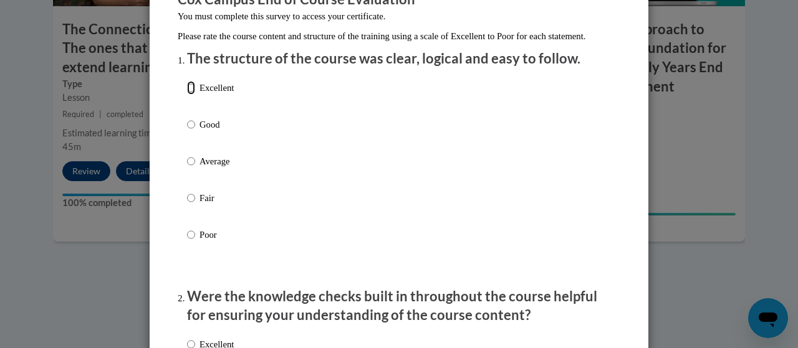
click at [189, 95] on input "Excellent" at bounding box center [191, 88] width 8 height 14
radio input "true"
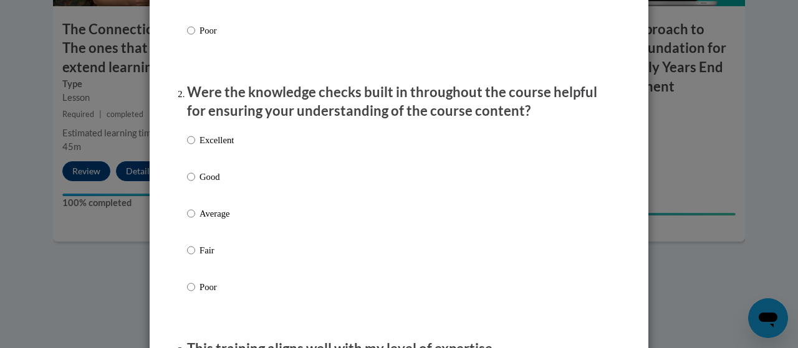
scroll to position [374, 0]
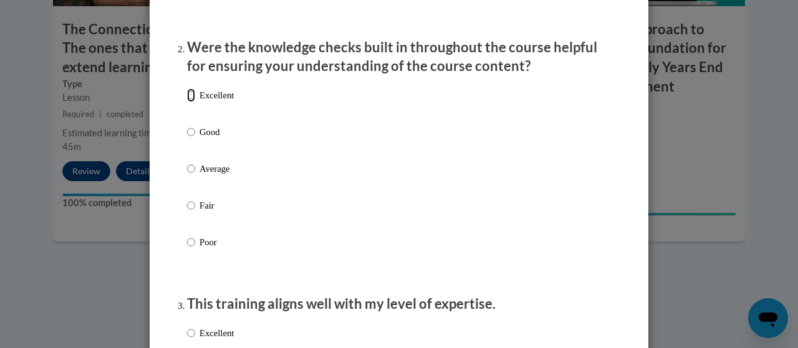
click at [188, 102] on input "Excellent" at bounding box center [191, 95] width 8 height 14
radio input "true"
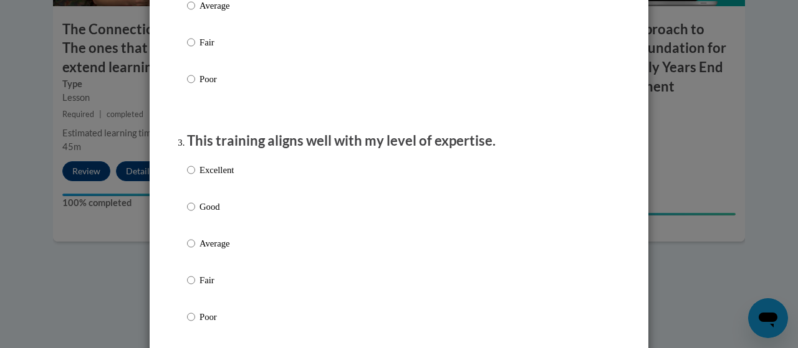
scroll to position [561, 0]
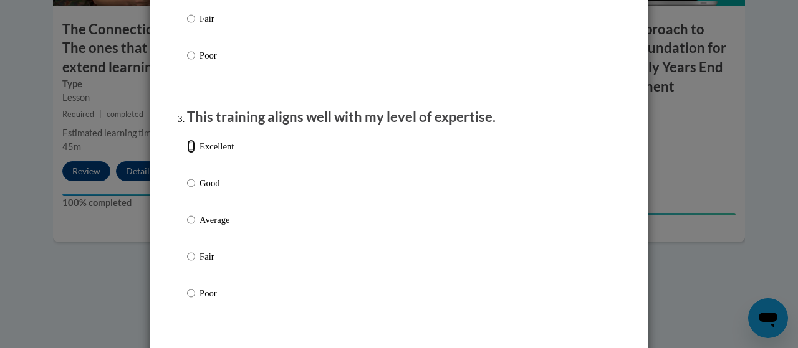
click at [187, 153] on input "Excellent" at bounding box center [191, 147] width 8 height 14
radio input "true"
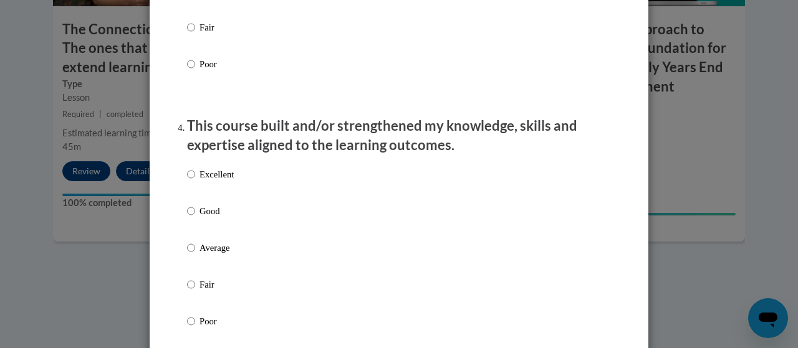
scroll to position [810, 0]
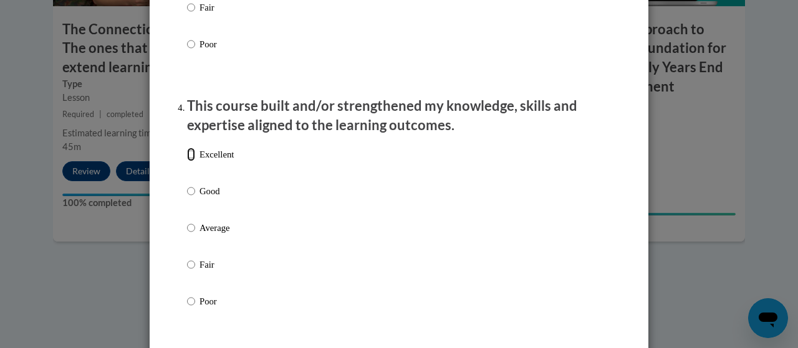
click at [188, 161] on input "Excellent" at bounding box center [191, 155] width 8 height 14
radio input "true"
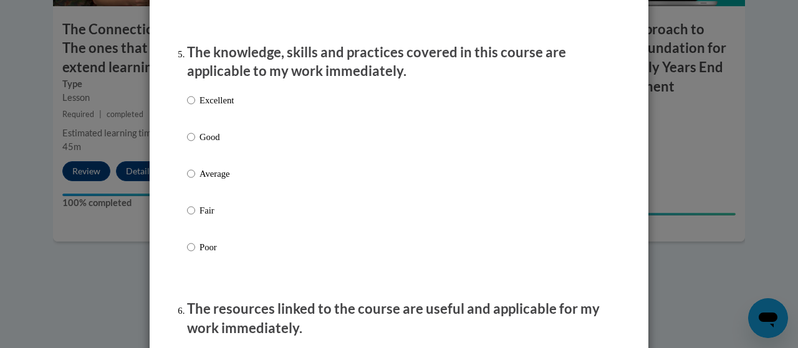
scroll to position [1122, 0]
click at [191, 112] on label "Excellent" at bounding box center [210, 110] width 47 height 34
click at [191, 107] on input "Excellent" at bounding box center [191, 100] width 8 height 14
radio input "true"
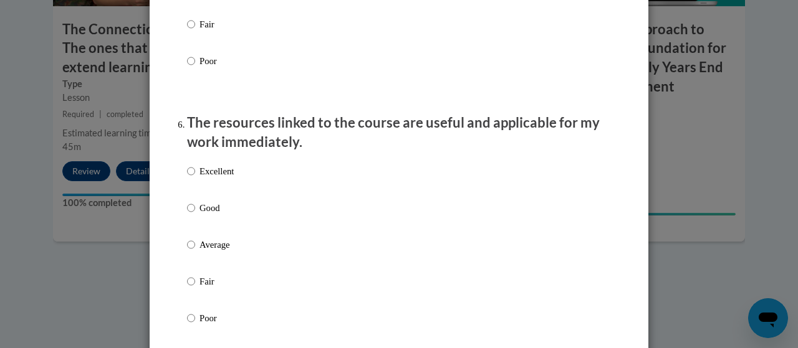
scroll to position [1309, 0]
click at [187, 177] on input "Excellent" at bounding box center [191, 170] width 8 height 14
radio input "true"
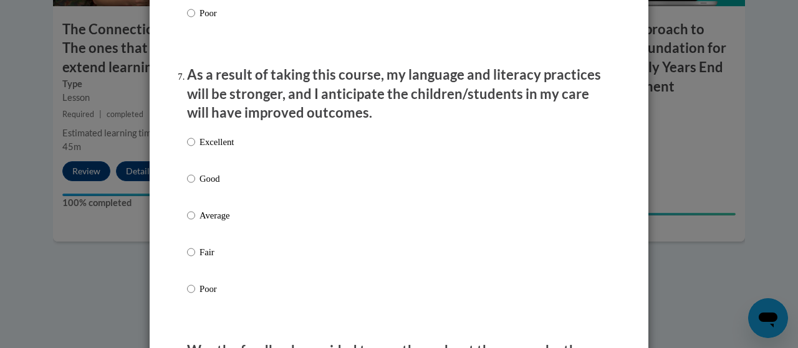
scroll to position [1683, 0]
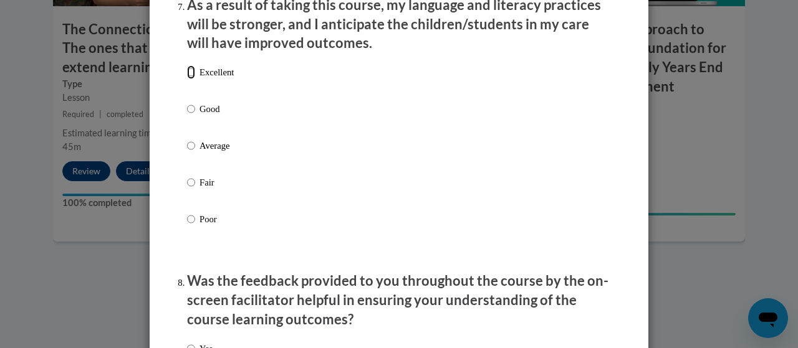
click at [187, 79] on input "Excellent" at bounding box center [191, 72] width 8 height 14
radio input "true"
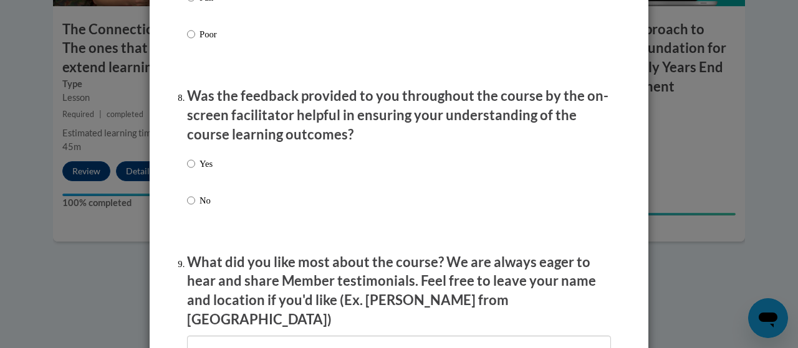
scroll to position [1869, 0]
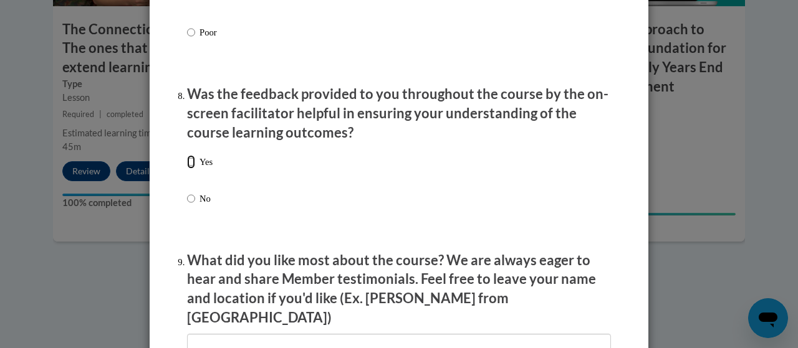
click at [189, 169] on input "Yes" at bounding box center [191, 162] width 8 height 14
radio input "true"
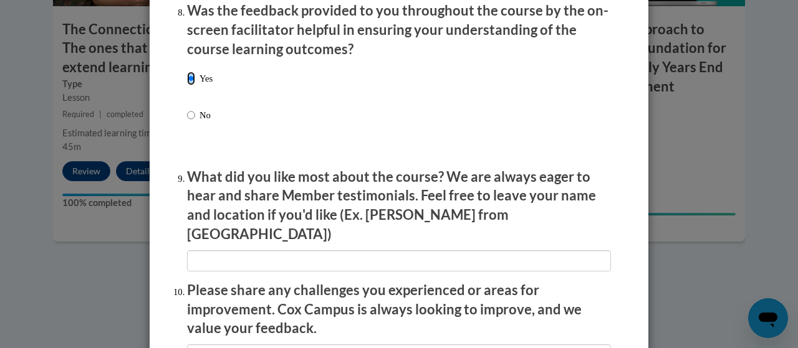
scroll to position [2056, 0]
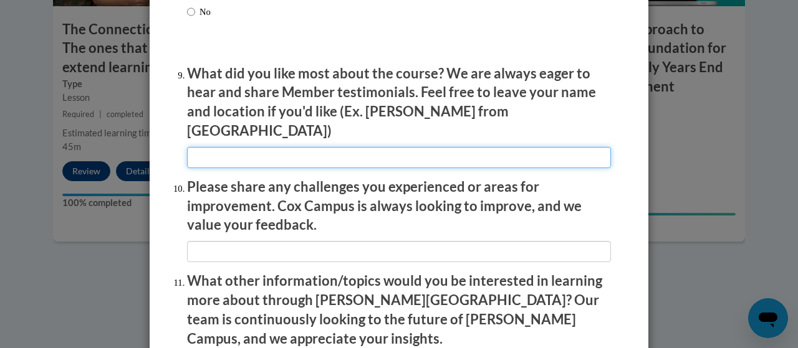
click at [211, 156] on input "textbox" at bounding box center [399, 157] width 424 height 21
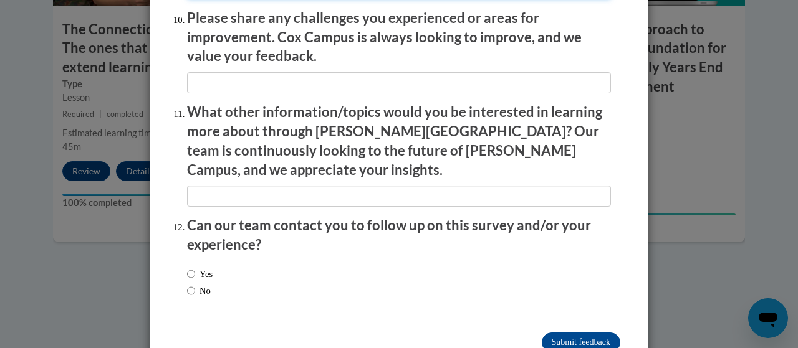
scroll to position [2243, 0]
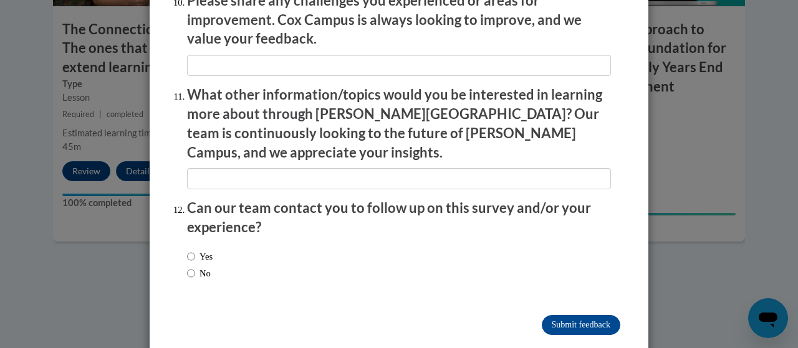
type input "EVERTHING"
drag, startPoint x: 182, startPoint y: 245, endPoint x: 196, endPoint y: 245, distance: 13.7
click at [187, 267] on input "No" at bounding box center [191, 274] width 8 height 14
radio input "true"
click at [580, 315] on input "Submit feedback" at bounding box center [581, 325] width 79 height 20
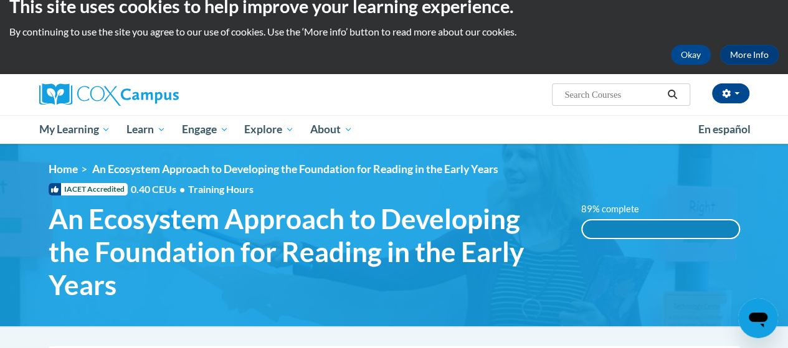
scroll to position [0, 0]
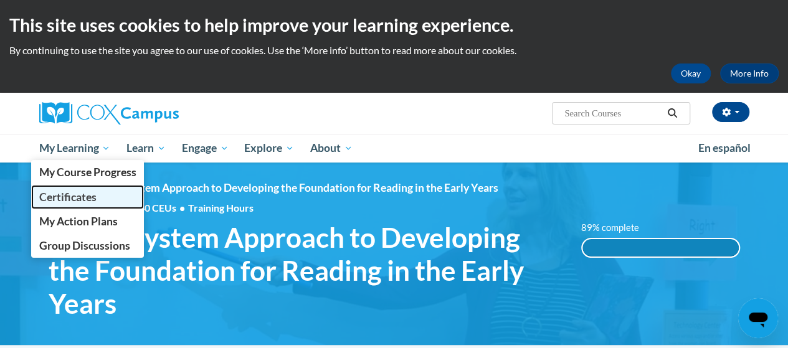
click at [81, 195] on span "Certificates" at bounding box center [67, 197] width 57 height 13
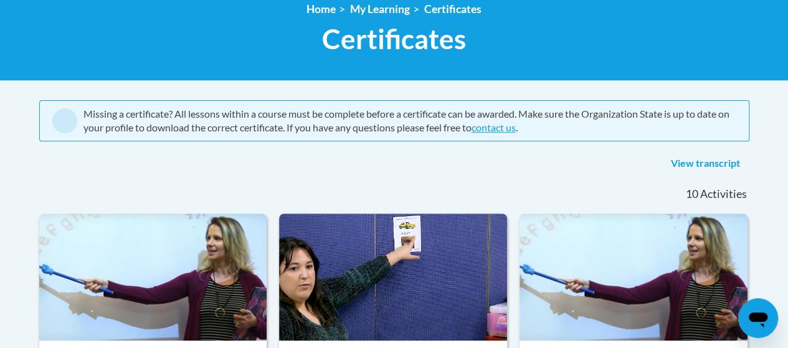
scroll to position [125, 0]
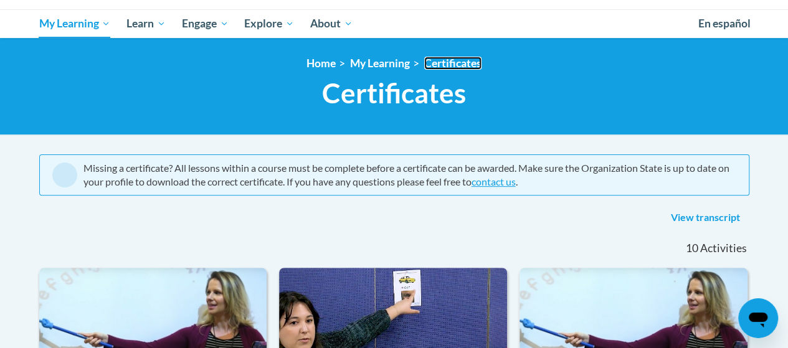
click at [453, 62] on link "Certificates" at bounding box center [452, 63] width 57 height 13
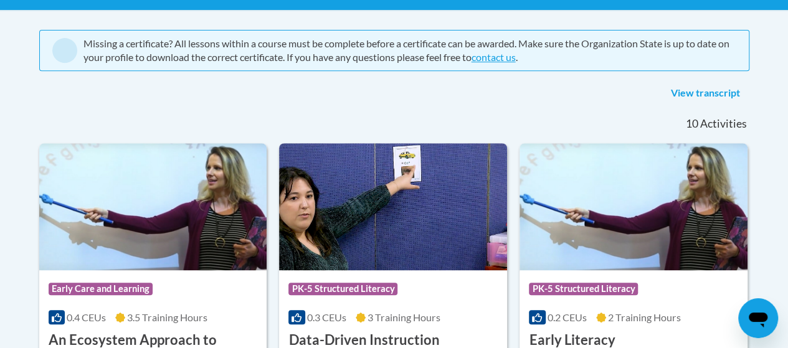
scroll to position [436, 0]
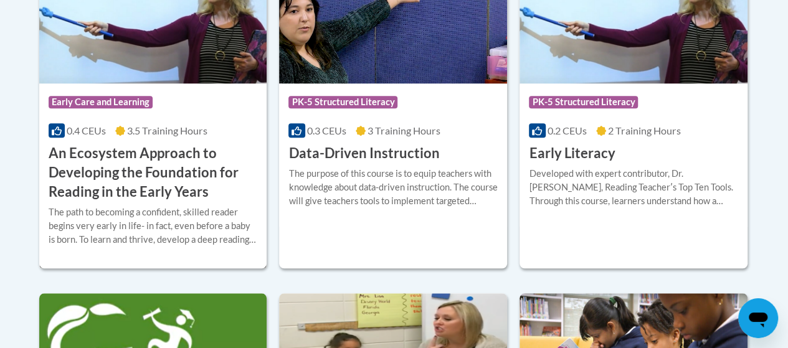
click at [142, 150] on h3 "An Ecosystem Approach to Developing the Foundation for Reading in the Early Yea…" at bounding box center [153, 172] width 209 height 57
